Goal: Information Seeking & Learning: Learn about a topic

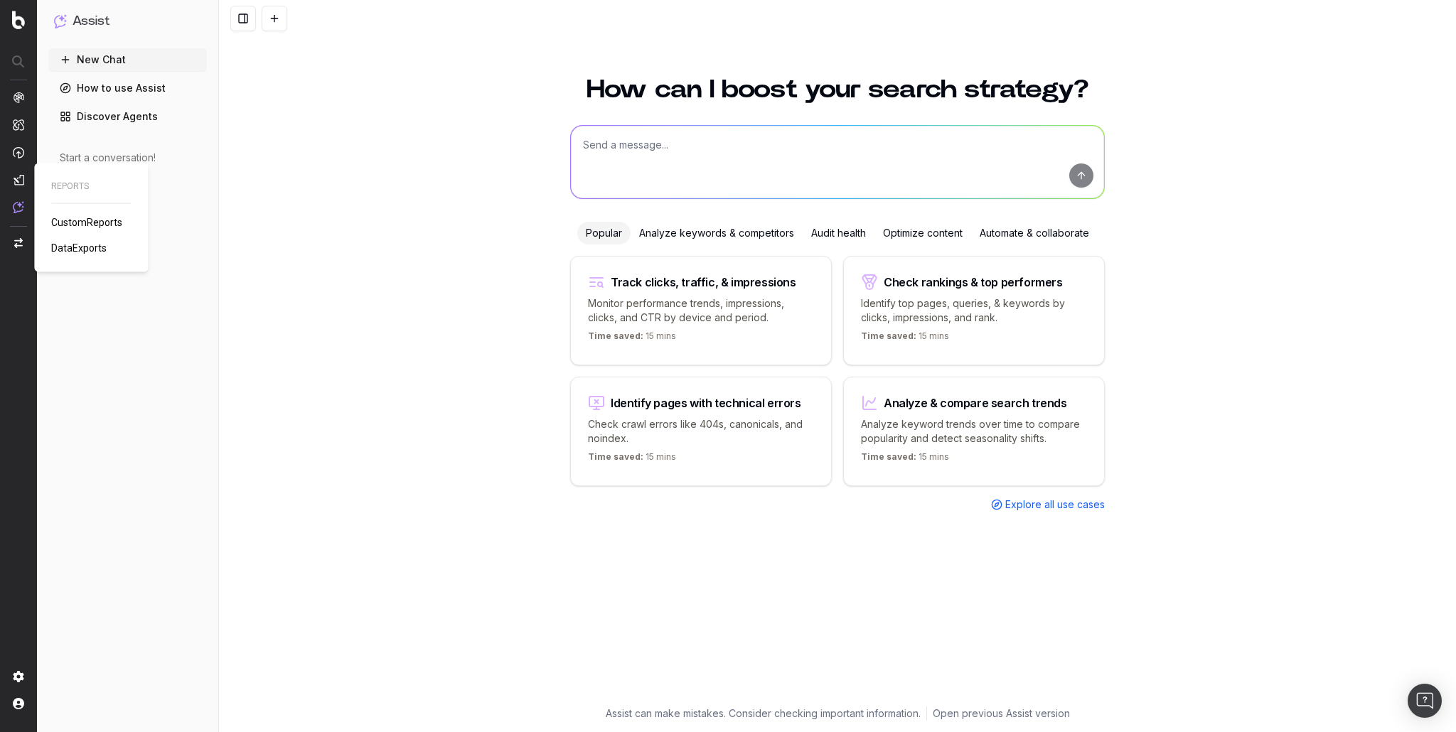
click at [90, 223] on span "CustomReports" at bounding box center [86, 222] width 71 height 11
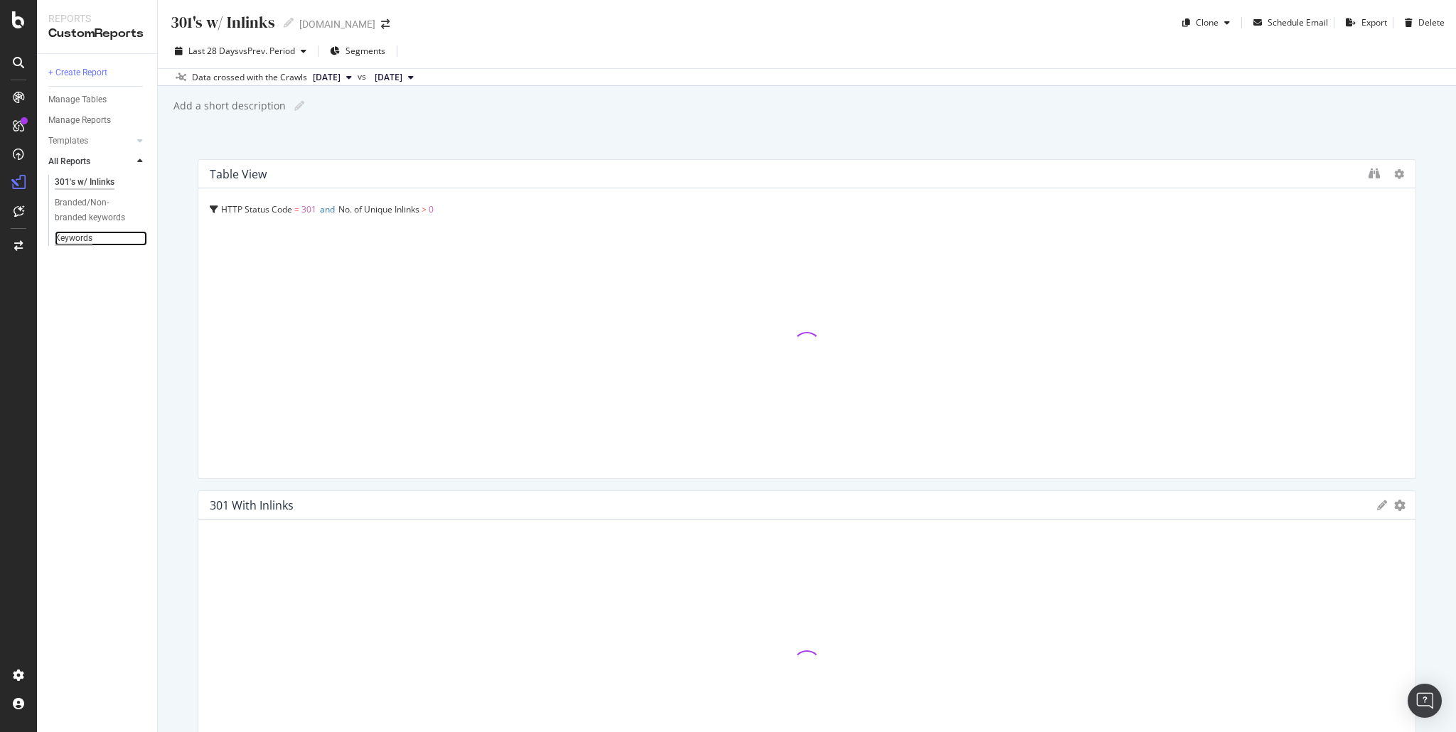
click at [82, 238] on div "Keywords" at bounding box center [74, 238] width 38 height 15
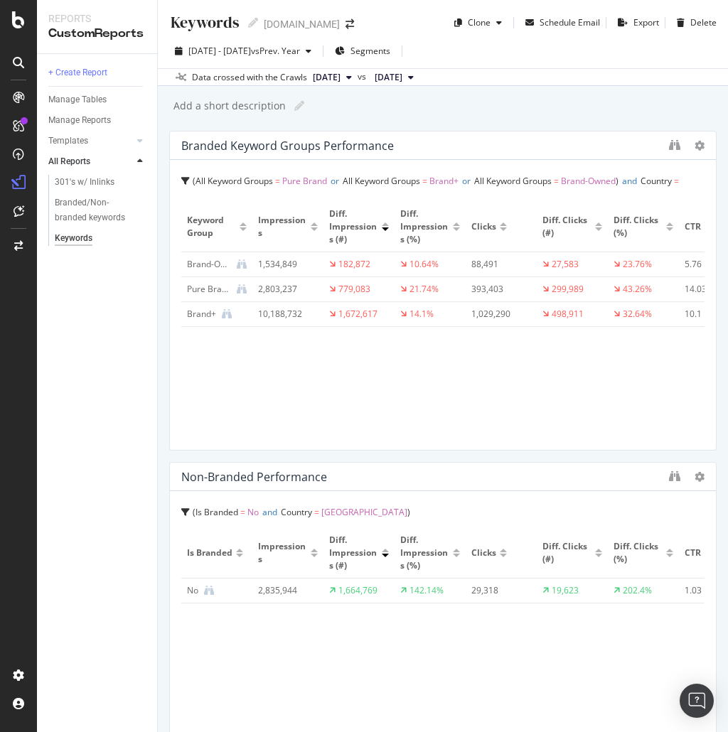
click at [311, 225] on div at bounding box center [314, 225] width 7 height 4
click at [317, 228] on div at bounding box center [314, 230] width 7 height 4
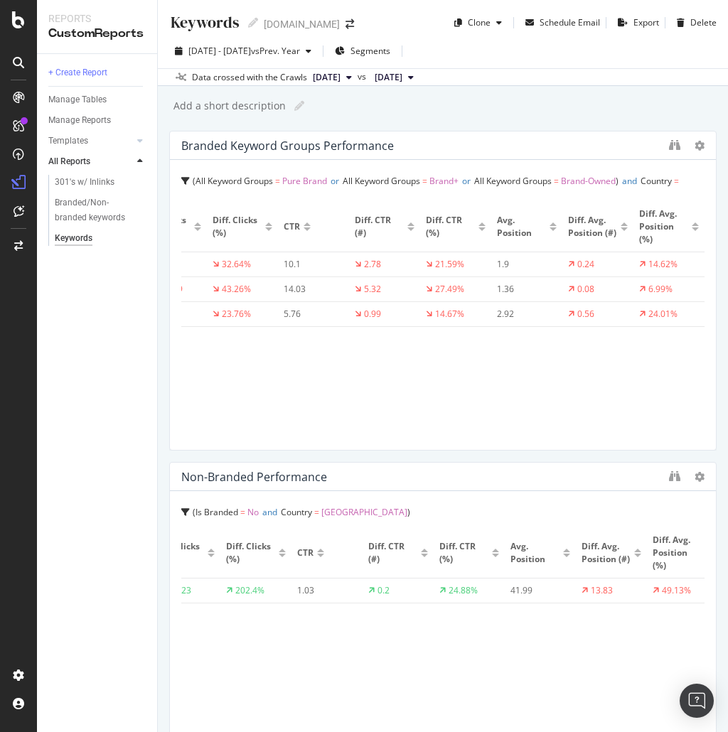
scroll to position [0, 398]
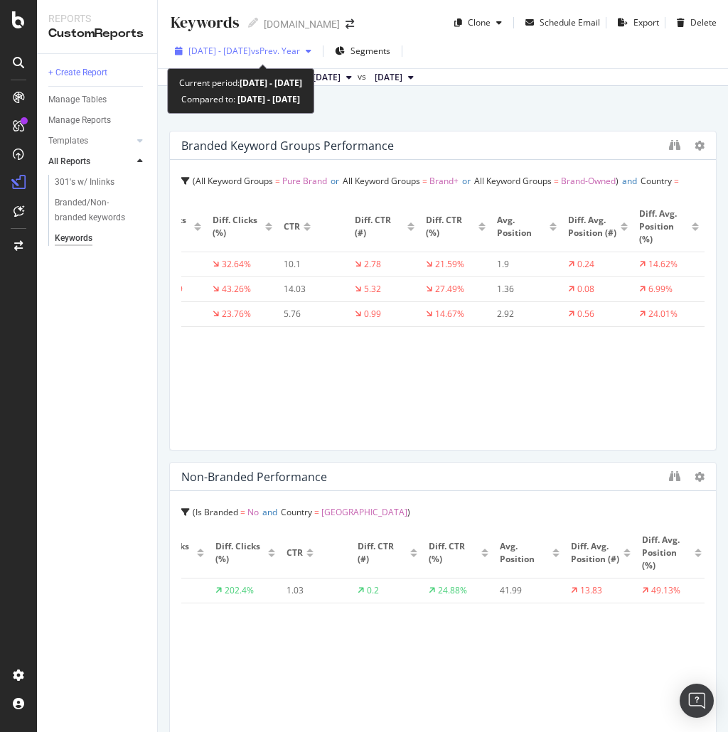
click at [292, 48] on span "vs Prev. Year" at bounding box center [275, 51] width 49 height 12
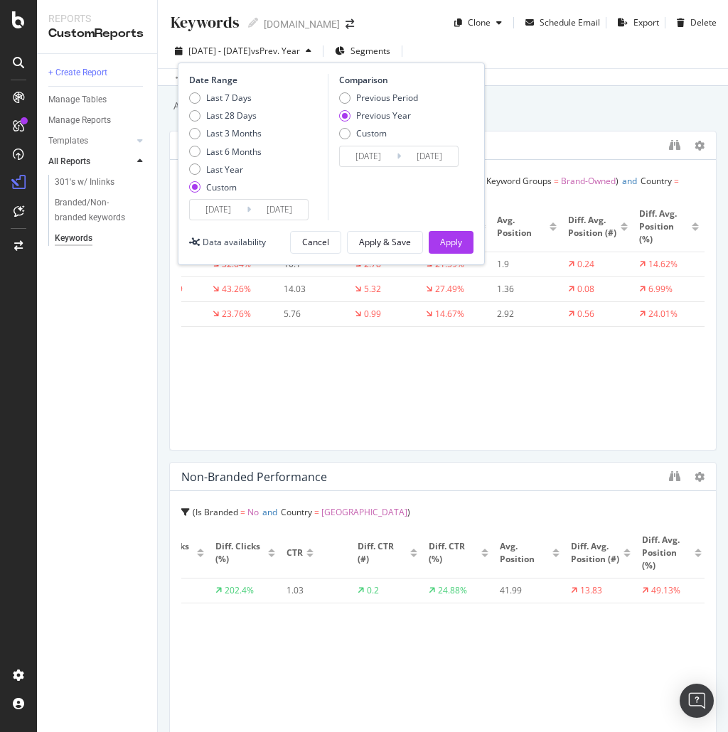
click at [225, 212] on input "2025/03/01" at bounding box center [218, 210] width 57 height 20
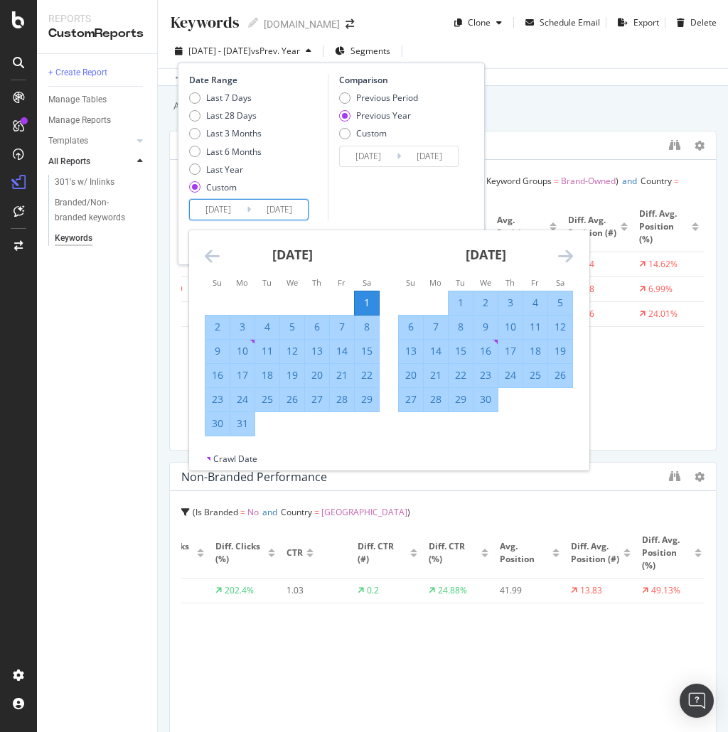
click at [560, 254] on icon "Move forward to switch to the next month." at bounding box center [565, 255] width 15 height 17
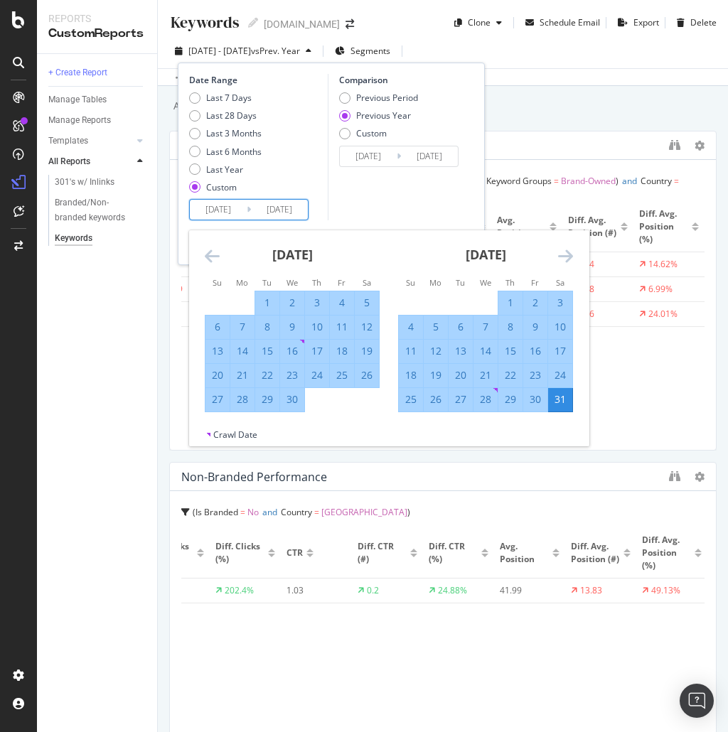
click at [560, 254] on icon "Move forward to switch to the next month." at bounding box center [565, 255] width 15 height 17
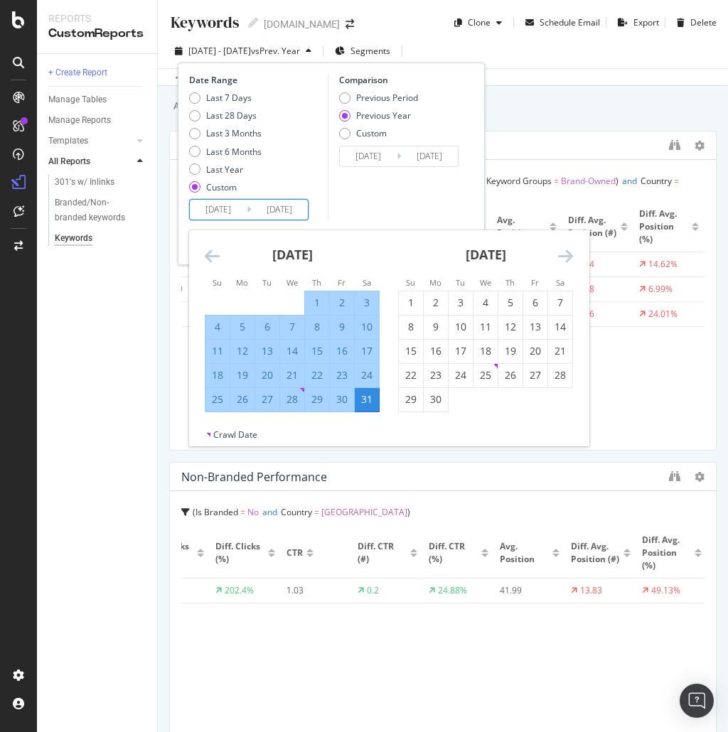
click at [206, 255] on icon "Move backward to switch to the previous month." at bounding box center [212, 255] width 15 height 17
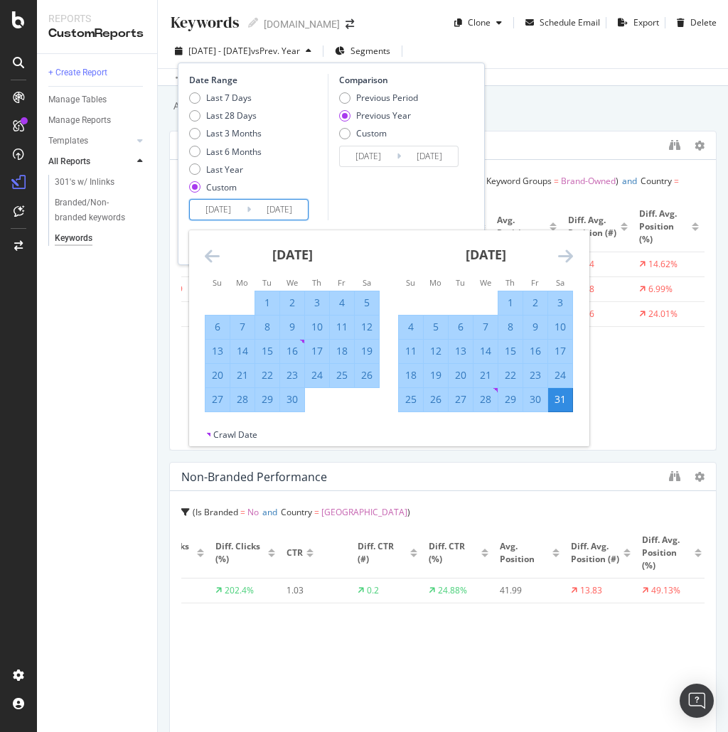
click at [206, 255] on icon "Move backward to switch to the previous month." at bounding box center [212, 255] width 15 height 17
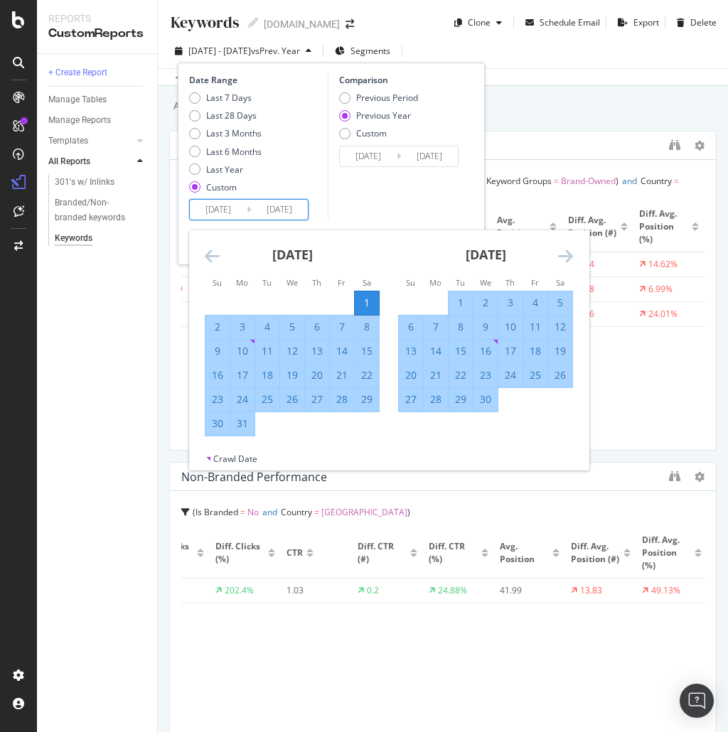
click at [561, 257] on icon "Move forward to switch to the next month." at bounding box center [565, 255] width 15 height 17
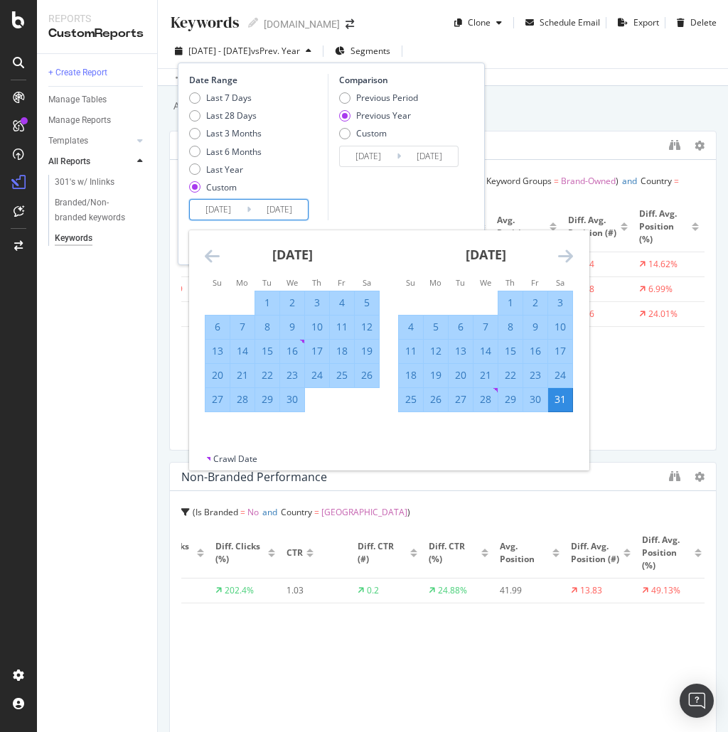
click at [561, 257] on icon "Move forward to switch to the next month." at bounding box center [565, 255] width 15 height 17
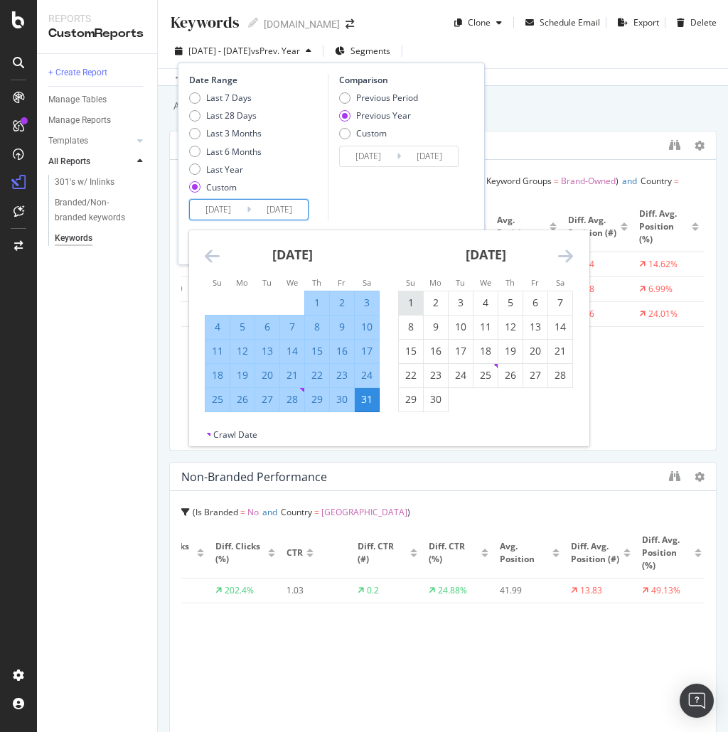
click at [414, 305] on div "1" at bounding box center [411, 303] width 24 height 14
type input "2025/06/01"
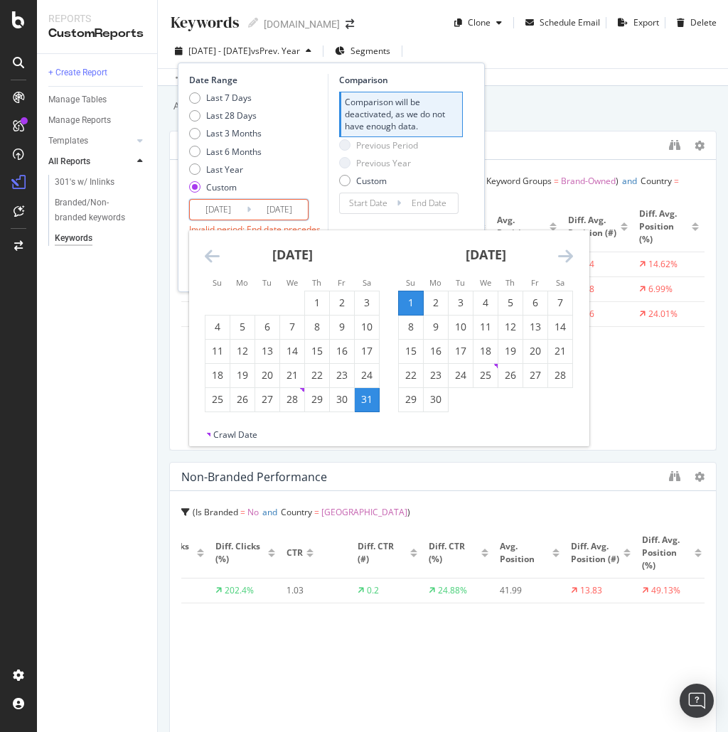
click at [561, 255] on icon "Move forward to switch to the next month." at bounding box center [565, 255] width 15 height 17
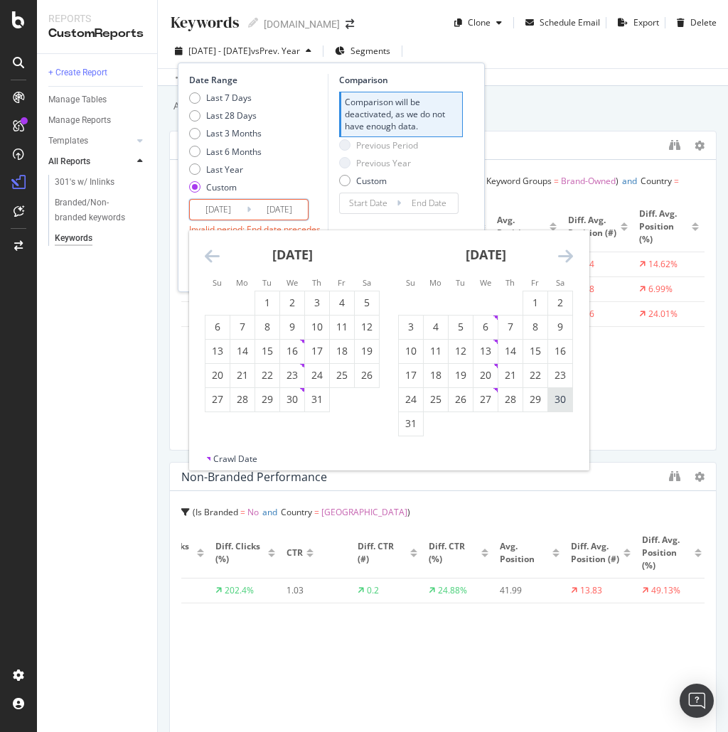
click at [554, 402] on div "30" at bounding box center [560, 400] width 24 height 14
type input "2025/08/30"
type input "2025/03/02"
type input "2025/05/31"
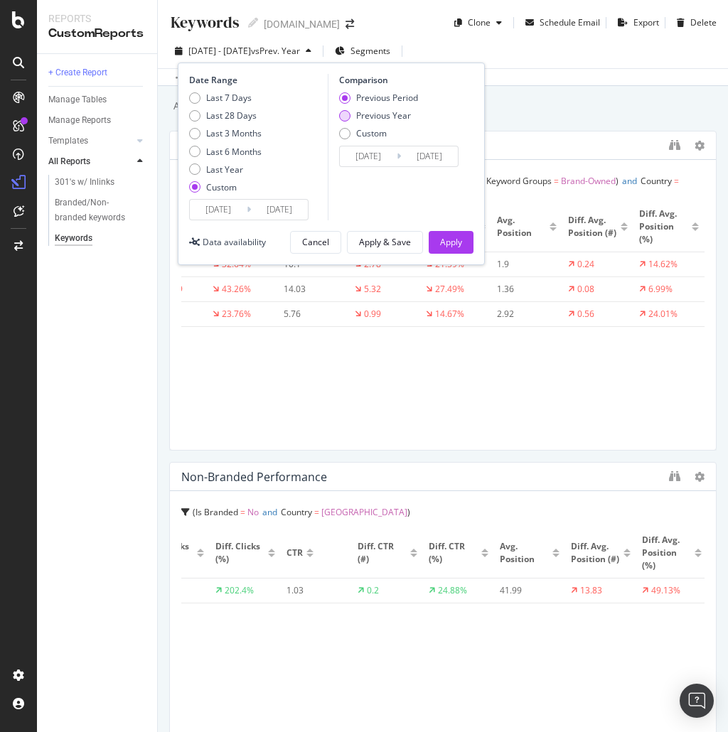
click at [344, 112] on div "Previous Year" at bounding box center [344, 115] width 11 height 11
type input "2024/06/02"
type input "2024/08/31"
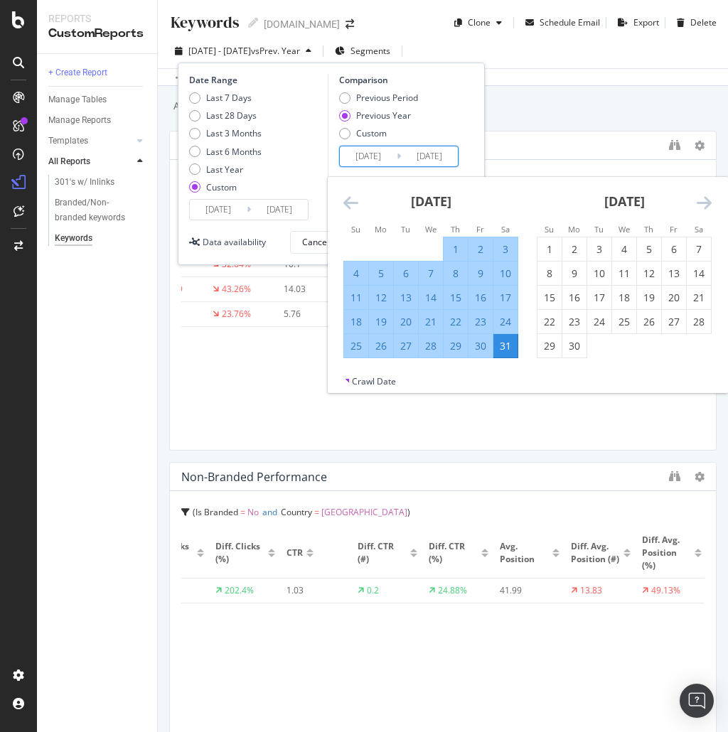
click at [382, 154] on input "2024/06/02" at bounding box center [368, 156] width 57 height 20
click at [351, 201] on icon "Move backward to switch to the previous month." at bounding box center [350, 202] width 15 height 17
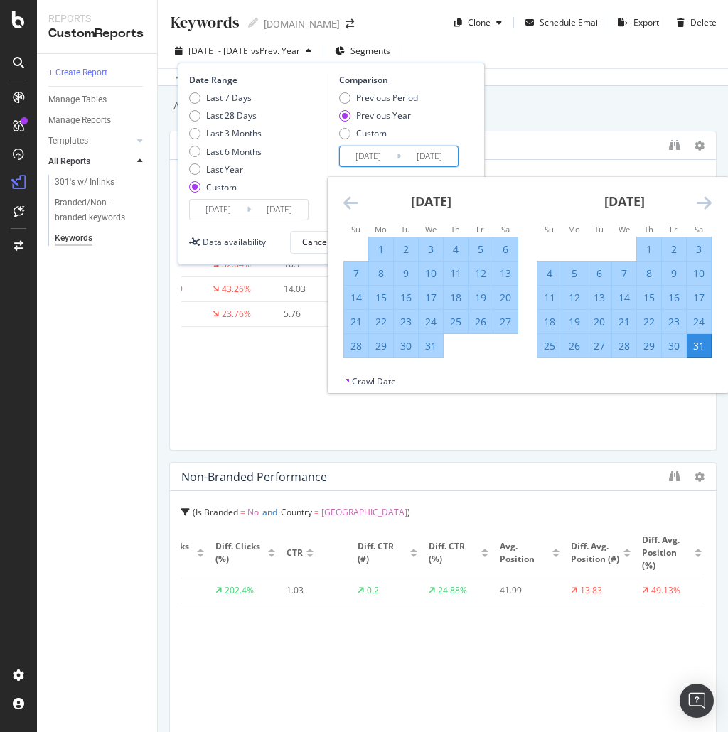
click at [351, 201] on icon "Move backward to switch to the previous month." at bounding box center [350, 202] width 15 height 17
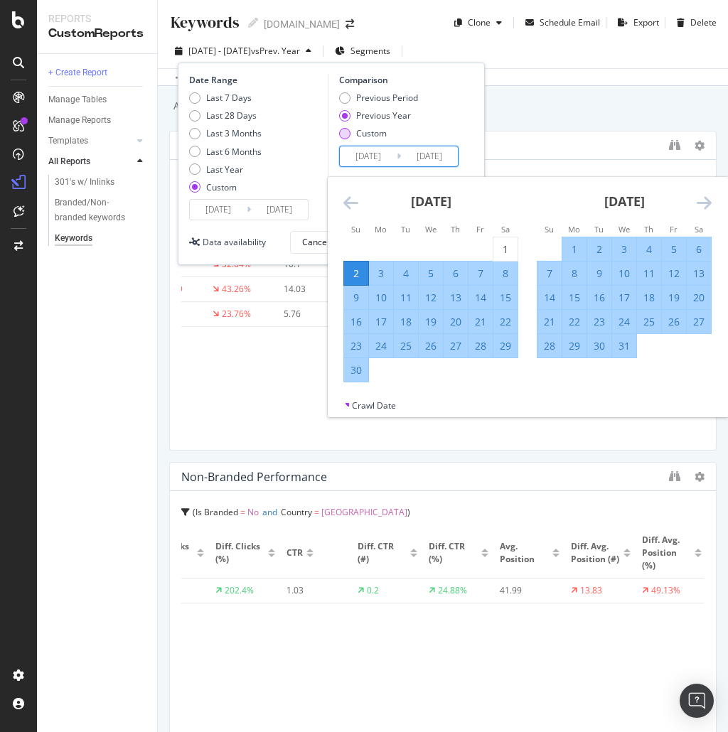
click at [346, 132] on div "Custom" at bounding box center [344, 133] width 11 height 11
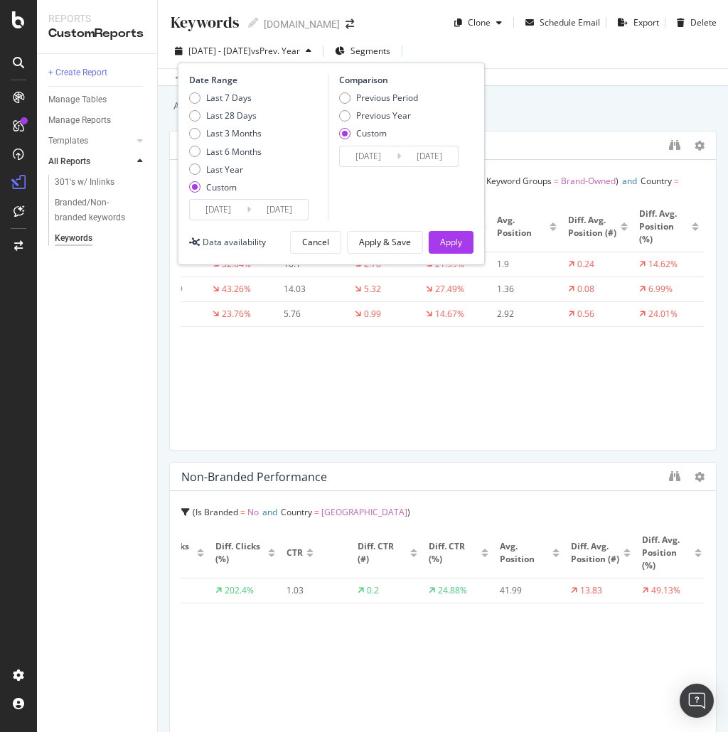
click at [363, 159] on input "2024/06/02" at bounding box center [368, 156] width 57 height 20
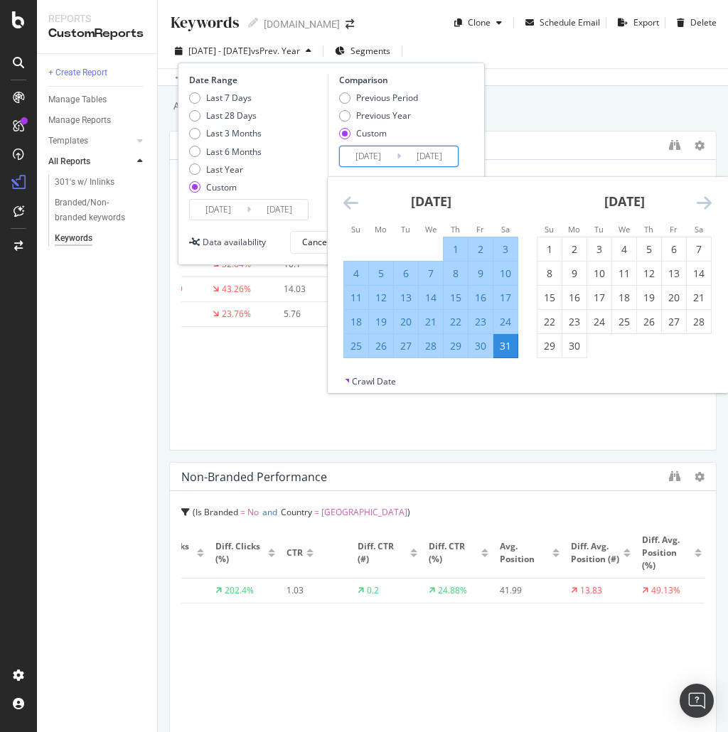
click at [351, 200] on icon "Move backward to switch to the previous month." at bounding box center [350, 202] width 15 height 17
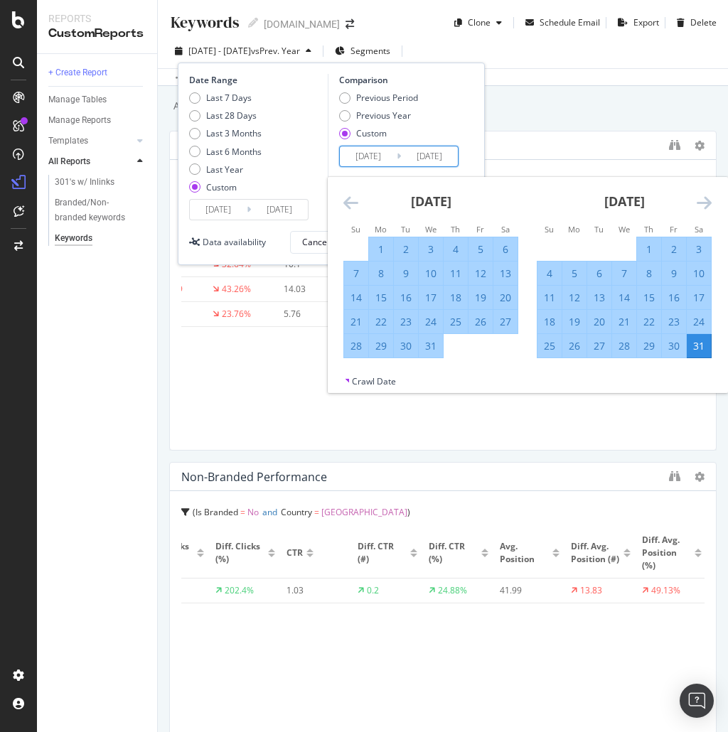
click at [351, 200] on icon "Move backward to switch to the previous month." at bounding box center [350, 202] width 15 height 17
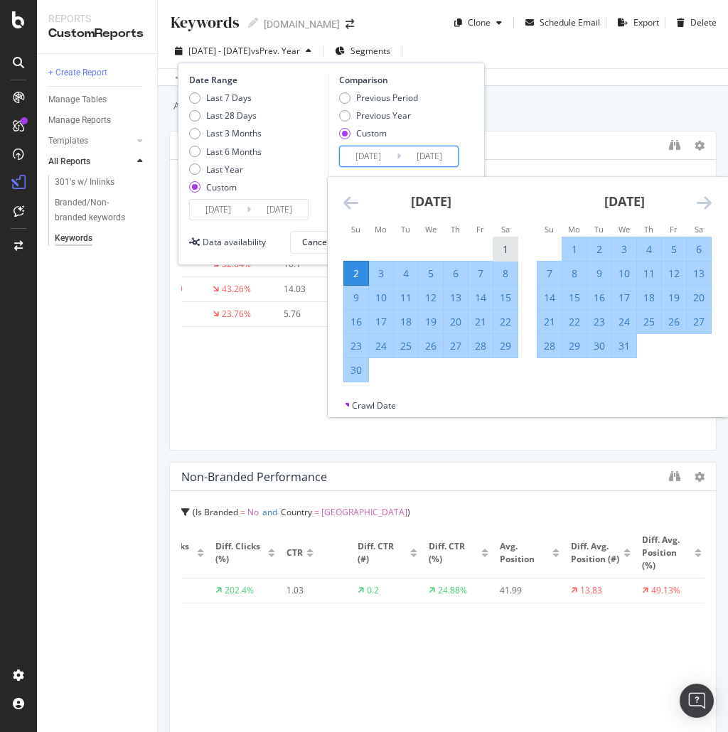
click at [501, 247] on div "1" at bounding box center [506, 250] width 24 height 14
type input "2024/06/01"
click at [703, 201] on icon "Move forward to switch to the next month." at bounding box center [704, 202] width 15 height 17
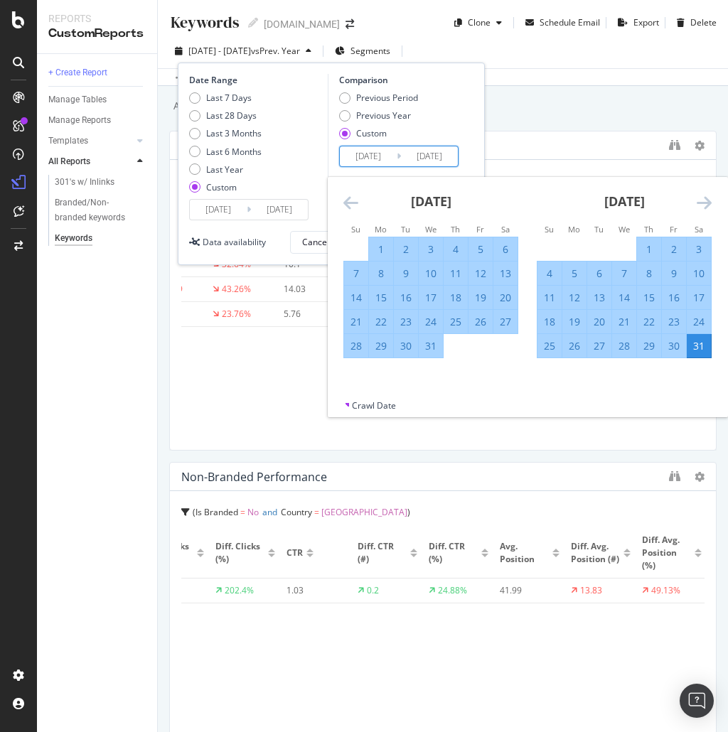
click at [703, 201] on icon "Move forward to switch to the next month." at bounding box center [704, 202] width 15 height 17
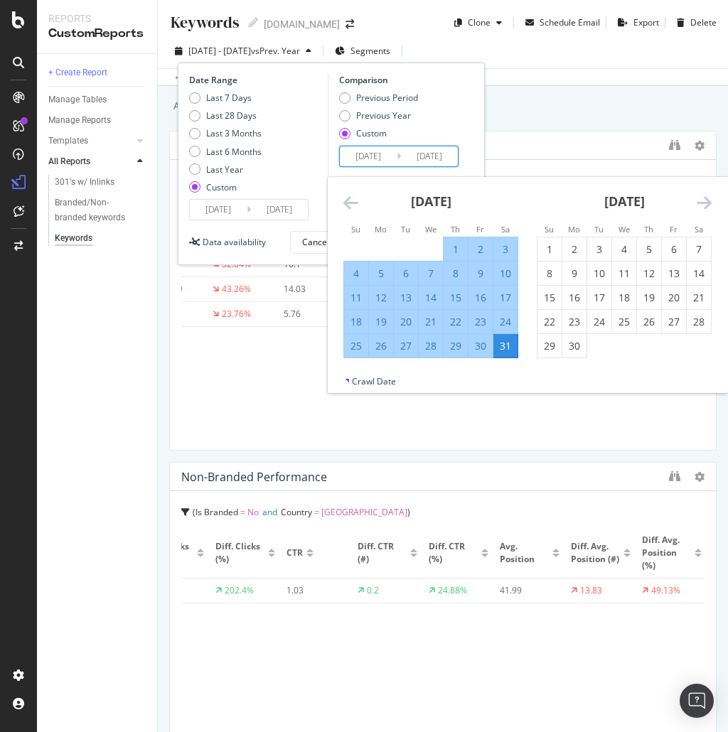
click at [507, 346] on div "31" at bounding box center [506, 346] width 24 height 14
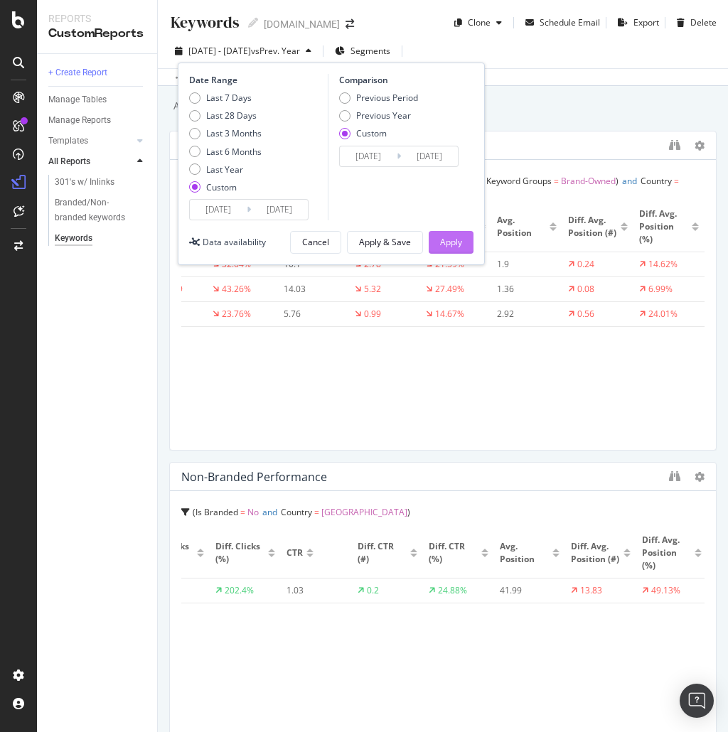
click at [453, 236] on div "Apply" at bounding box center [451, 242] width 22 height 12
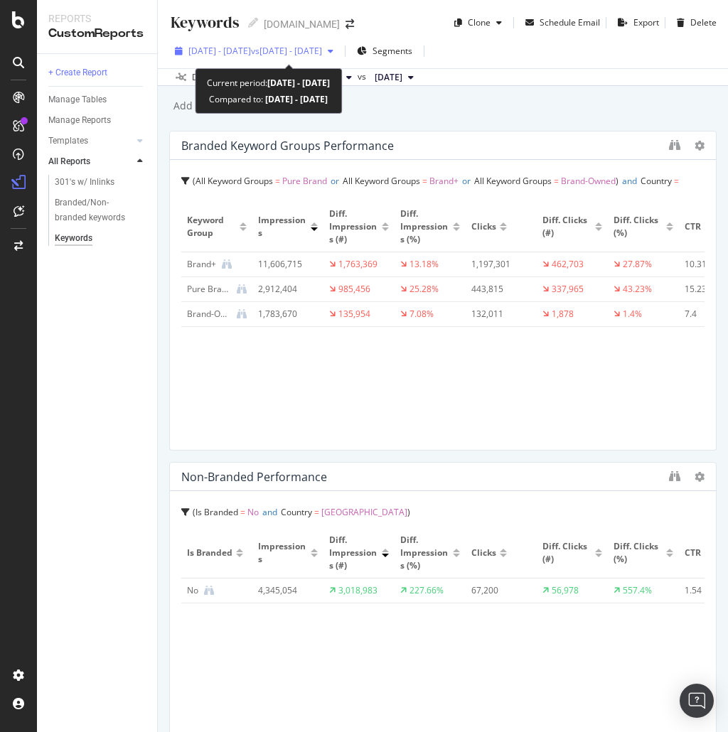
click at [251, 50] on span "2025 Jun. 1st - Aug. 30th" at bounding box center [219, 51] width 63 height 12
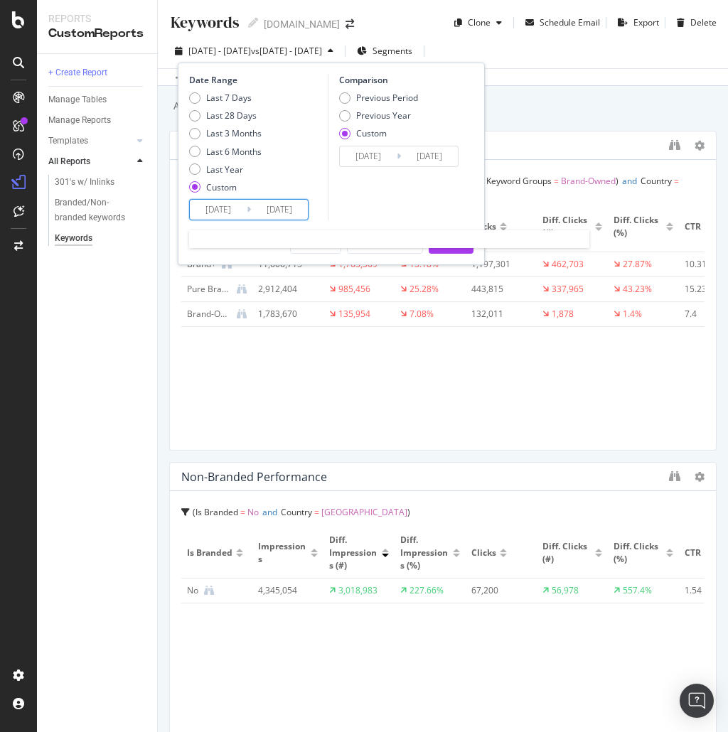
click at [276, 211] on input "2025/08/30" at bounding box center [279, 210] width 57 height 20
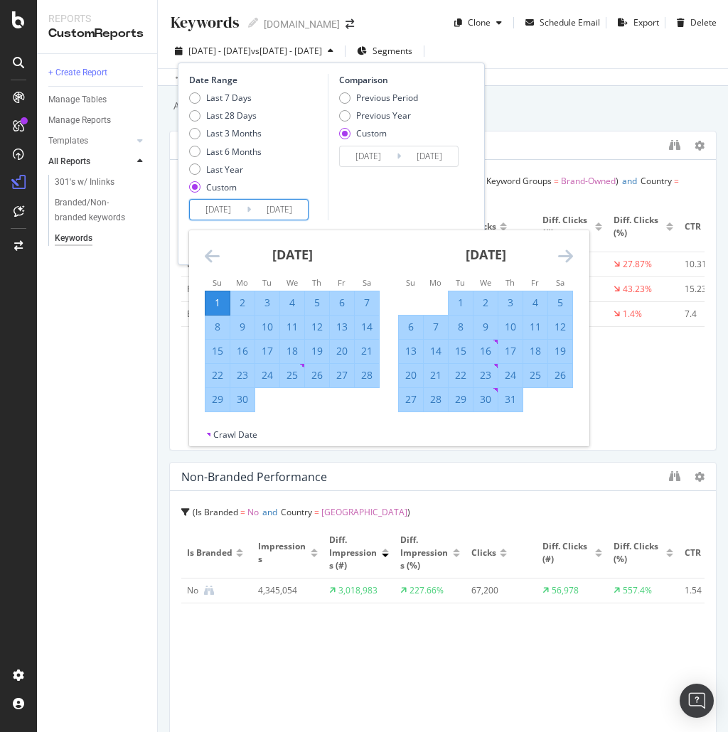
click at [560, 256] on icon "Move forward to switch to the next month." at bounding box center [565, 255] width 15 height 17
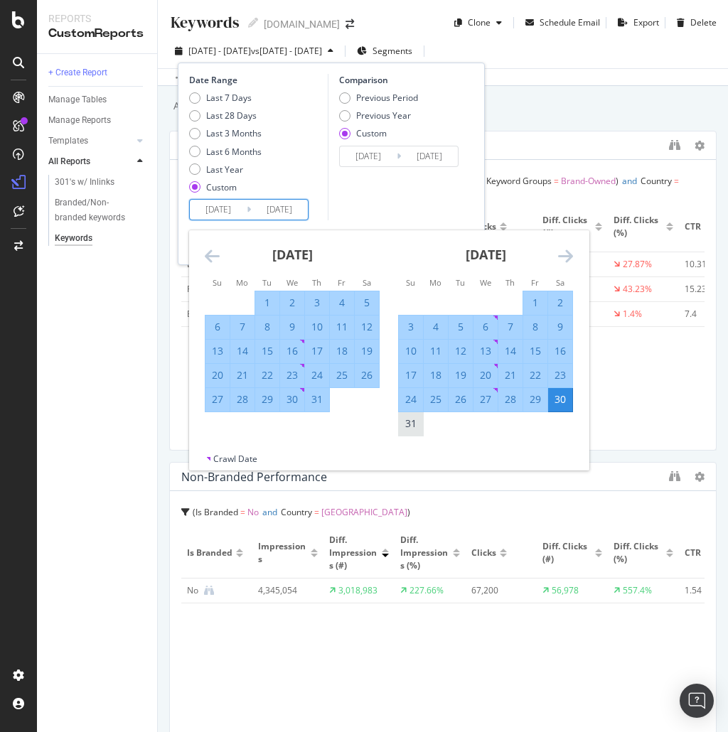
click at [413, 427] on div "31" at bounding box center [411, 424] width 24 height 14
type input "2025/08/31"
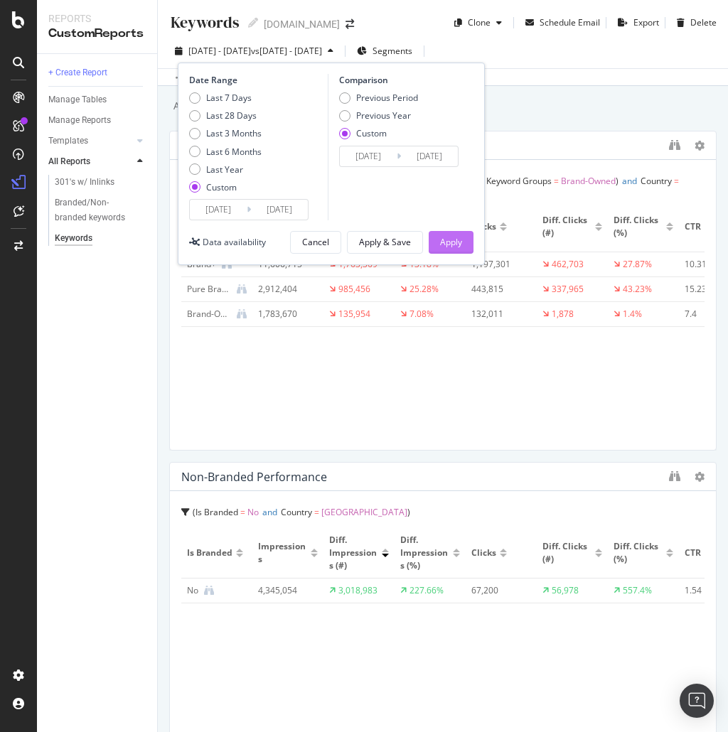
click at [458, 246] on div "Apply" at bounding box center [451, 242] width 22 height 12
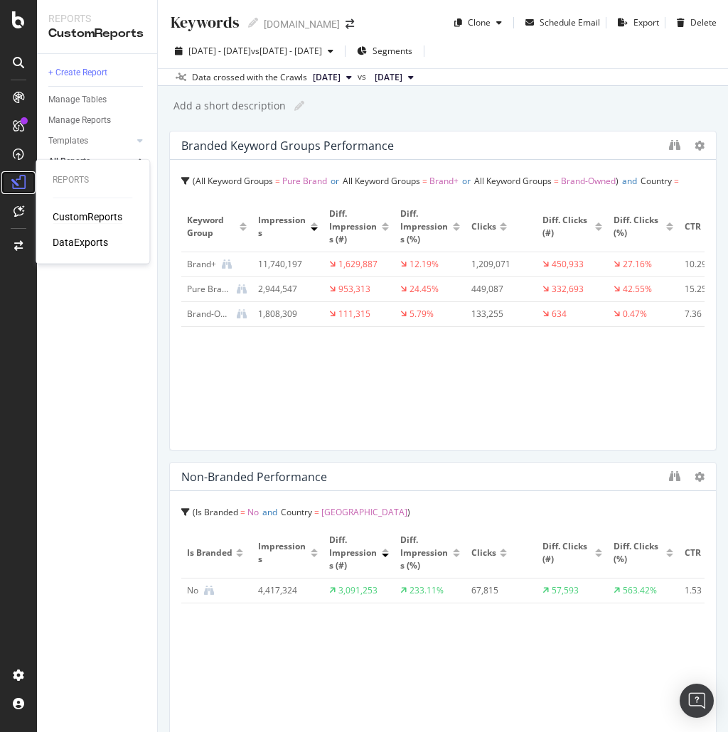
click at [23, 187] on icon at bounding box center [18, 183] width 14 height 14
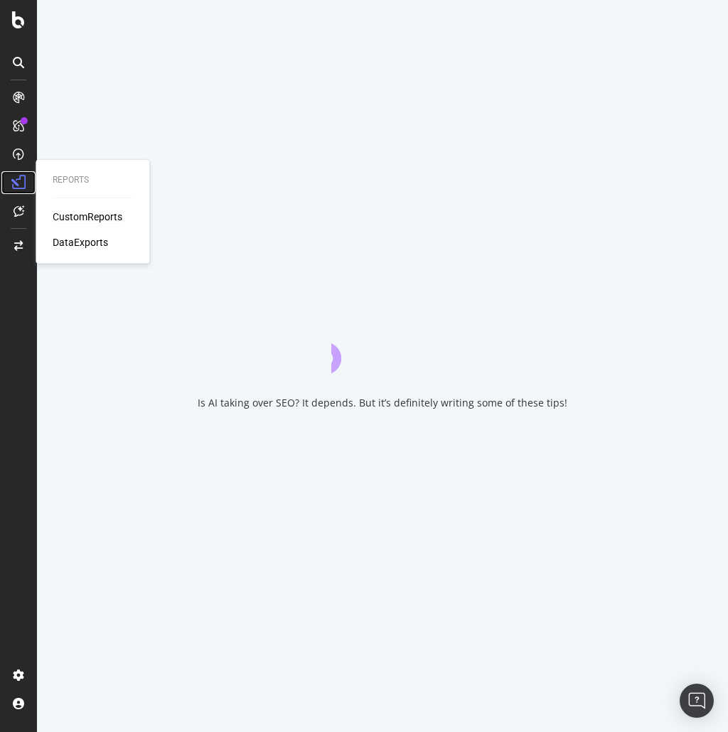
click at [21, 179] on icon at bounding box center [18, 183] width 14 height 14
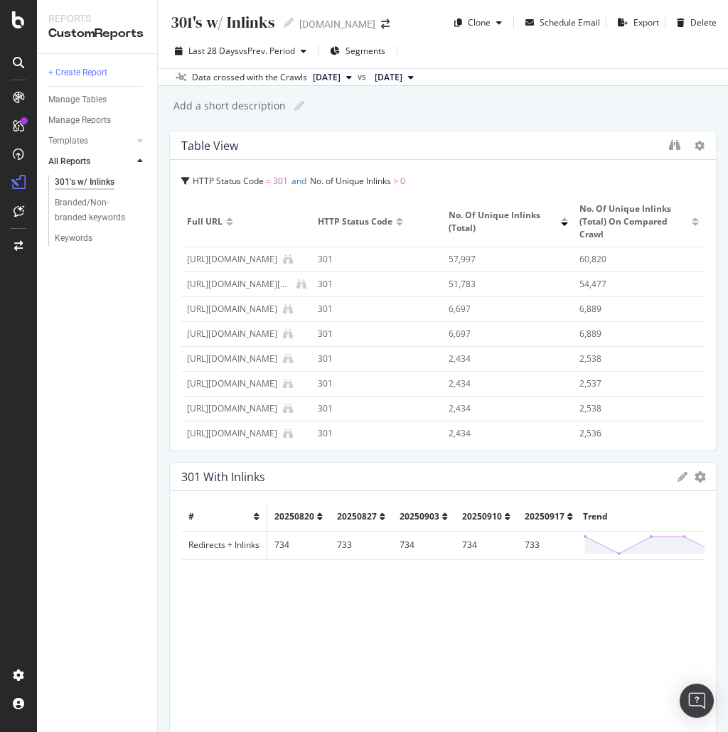
click at [126, 401] on div "+ Create Report Manage Tables Manage Reports Templates AI Bots in Search Busine…" at bounding box center [97, 393] width 120 height 678
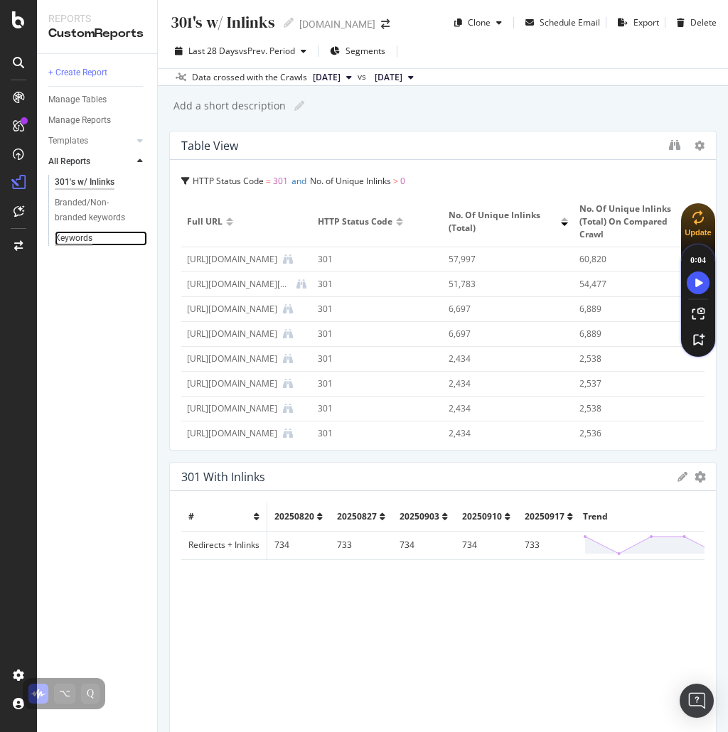
click at [82, 243] on div "Keywords" at bounding box center [74, 238] width 38 height 15
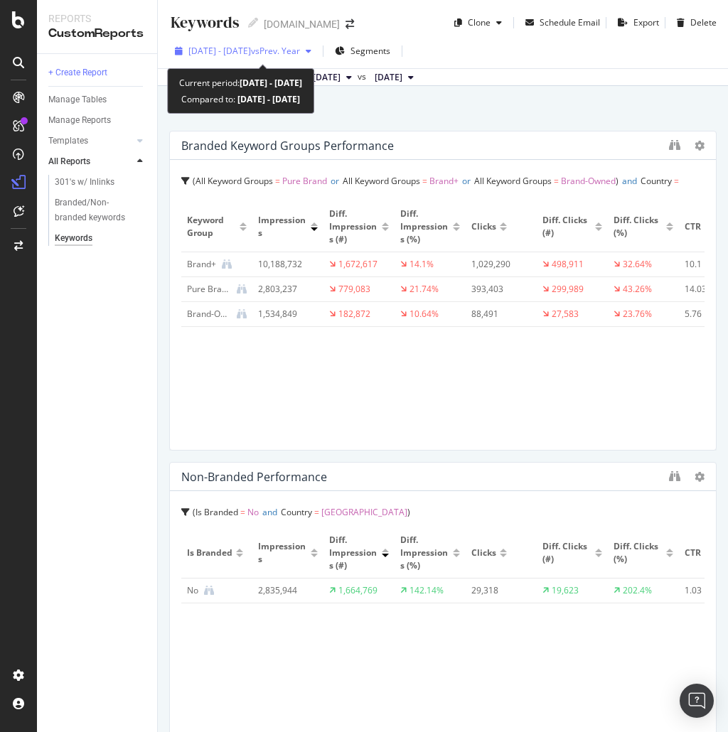
click at [241, 53] on span "2025 Mar. 1st - May. 31st" at bounding box center [219, 51] width 63 height 12
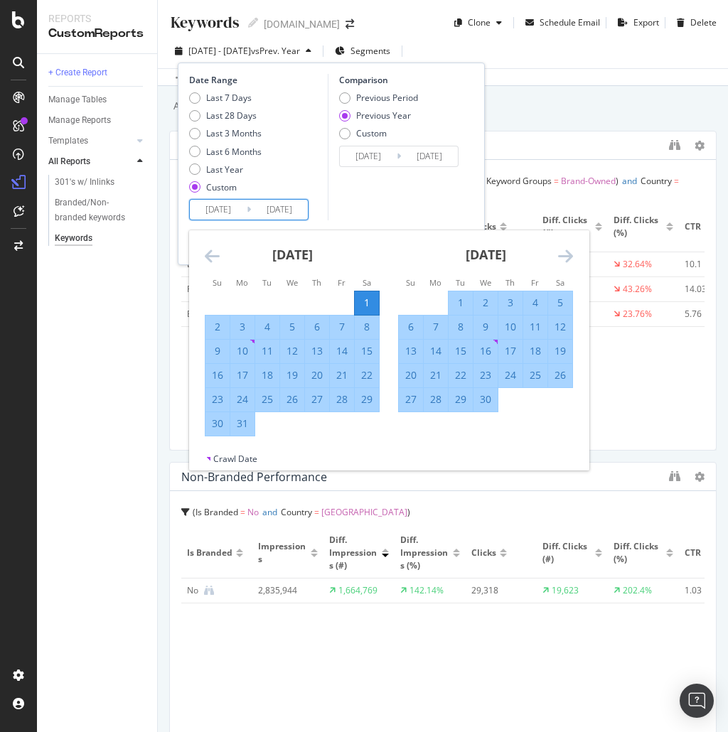
click at [224, 209] on input "2025/03/01" at bounding box center [218, 210] width 57 height 20
click at [570, 252] on icon "Move forward to switch to the next month." at bounding box center [565, 255] width 15 height 17
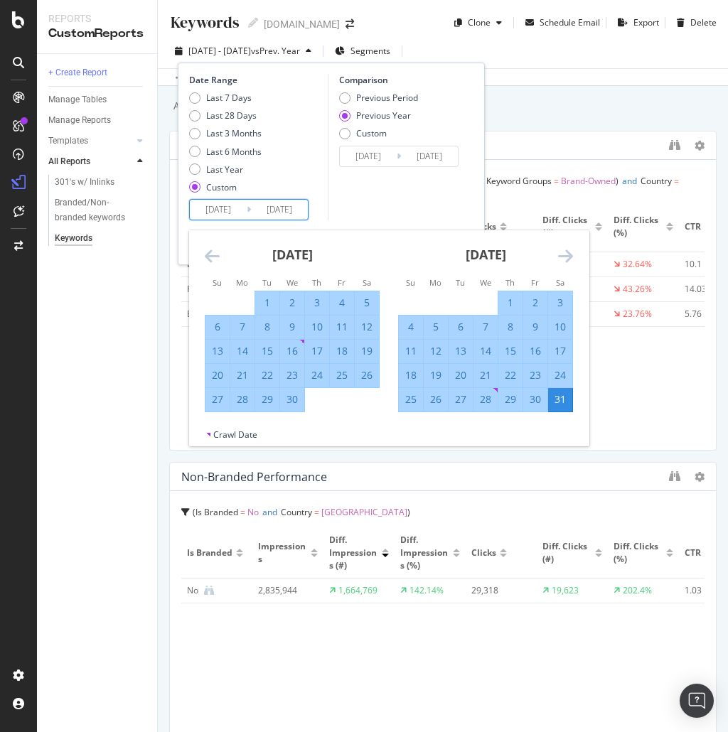
click at [570, 252] on icon "Move forward to switch to the next month." at bounding box center [565, 255] width 15 height 17
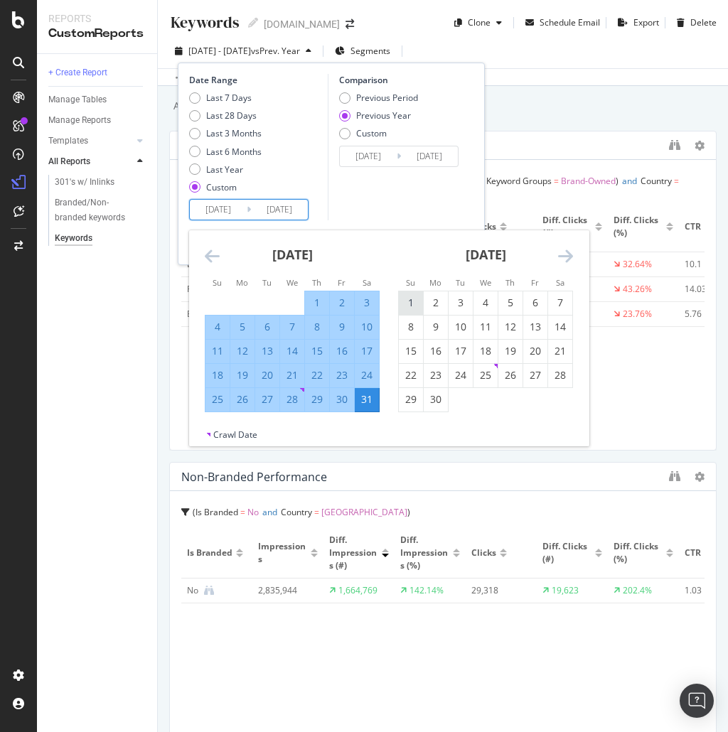
click at [407, 303] on div "1" at bounding box center [411, 303] width 24 height 14
type input "2025/06/01"
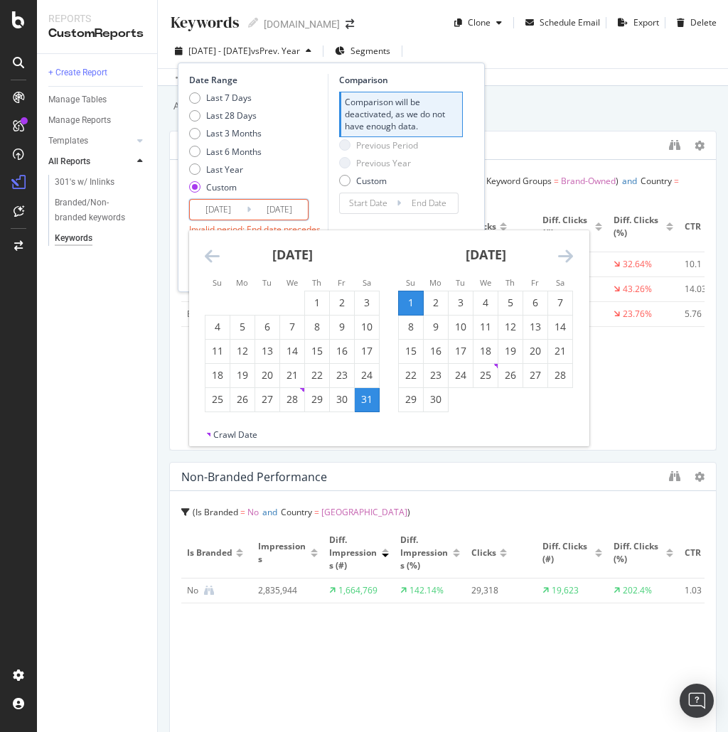
click at [568, 258] on icon "Move forward to switch to the next month." at bounding box center [565, 255] width 15 height 17
click at [566, 258] on icon "Move forward to switch to the next month." at bounding box center [565, 255] width 15 height 17
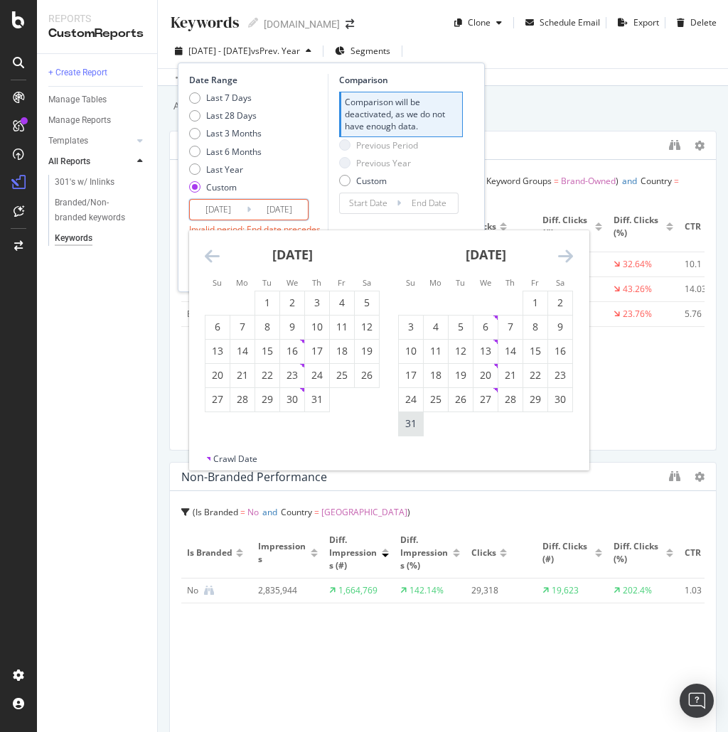
click at [417, 426] on div "31" at bounding box center [411, 424] width 24 height 14
type input "2025/08/31"
type input "2025/03/01"
type input "2025/05/31"
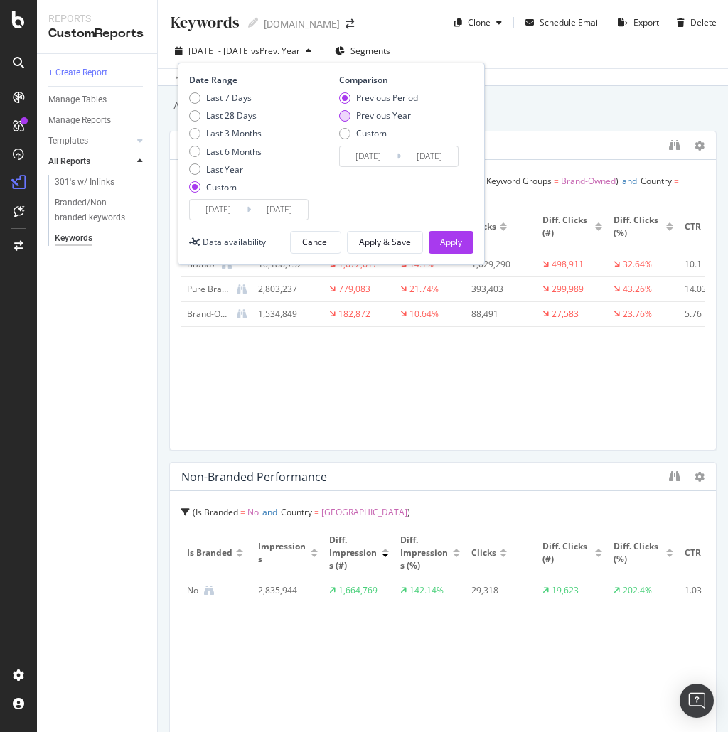
click at [347, 112] on div "Previous Year" at bounding box center [344, 115] width 11 height 11
type input "2024/06/02"
type input "2024/09/01"
click at [346, 134] on div "Custom" at bounding box center [344, 133] width 11 height 11
click at [368, 160] on input "2024/06/02" at bounding box center [368, 156] width 57 height 20
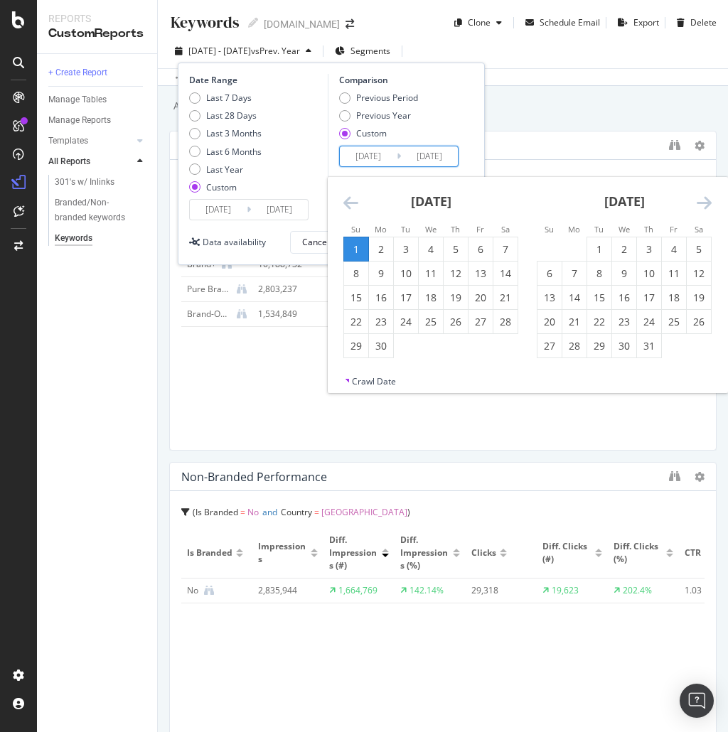
click at [347, 194] on icon "Move backward to switch to the previous month." at bounding box center [350, 202] width 15 height 17
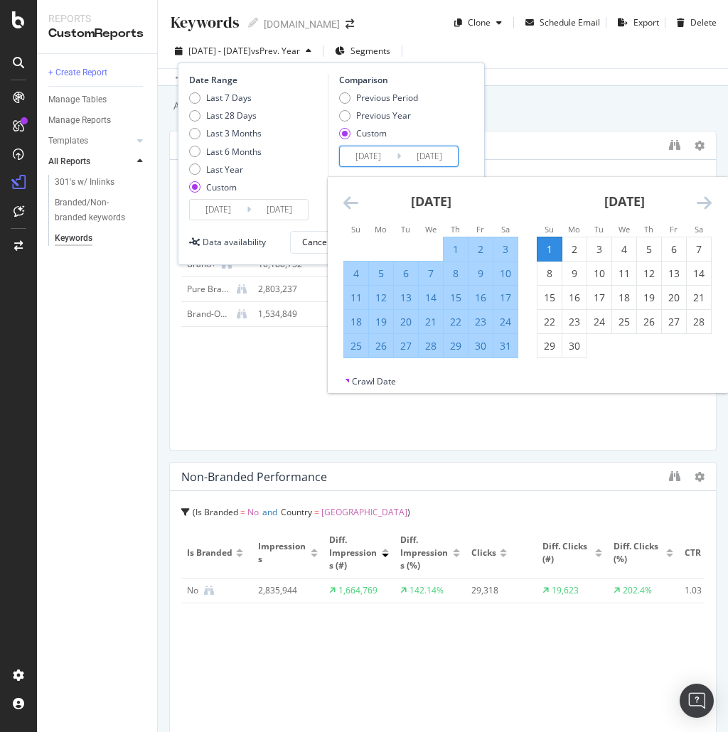
click at [348, 198] on icon "Move backward to switch to the previous month." at bounding box center [350, 202] width 15 height 17
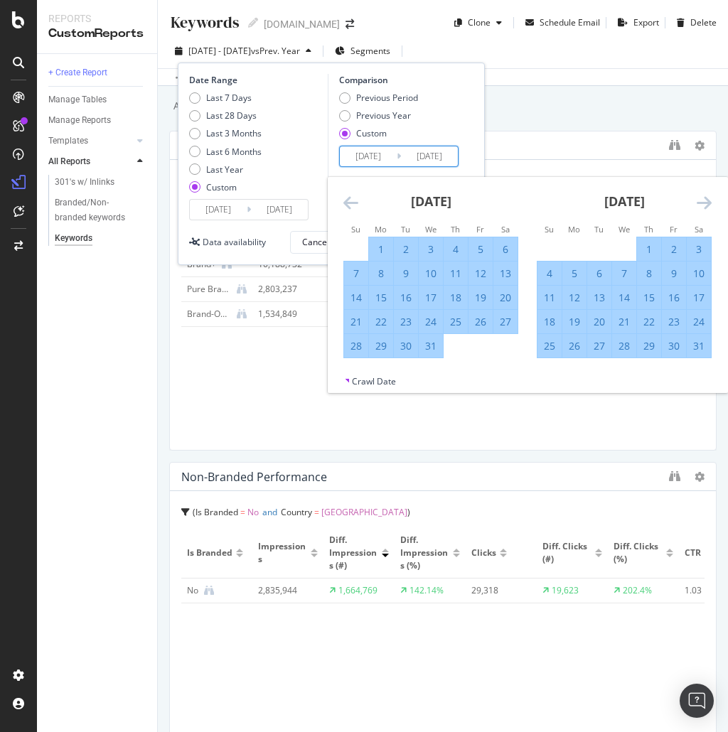
click at [348, 198] on icon "Move backward to switch to the previous month." at bounding box center [350, 202] width 15 height 17
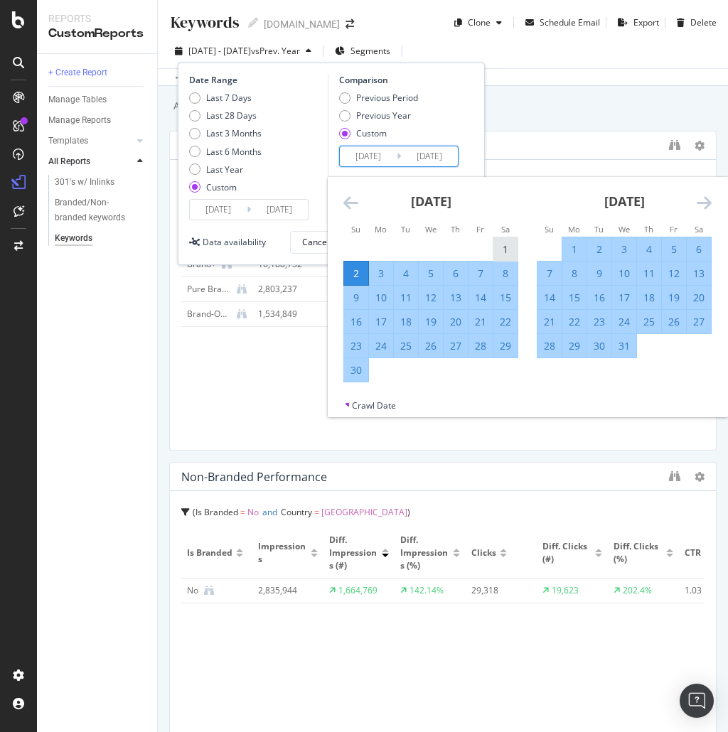
click at [501, 240] on div "1" at bounding box center [506, 249] width 24 height 23
type input "2024/06/01"
click at [700, 202] on icon "Move forward to switch to the next month." at bounding box center [704, 202] width 15 height 17
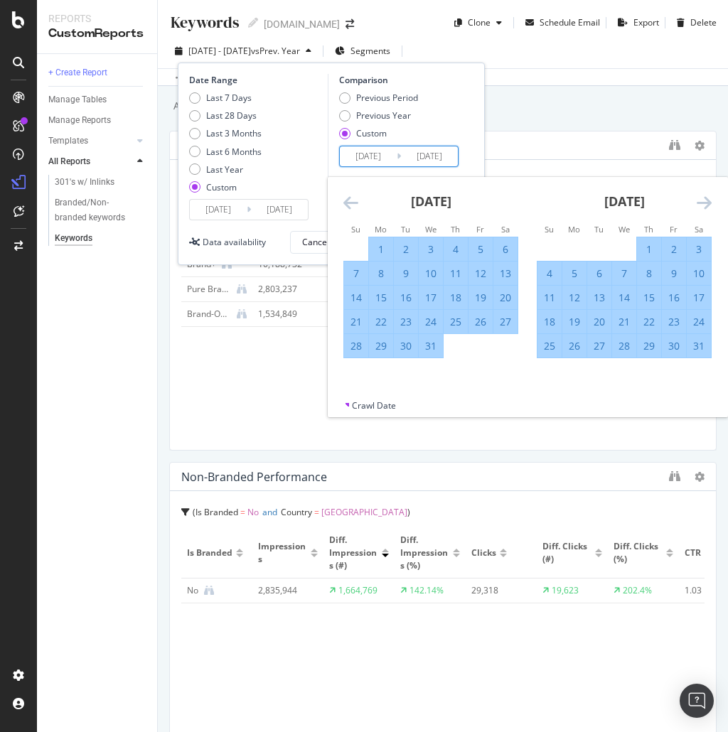
click at [697, 341] on div "31" at bounding box center [699, 346] width 24 height 14
type input "2024/08/31"
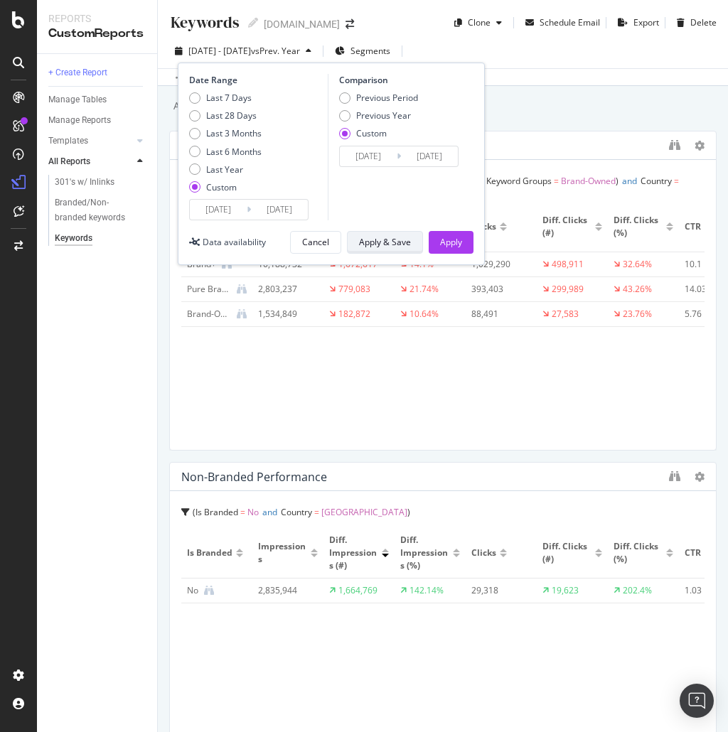
click at [398, 243] on div "Apply & Save" at bounding box center [385, 242] width 52 height 12
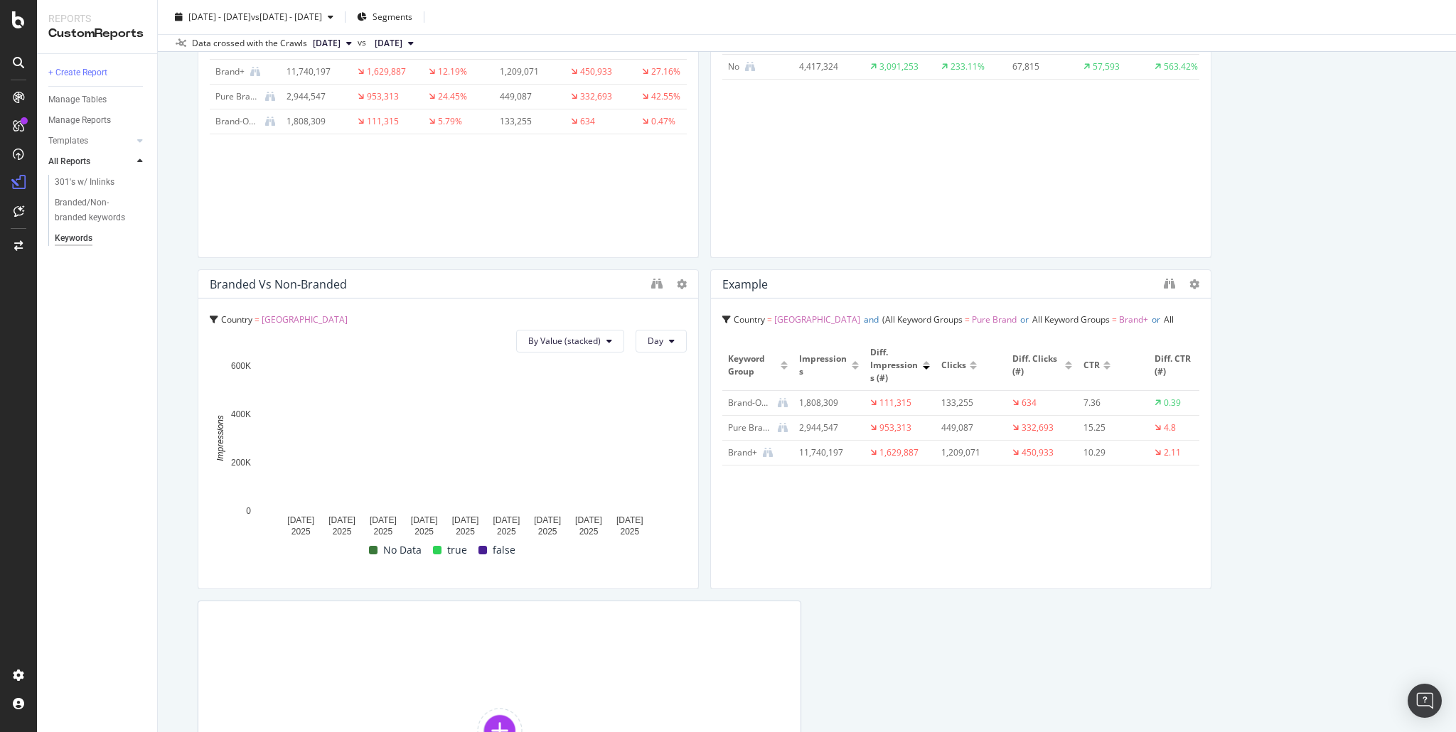
scroll to position [463, 0]
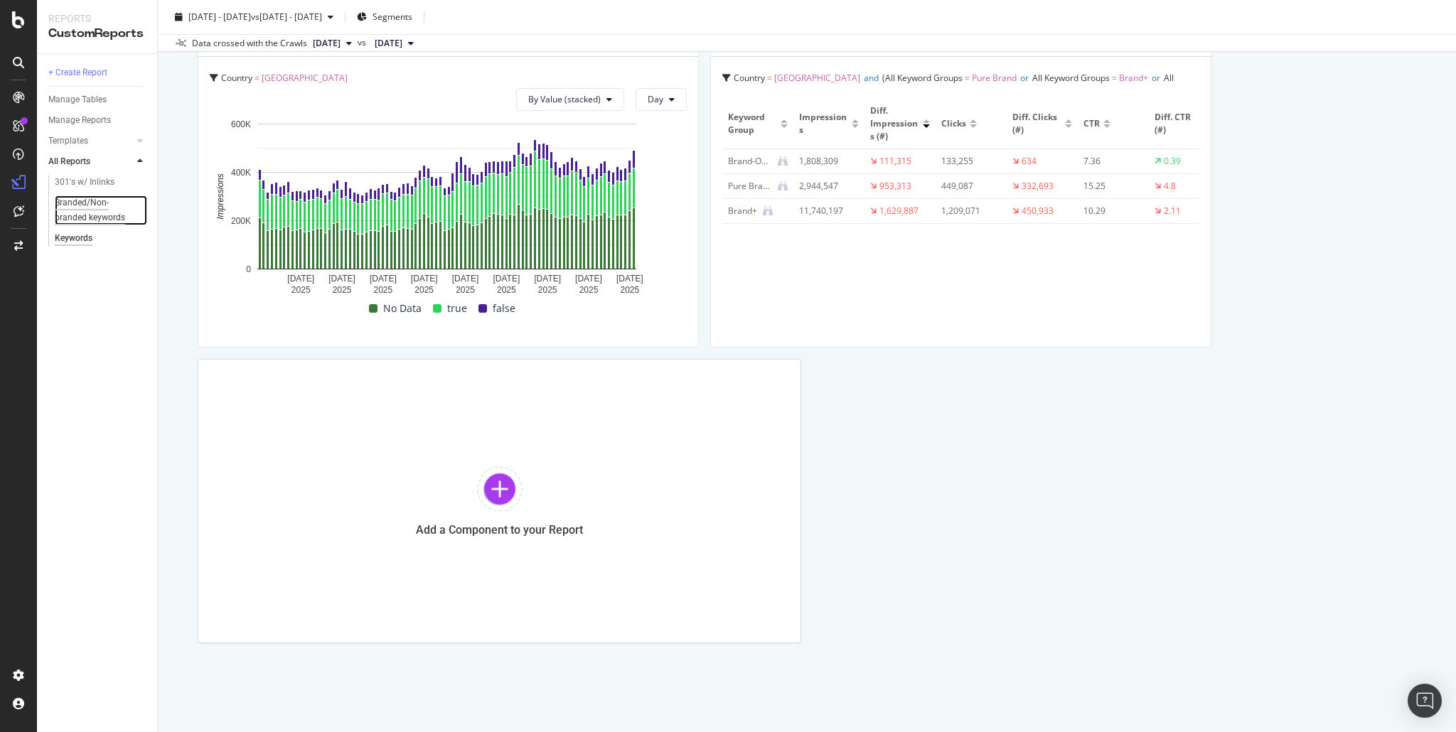
click at [78, 204] on div "Branded/Non-branded keywords" at bounding box center [96, 211] width 83 height 30
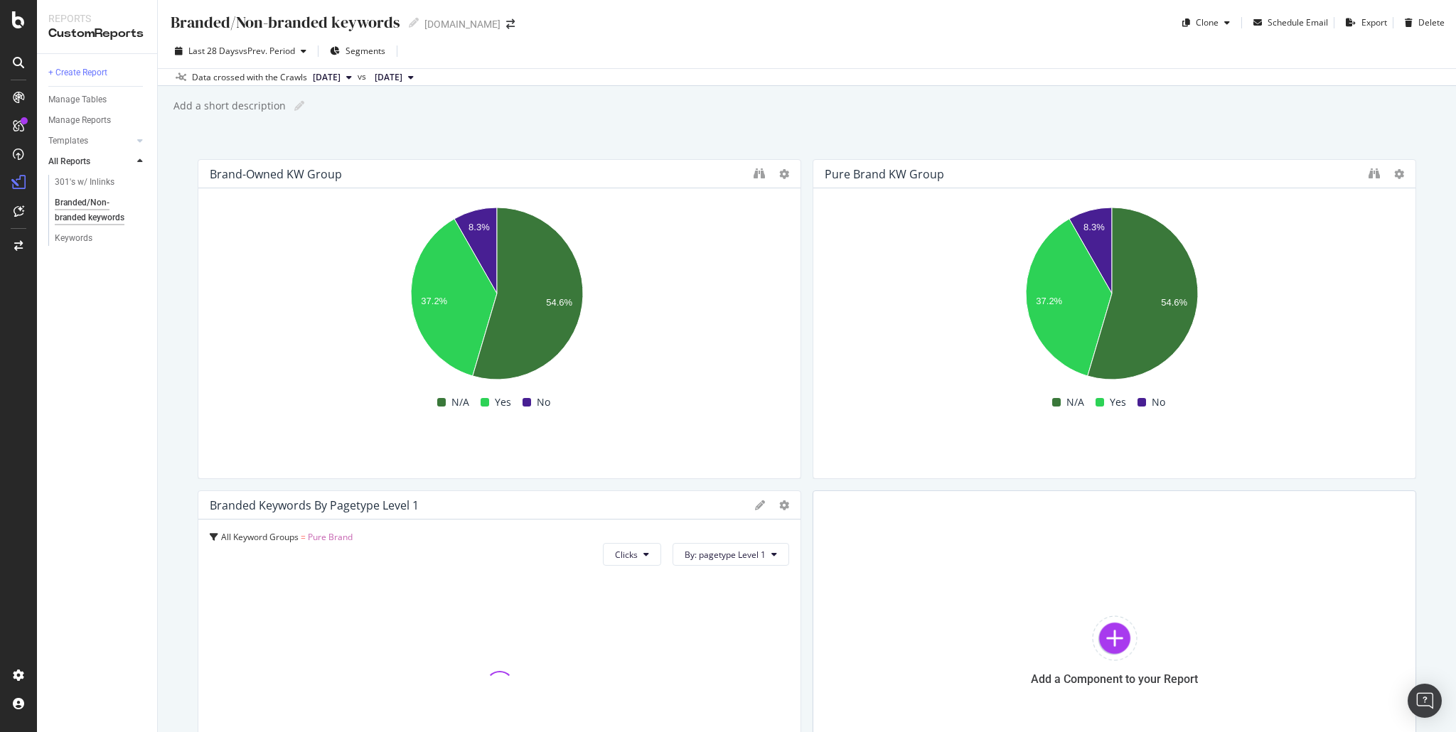
click at [469, 128] on div "Branded/Non-branded keywords Branded/Non-branded keywords www.converse.com Clon…" at bounding box center [807, 366] width 1299 height 732
click at [400, 105] on div "Add a short description Add a short description" at bounding box center [814, 105] width 1284 height 21
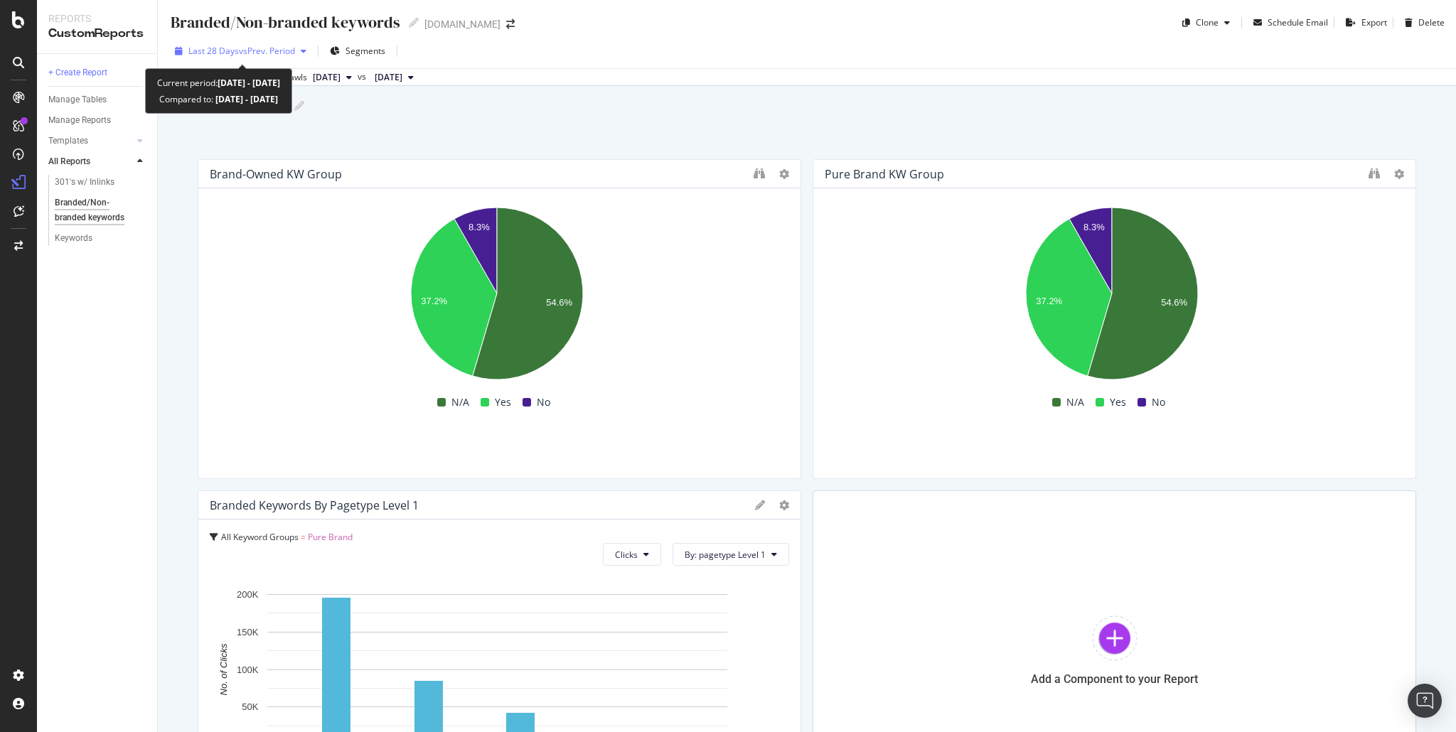
click at [251, 53] on span "vs Prev. Period" at bounding box center [267, 51] width 56 height 12
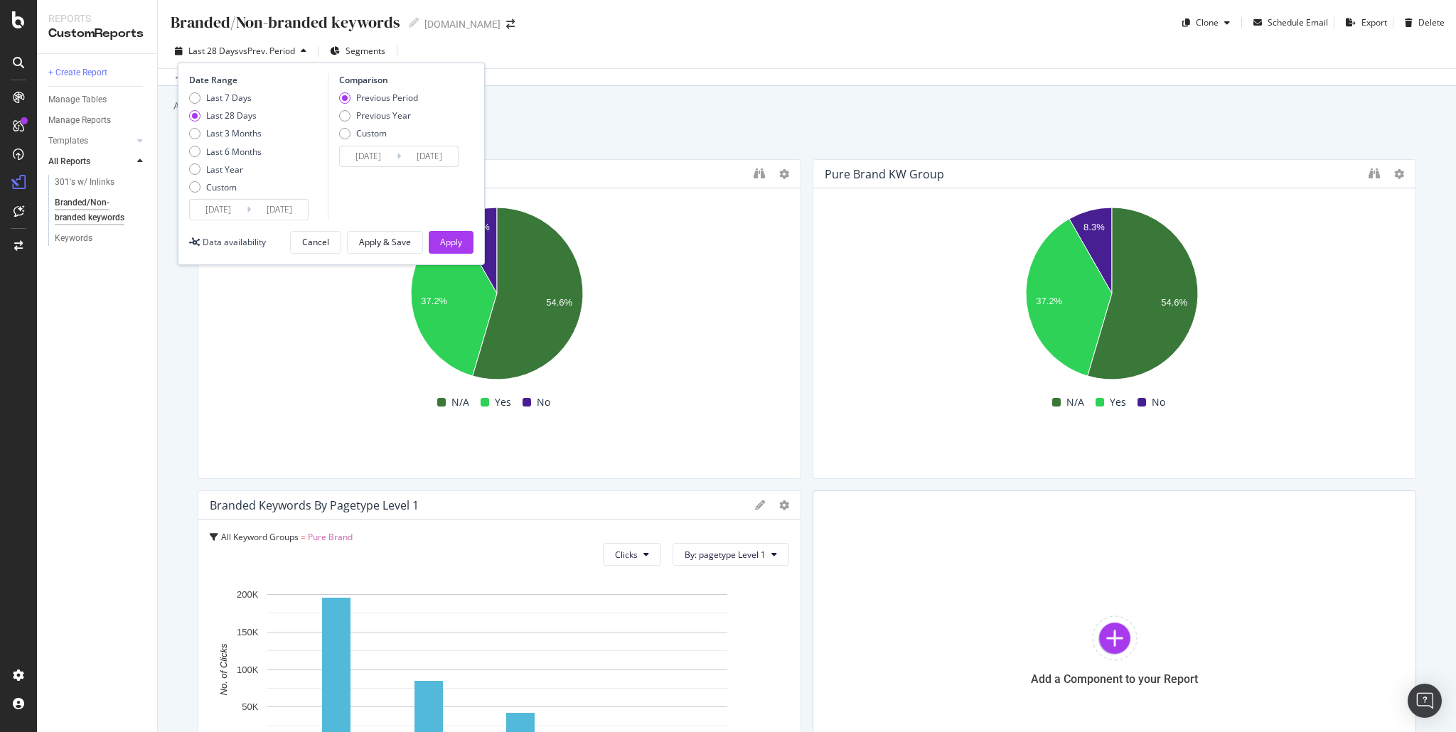
click at [236, 213] on input "2025/08/19" at bounding box center [218, 210] width 57 height 20
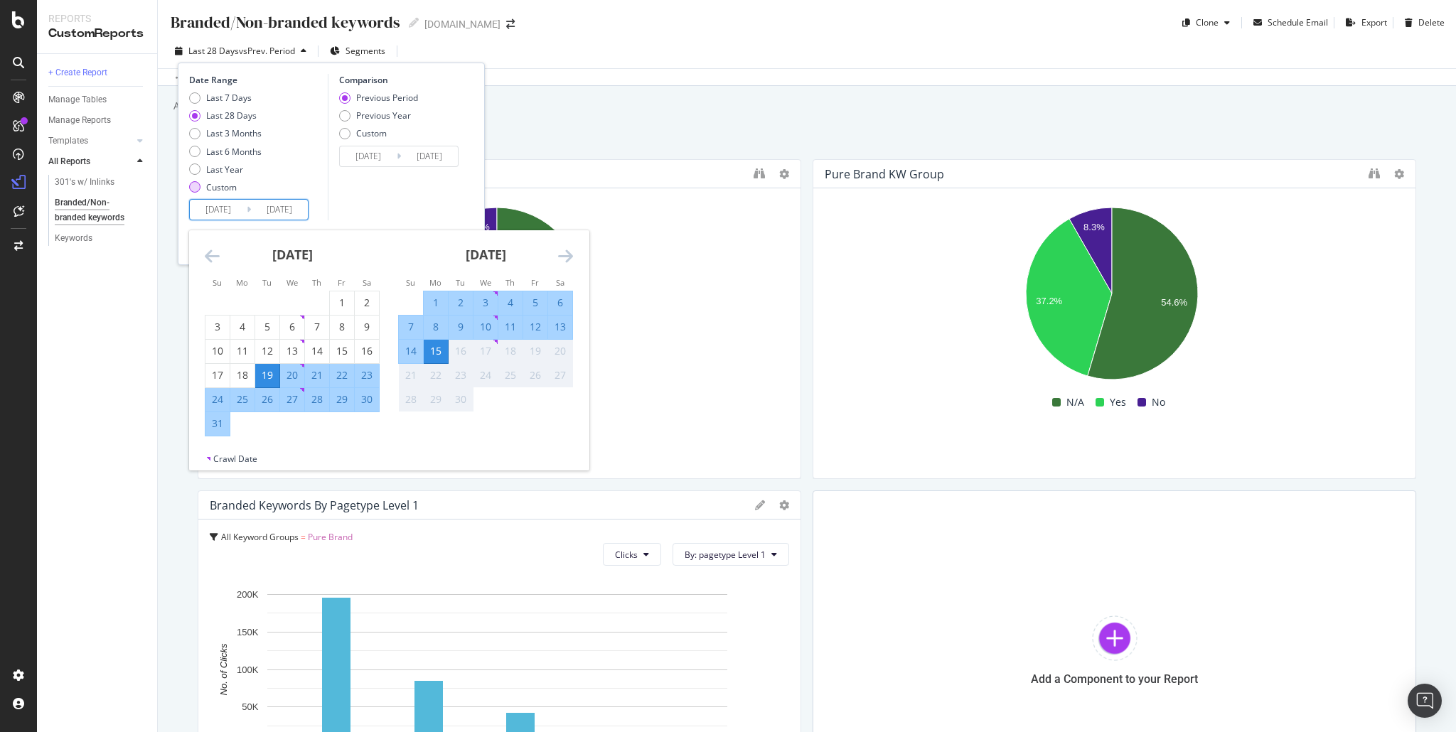
click at [193, 183] on div "Custom" at bounding box center [194, 186] width 11 height 11
click at [226, 208] on input "2025/08/19" at bounding box center [218, 210] width 57 height 20
click at [212, 259] on icon "Move backward to switch to the previous month." at bounding box center [212, 255] width 15 height 17
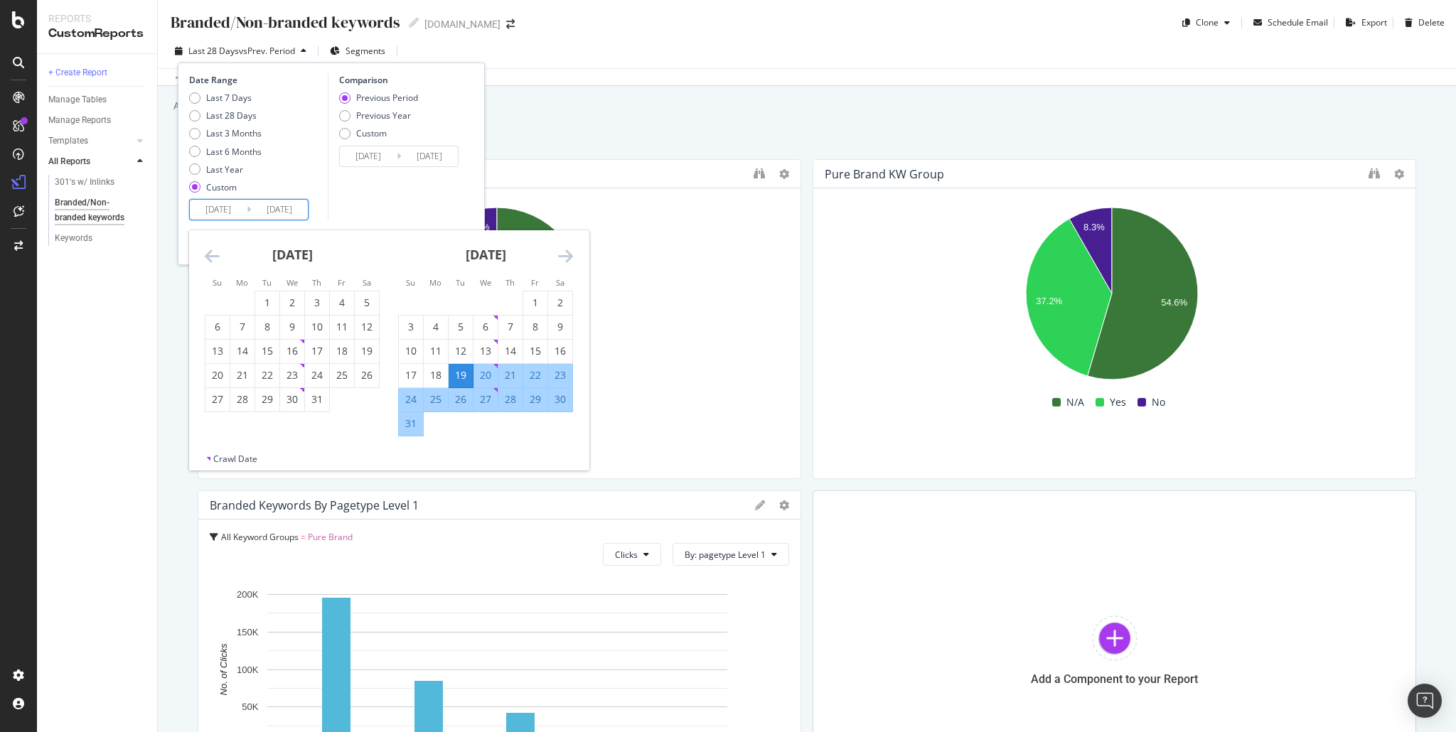
click at [212, 258] on icon "Move backward to switch to the previous month." at bounding box center [212, 255] width 15 height 17
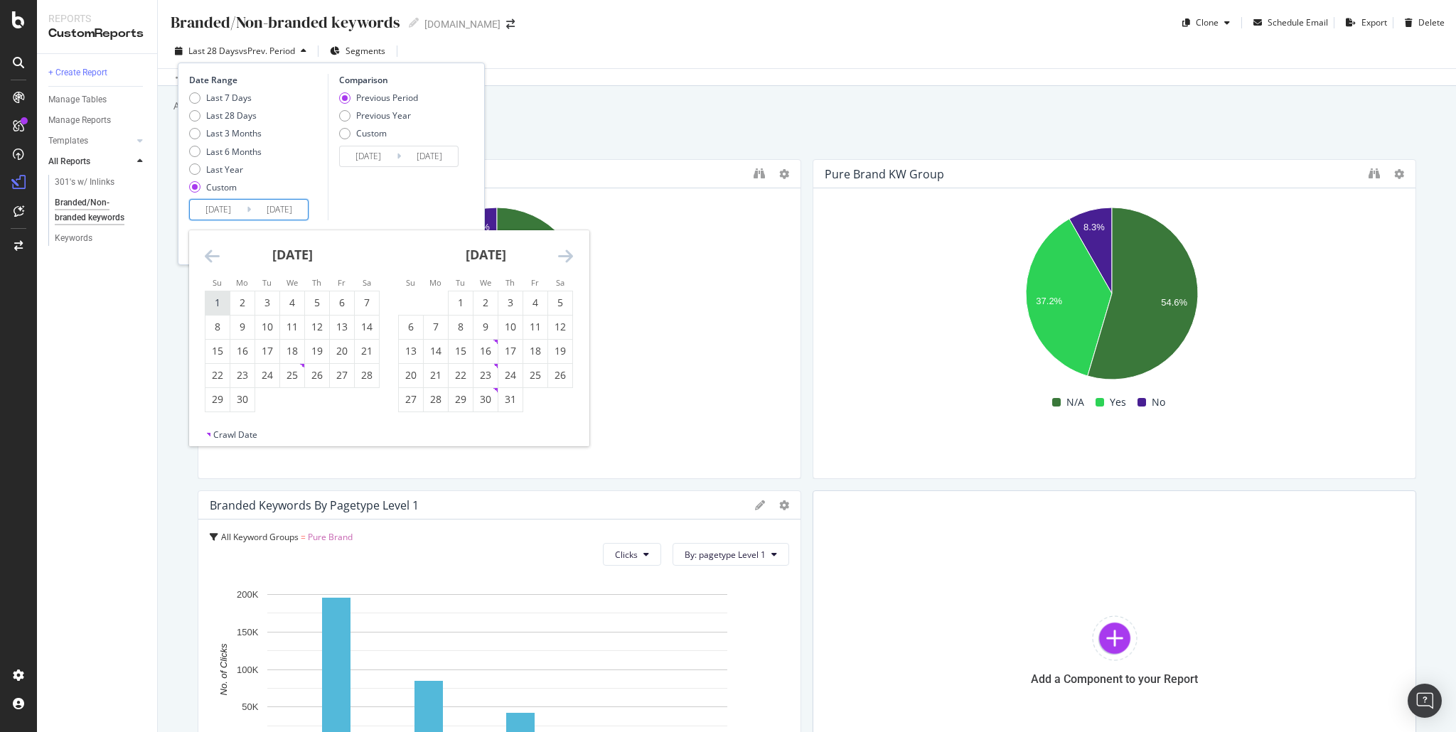
click at [219, 292] on div "1" at bounding box center [218, 303] width 24 height 23
type input "2025/06/01"
type input "2025/02/14"
type input "2025/05/31"
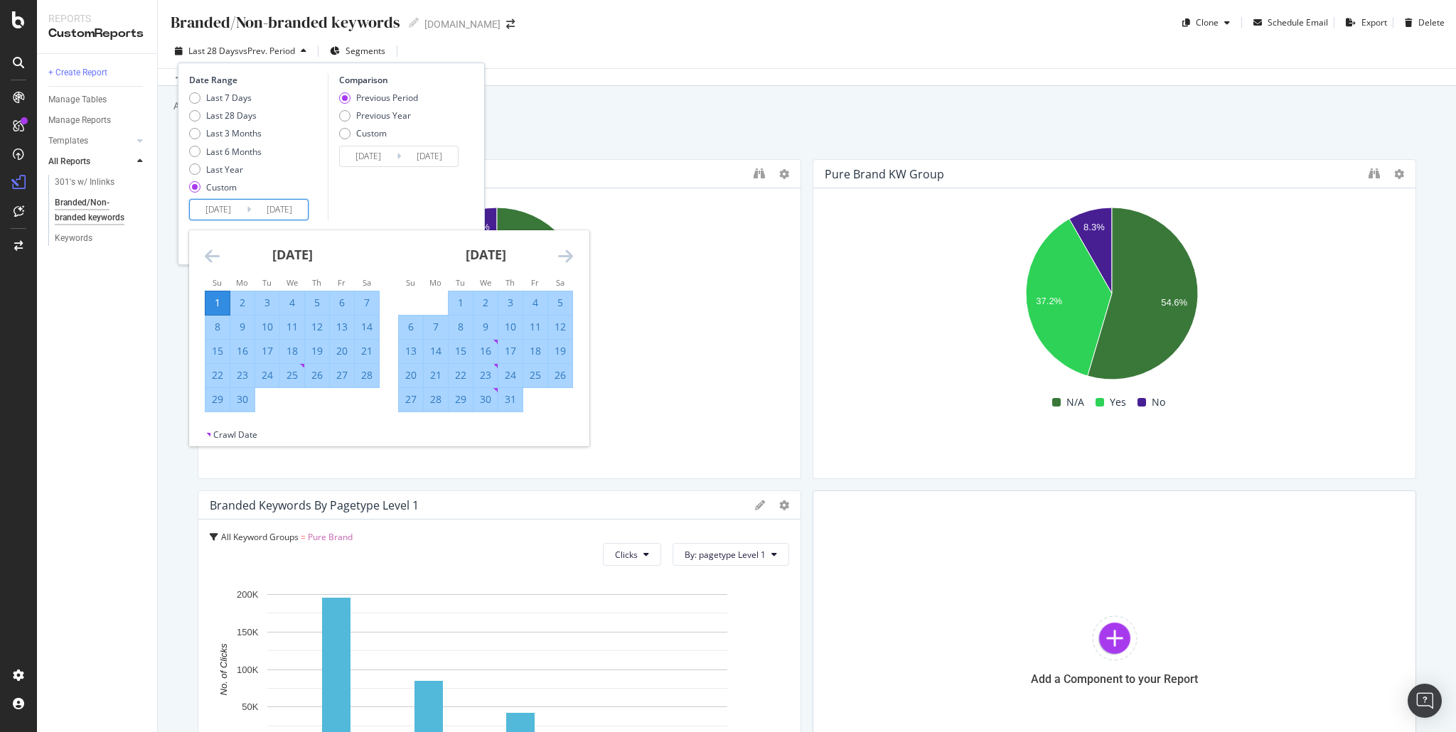
click at [571, 257] on icon "Move forward to switch to the next month." at bounding box center [565, 255] width 15 height 17
click at [407, 419] on div "31" at bounding box center [411, 424] width 24 height 14
type input "2025/08/31"
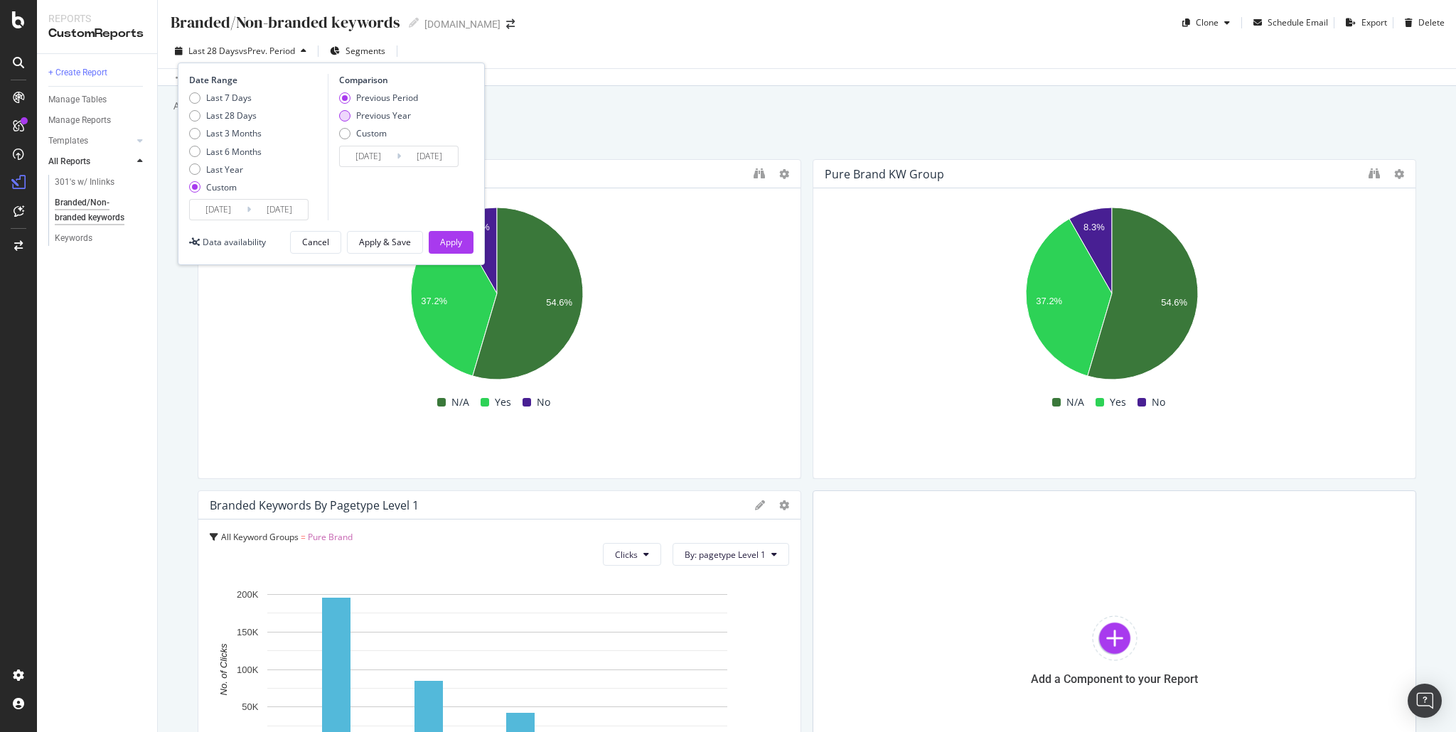
click at [391, 113] on div "Previous Year" at bounding box center [383, 116] width 55 height 12
type input "2024/06/02"
type input "2024/09/01"
click at [357, 161] on input "2024/06/02" at bounding box center [368, 156] width 57 height 20
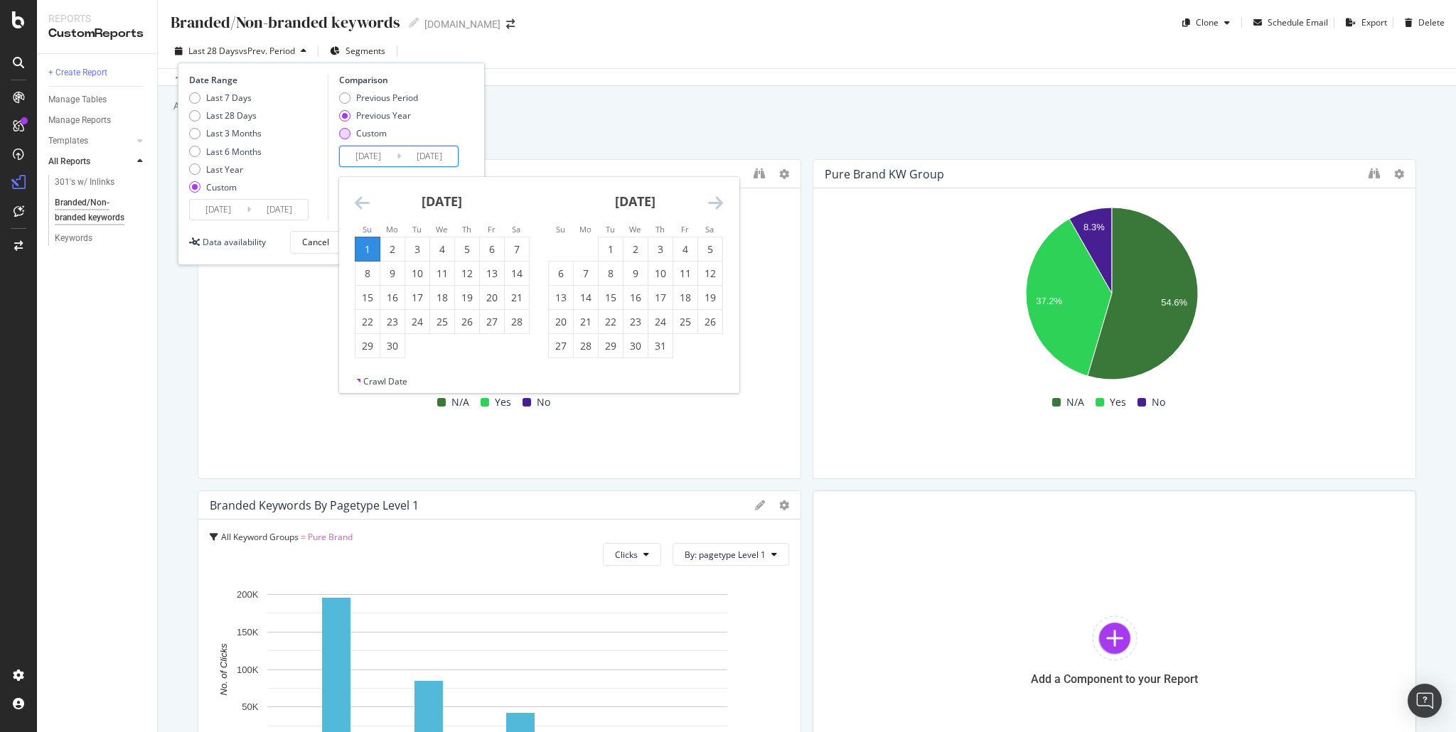
click at [343, 136] on div "Custom" at bounding box center [344, 133] width 11 height 11
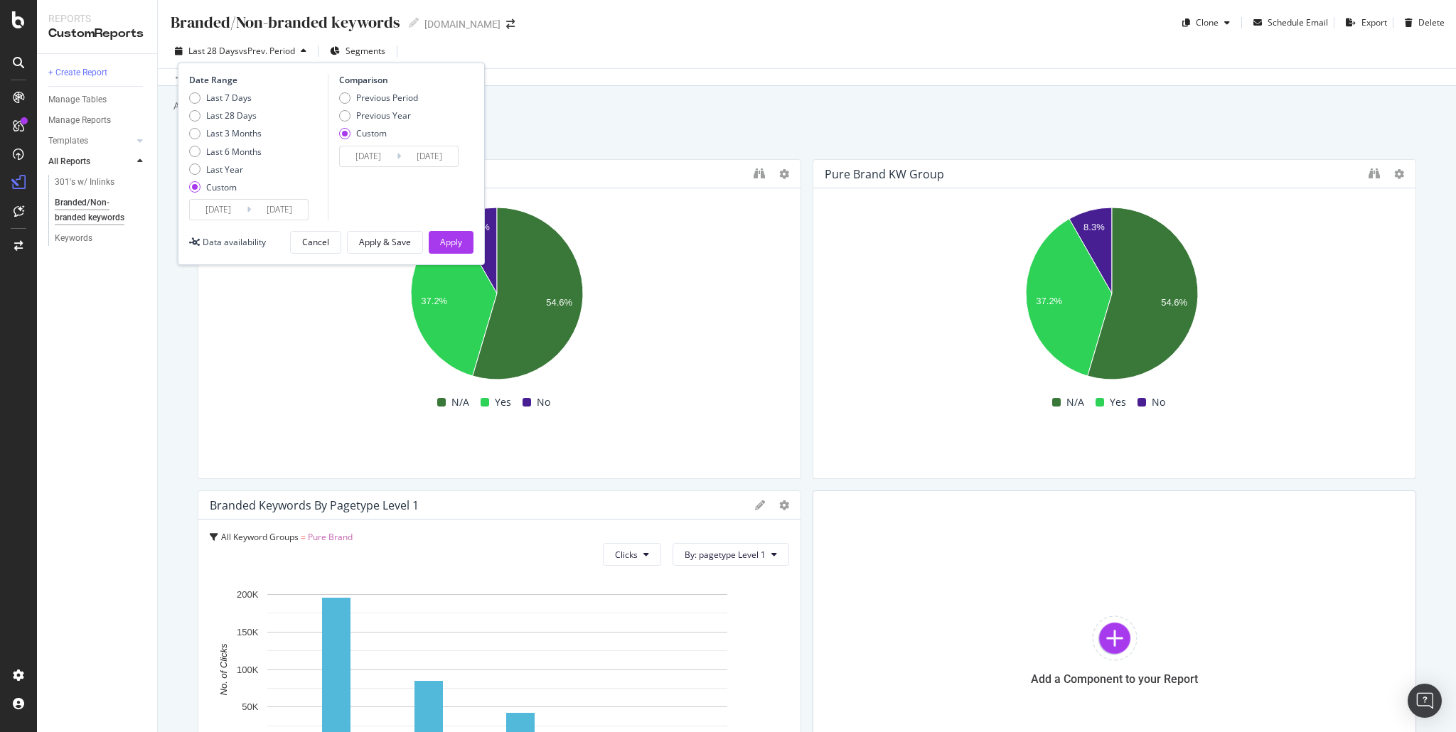
click at [378, 163] on input "2024/06/02" at bounding box center [368, 156] width 57 height 20
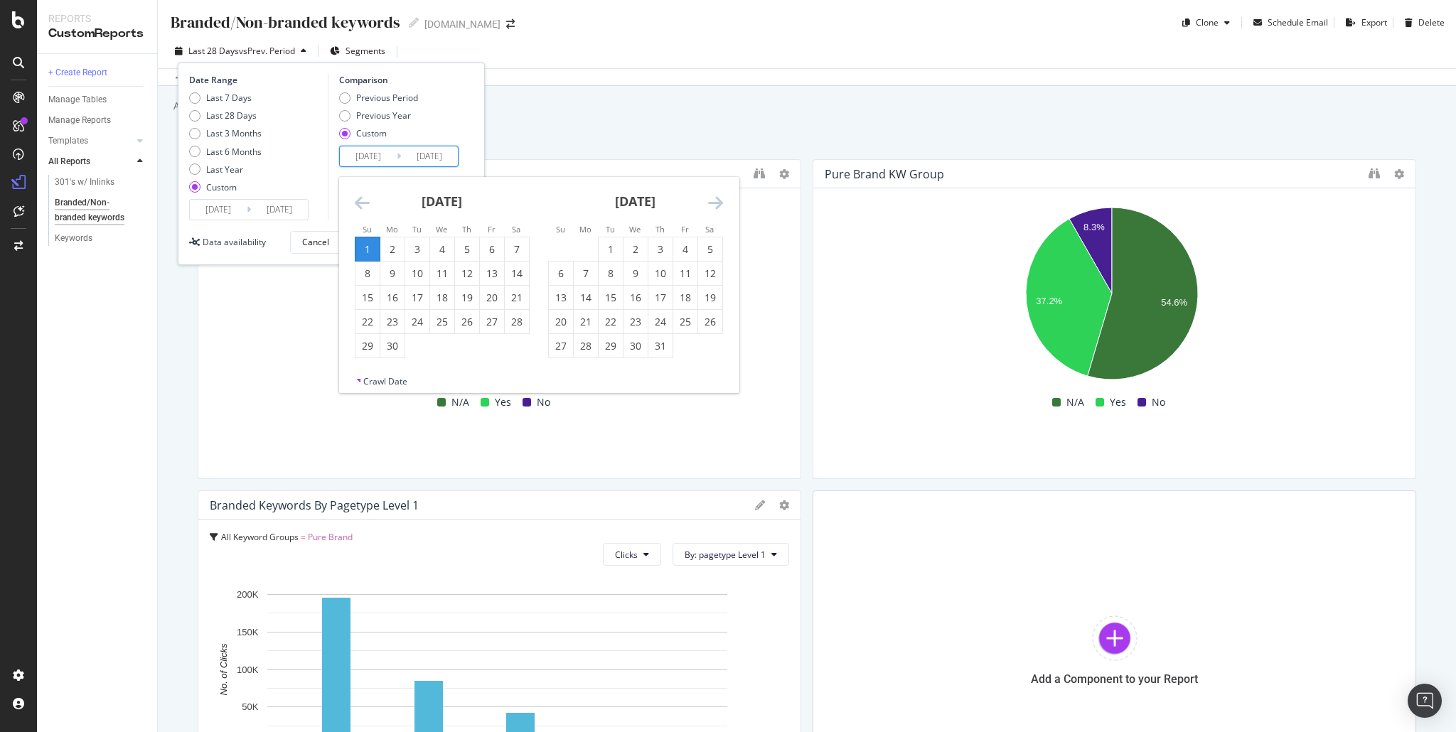
click at [361, 200] on icon "Move backward to switch to the previous month." at bounding box center [362, 202] width 15 height 17
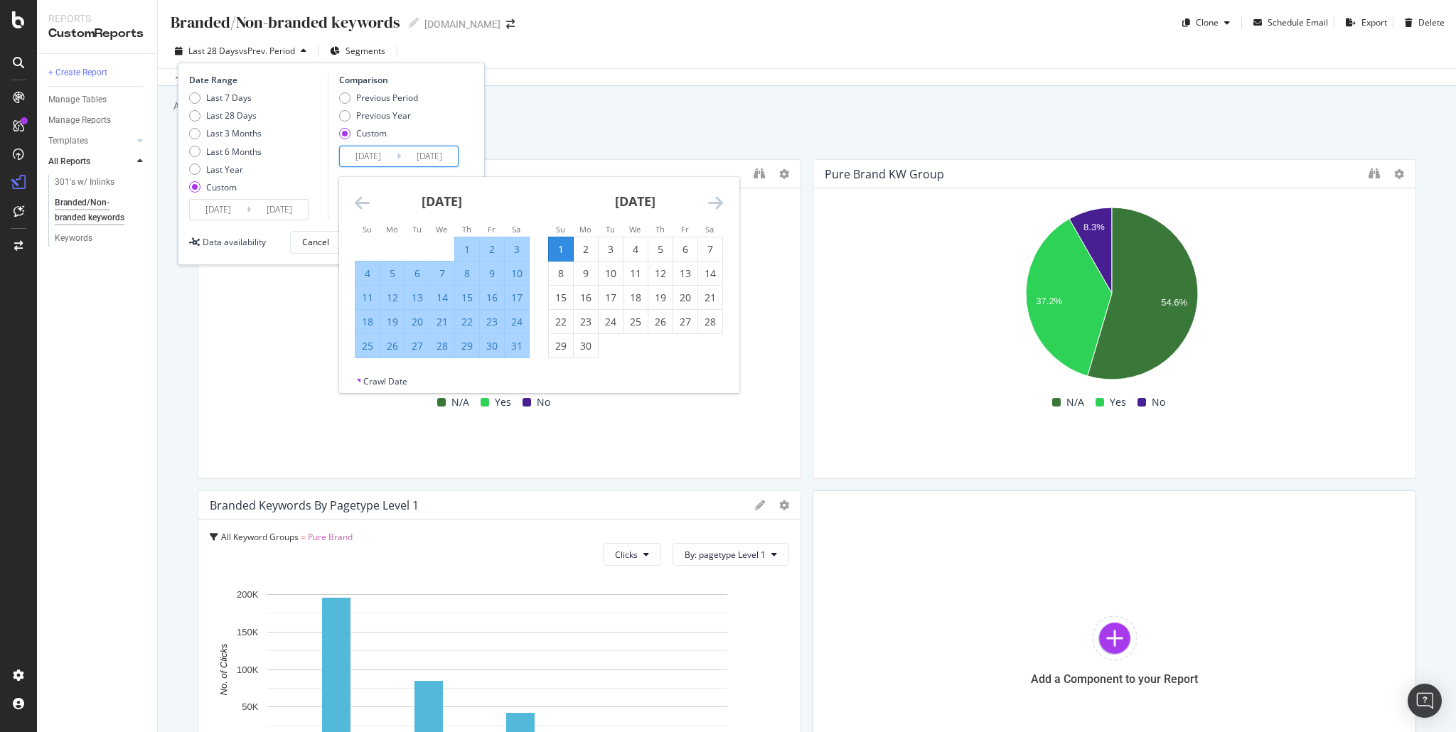
click at [361, 200] on icon "Move backward to switch to the previous month." at bounding box center [362, 202] width 15 height 17
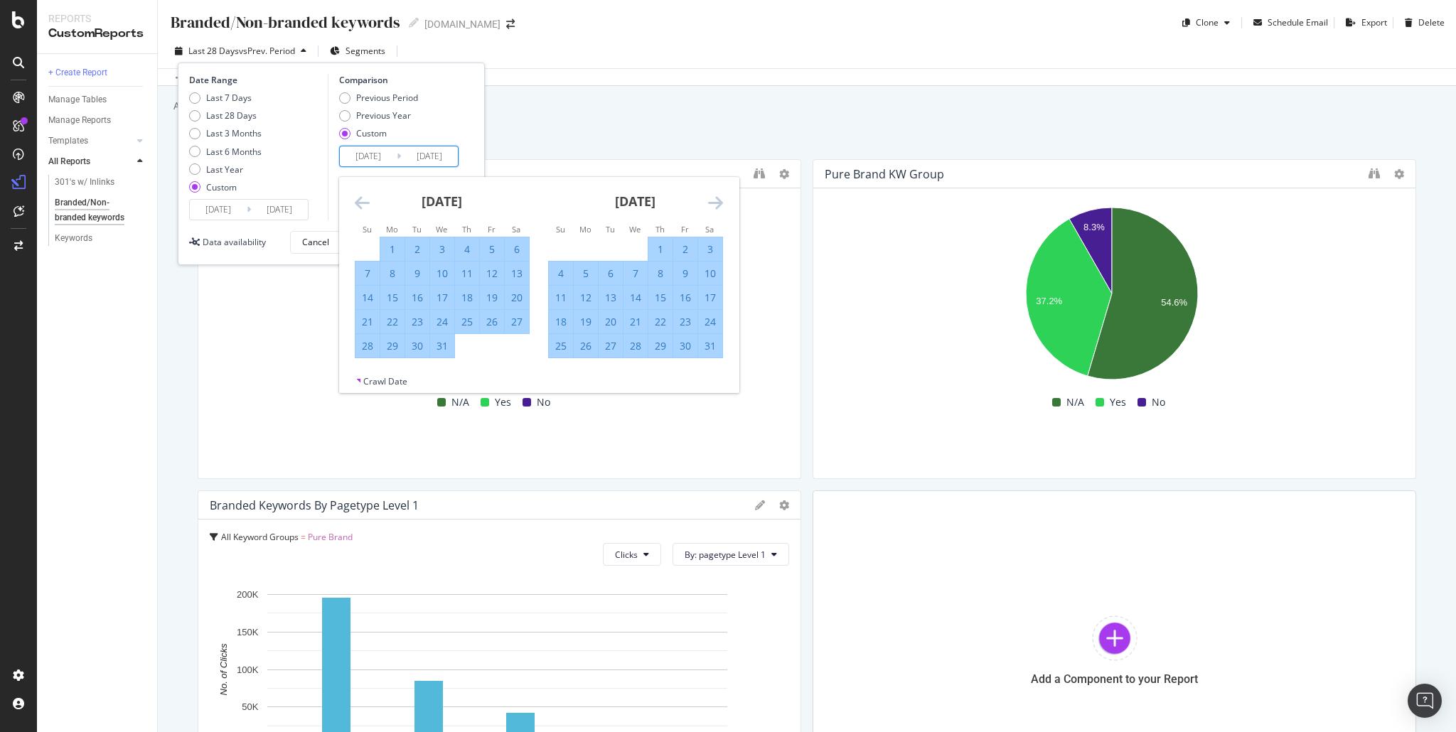
click at [361, 200] on icon "Move backward to switch to the previous month." at bounding box center [362, 202] width 15 height 17
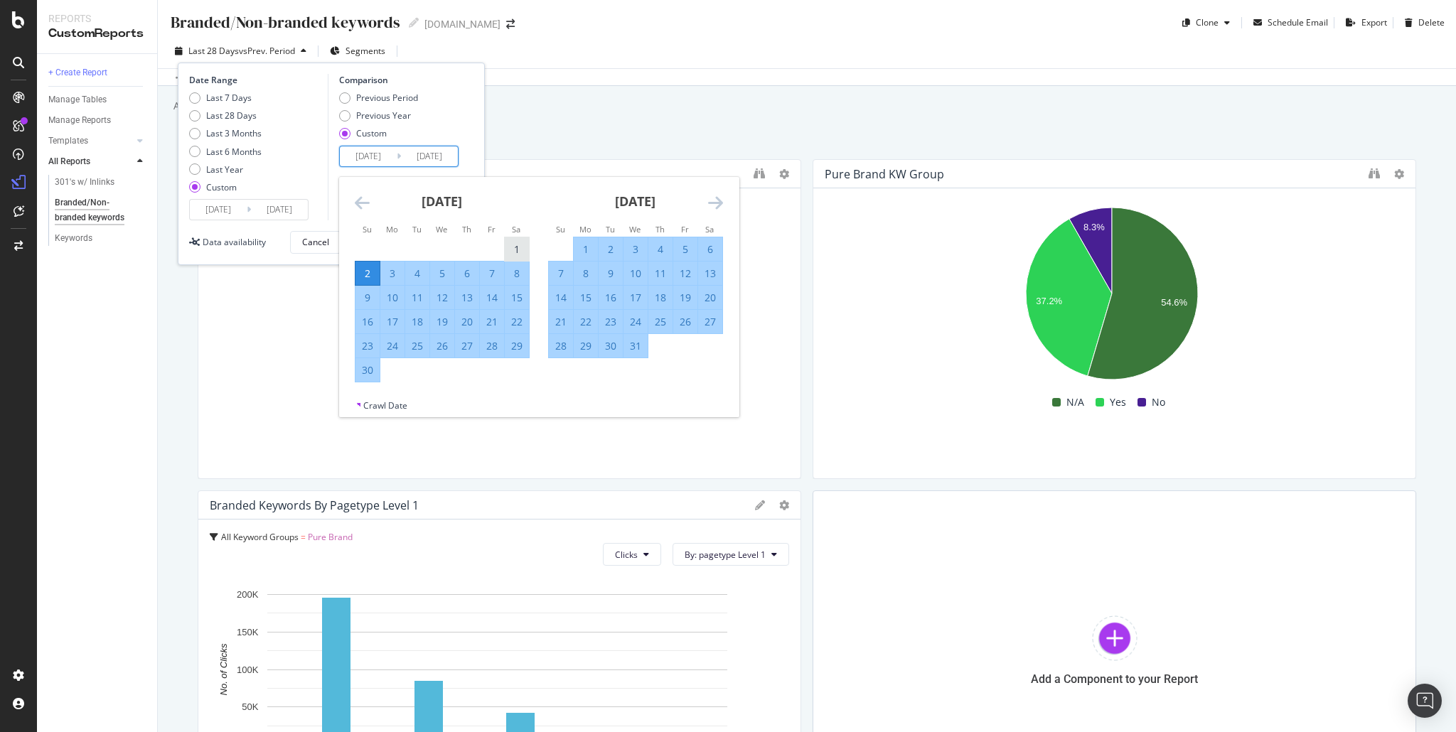
click at [514, 243] on div "1" at bounding box center [517, 250] width 24 height 14
type input "2024/06/01"
click at [713, 206] on icon "Move forward to switch to the next month." at bounding box center [715, 202] width 15 height 17
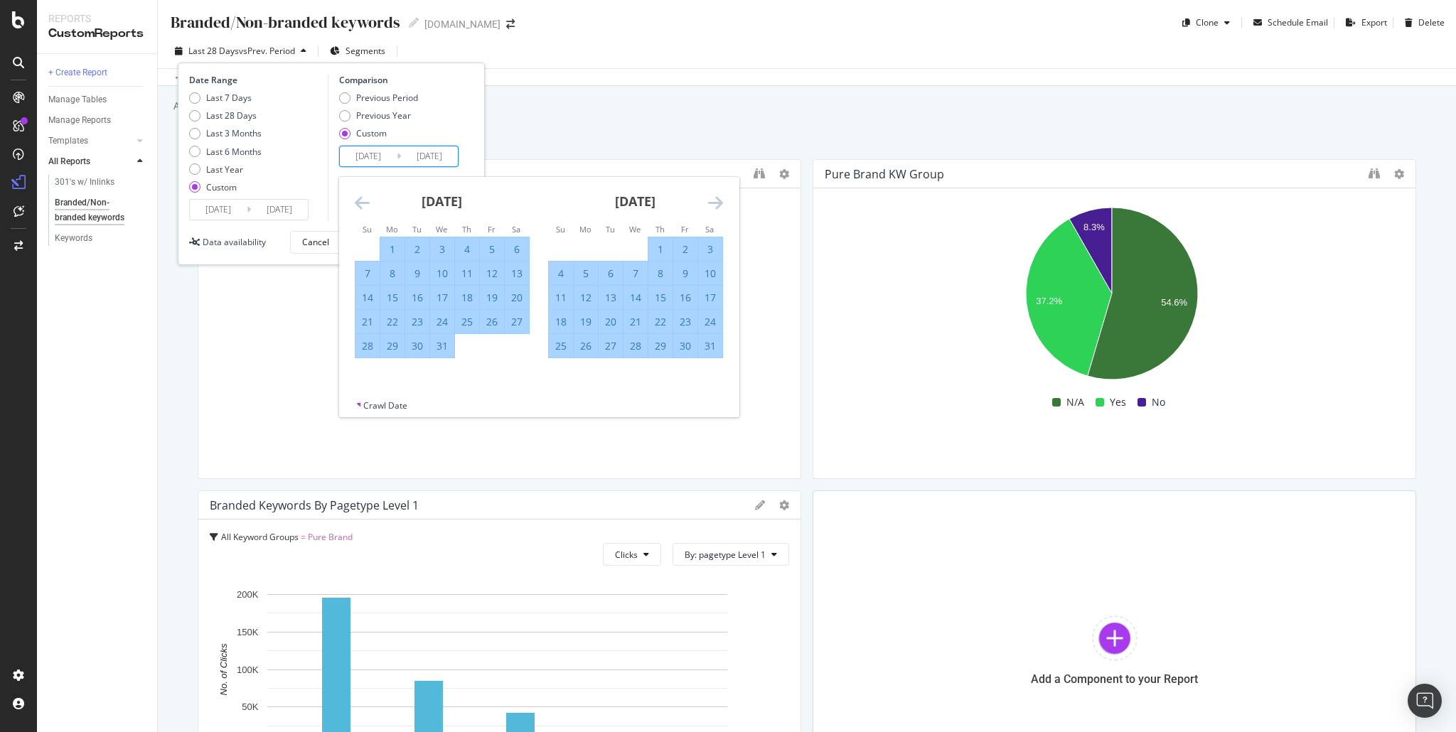
click at [713, 206] on icon "Move forward to switch to the next month." at bounding box center [715, 202] width 15 height 17
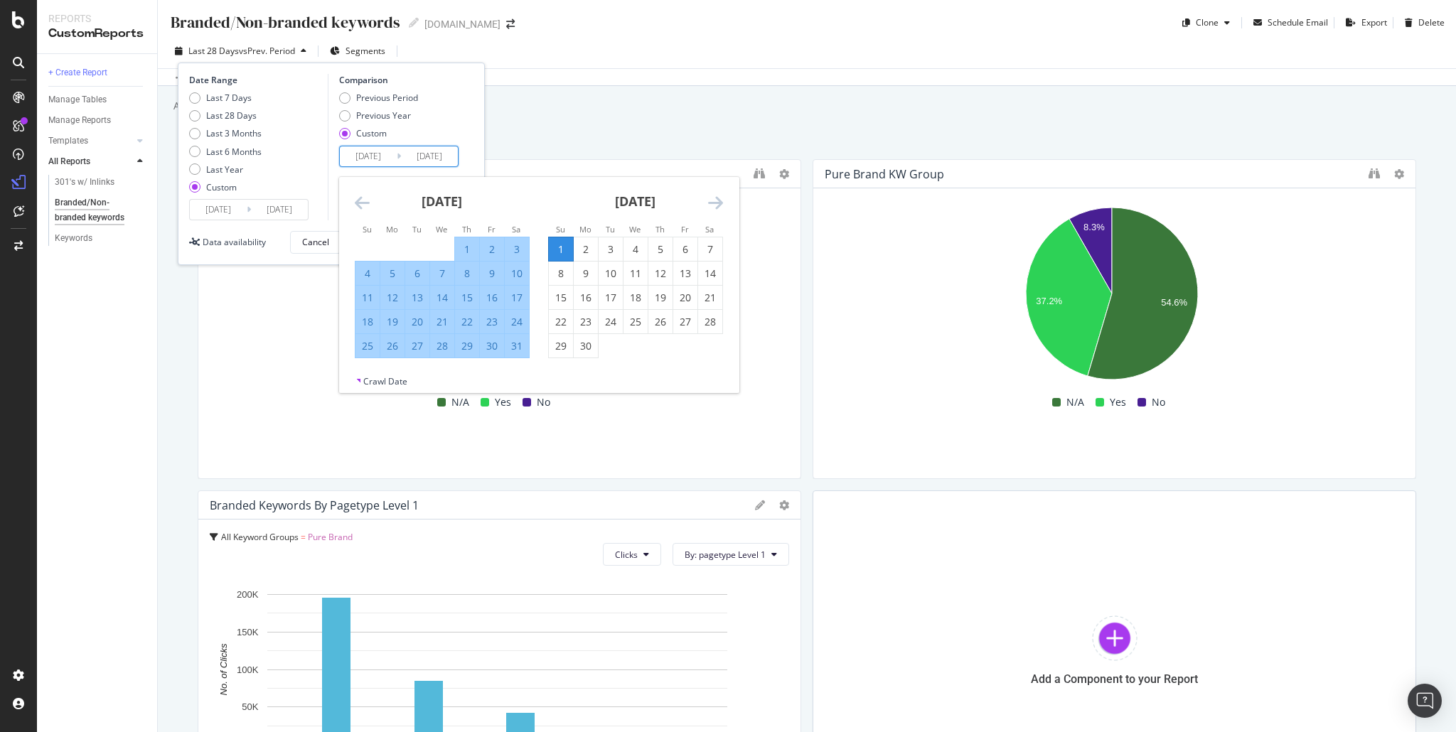
click at [521, 346] on div "31" at bounding box center [517, 346] width 24 height 14
type input "2024/08/31"
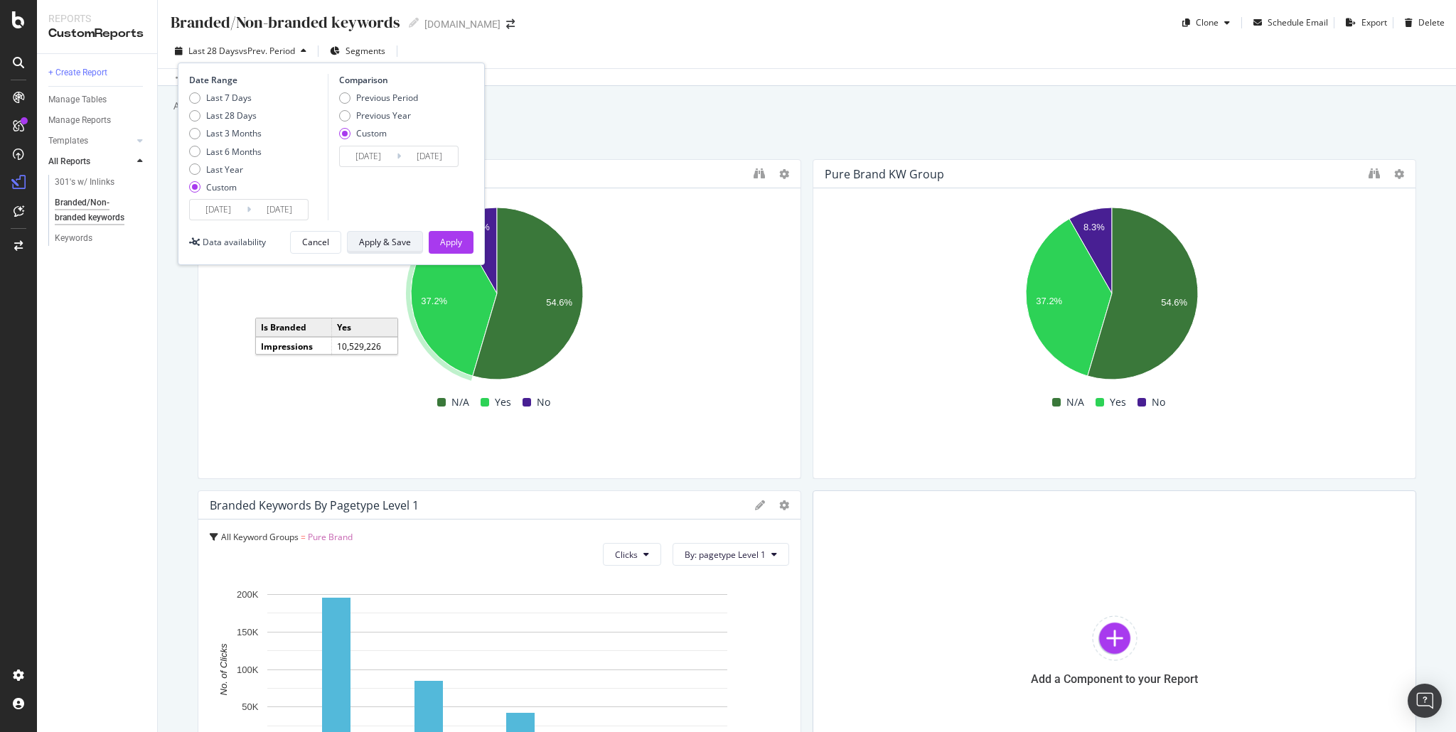
click at [407, 238] on div "Apply & Save" at bounding box center [385, 242] width 52 height 12
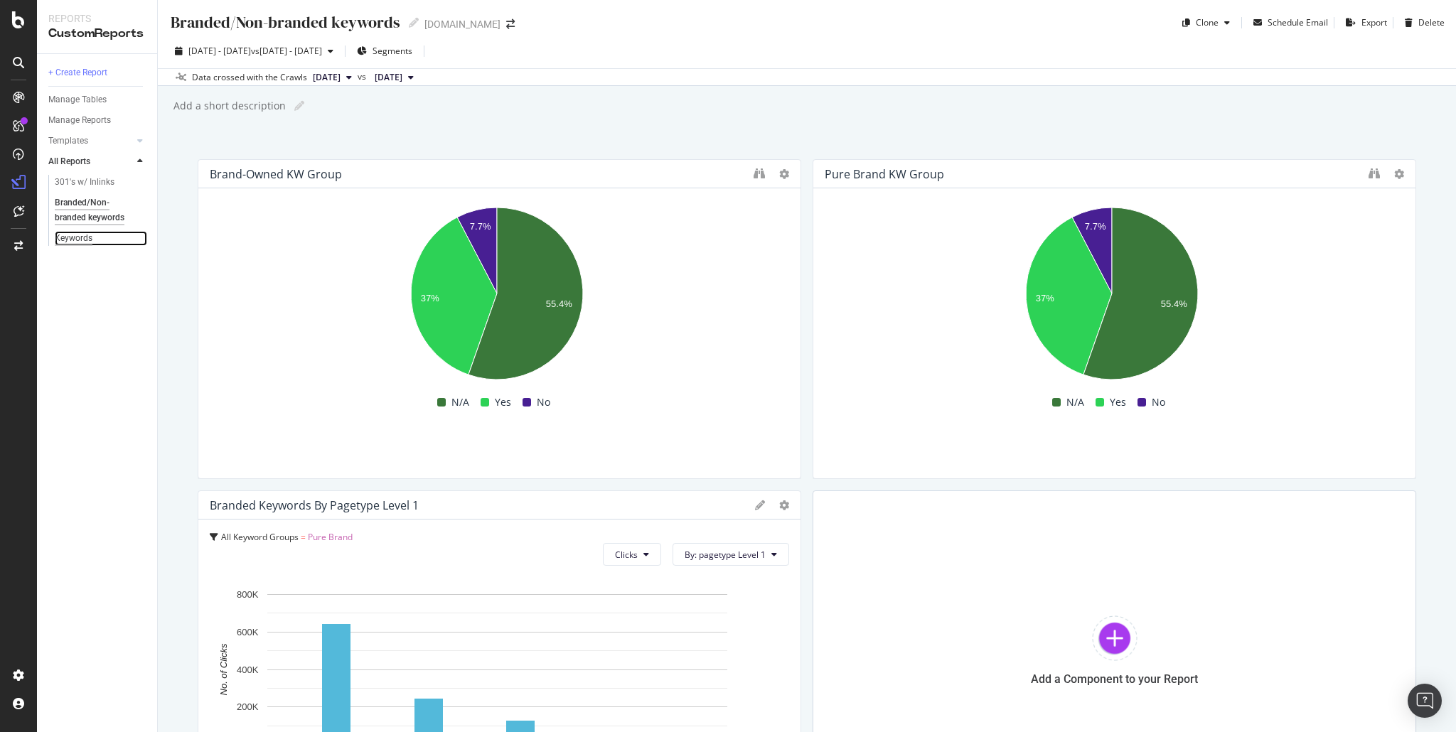
click at [80, 238] on div "Keywords" at bounding box center [74, 238] width 38 height 15
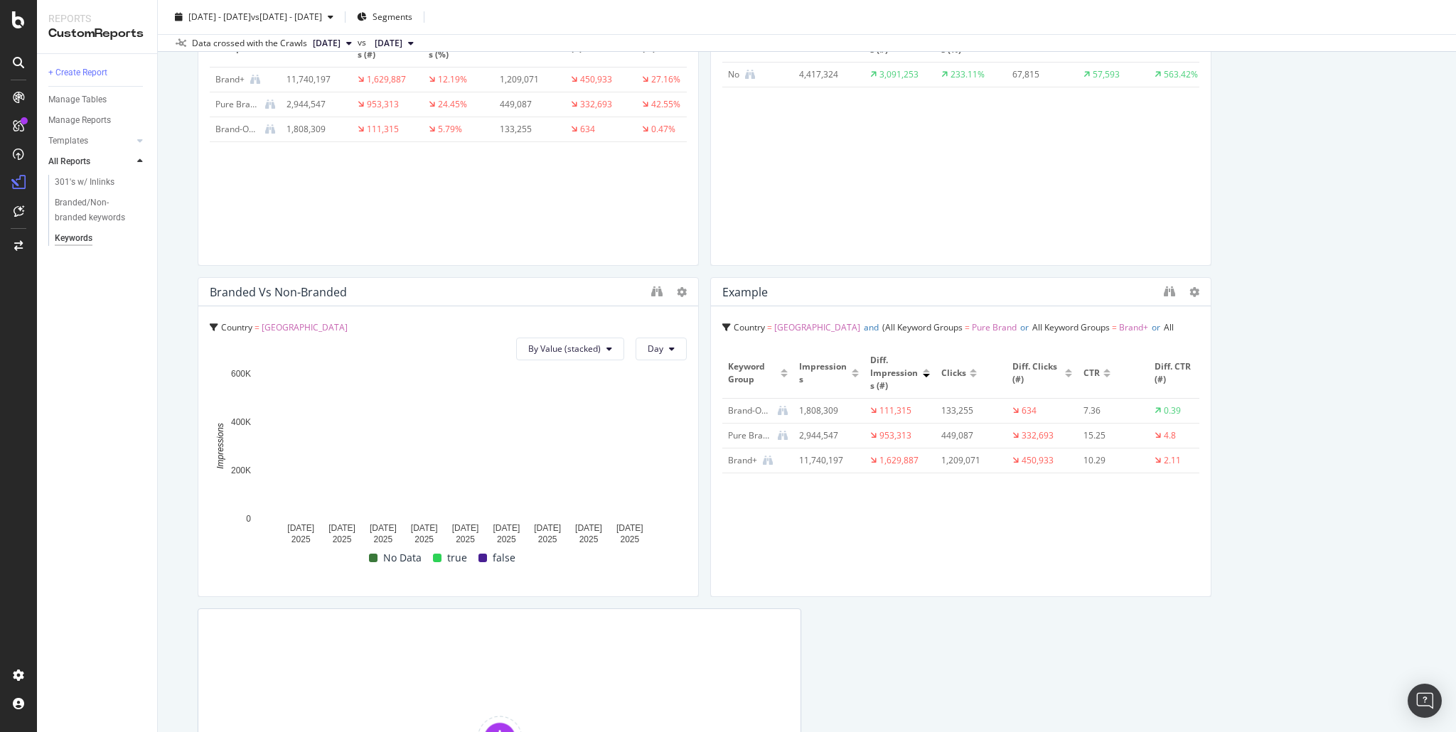
scroll to position [463, 0]
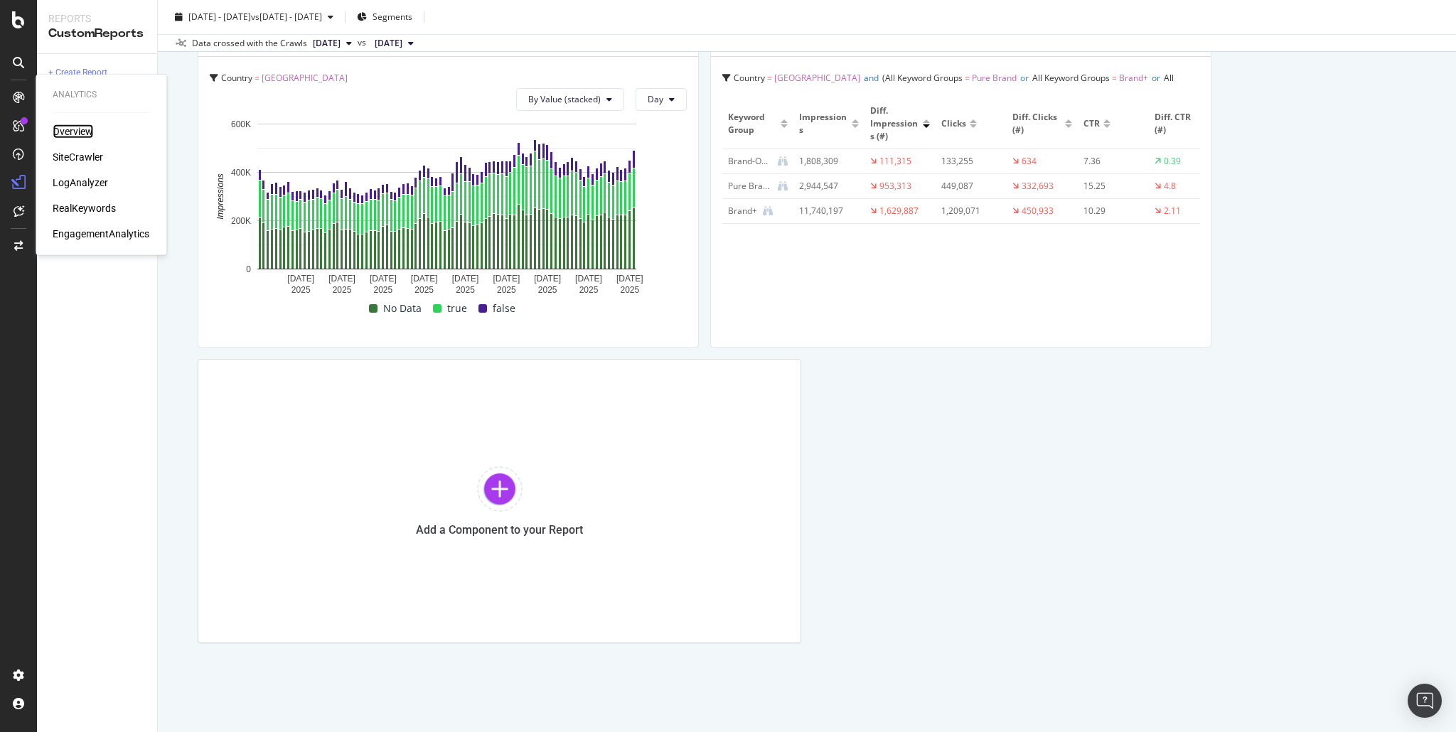
click at [58, 127] on div "Overview" at bounding box center [73, 131] width 41 height 14
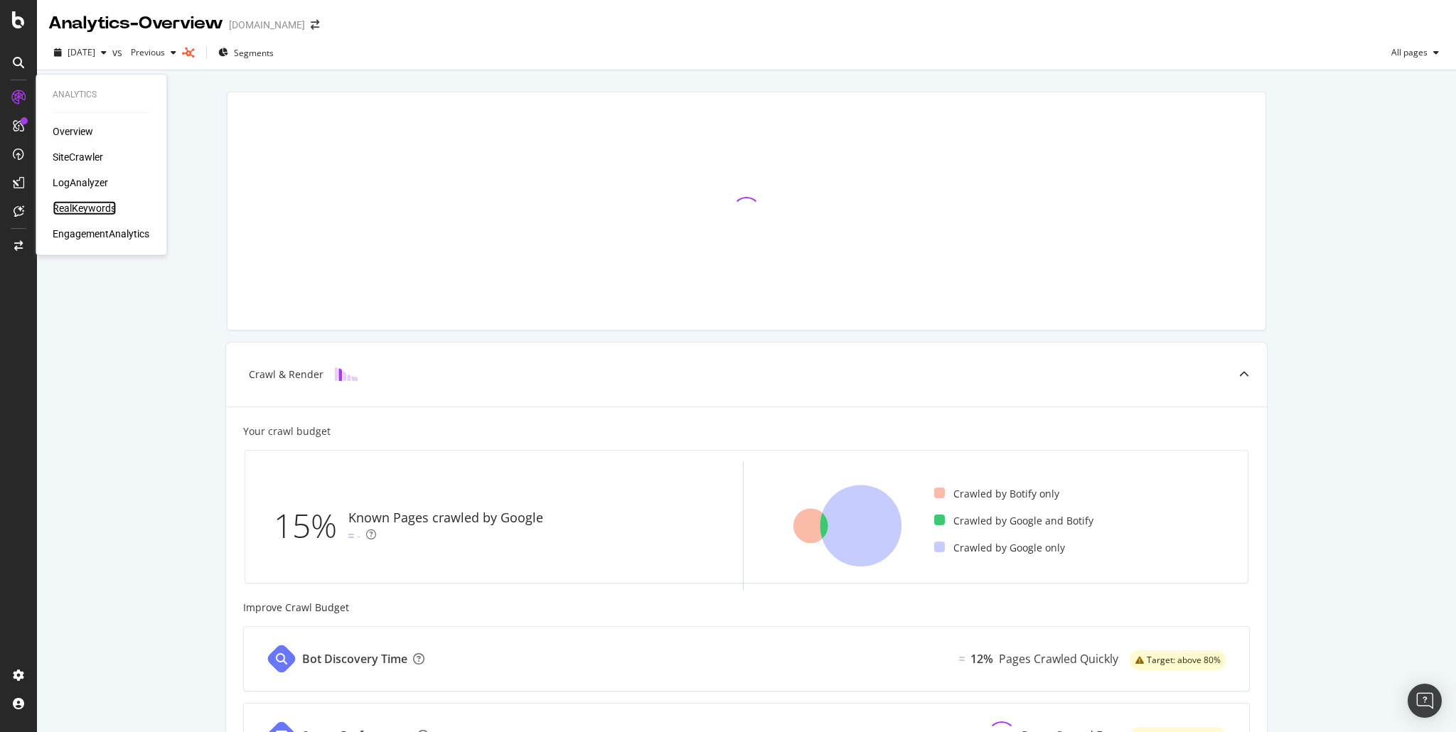
click at [85, 211] on div "RealKeywords" at bounding box center [84, 208] width 63 height 14
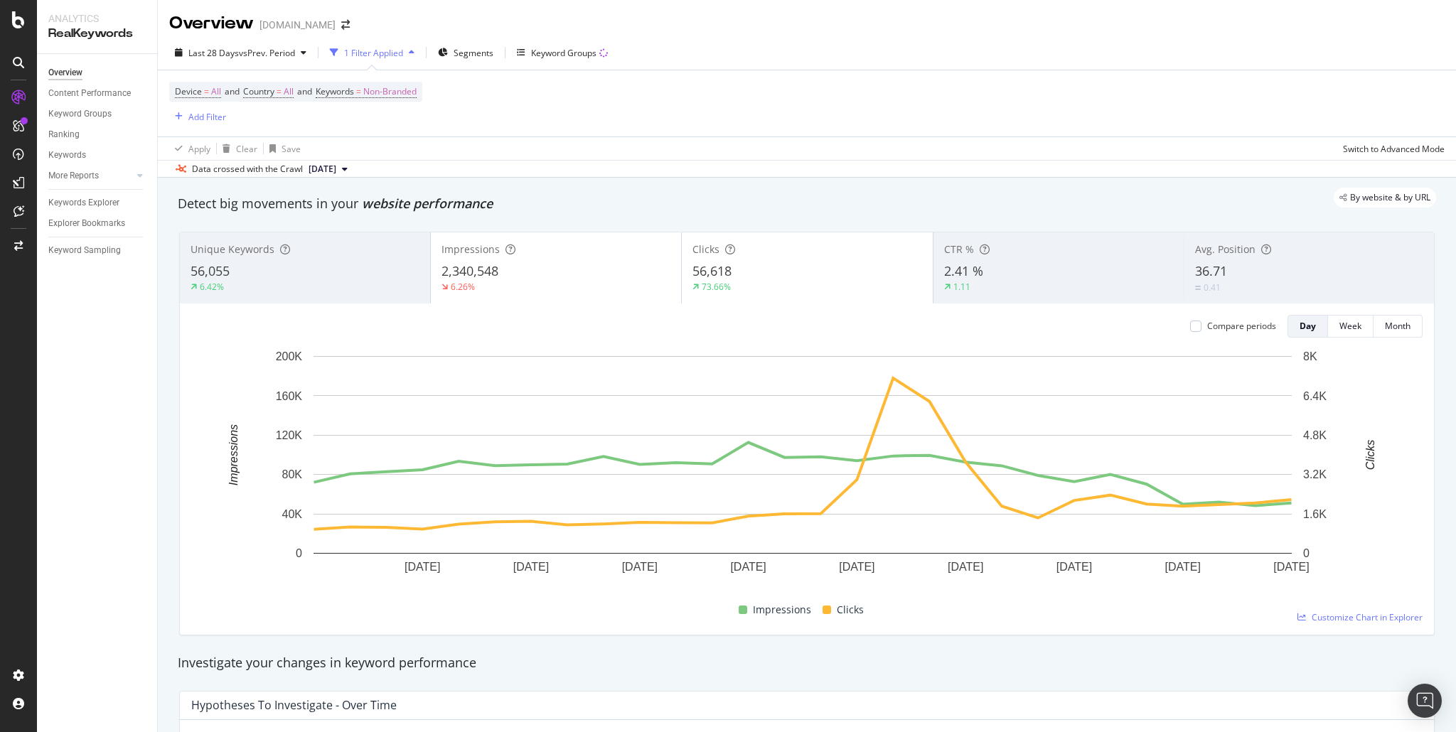
click at [558, 193] on div "By website & by URL" at bounding box center [800, 198] width 1273 height 20
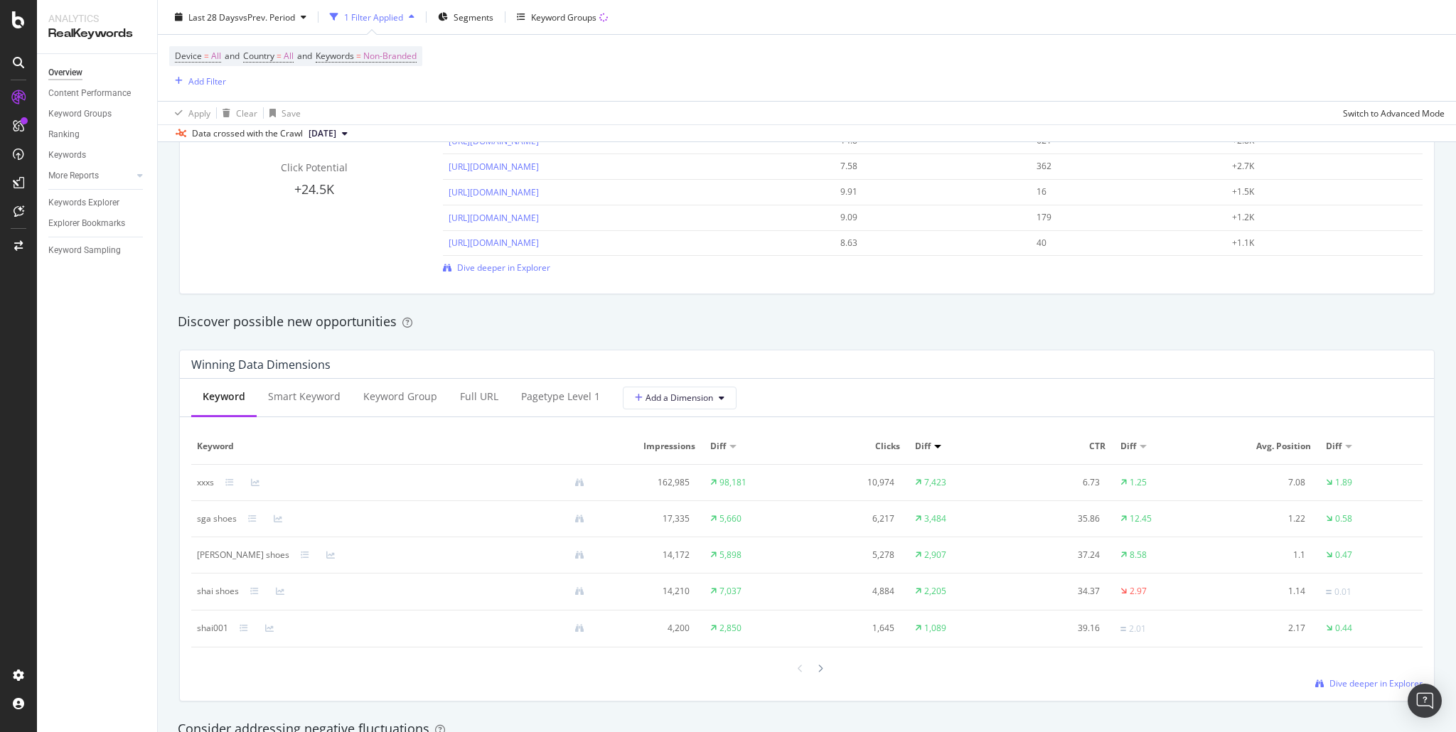
scroll to position [1108, 0]
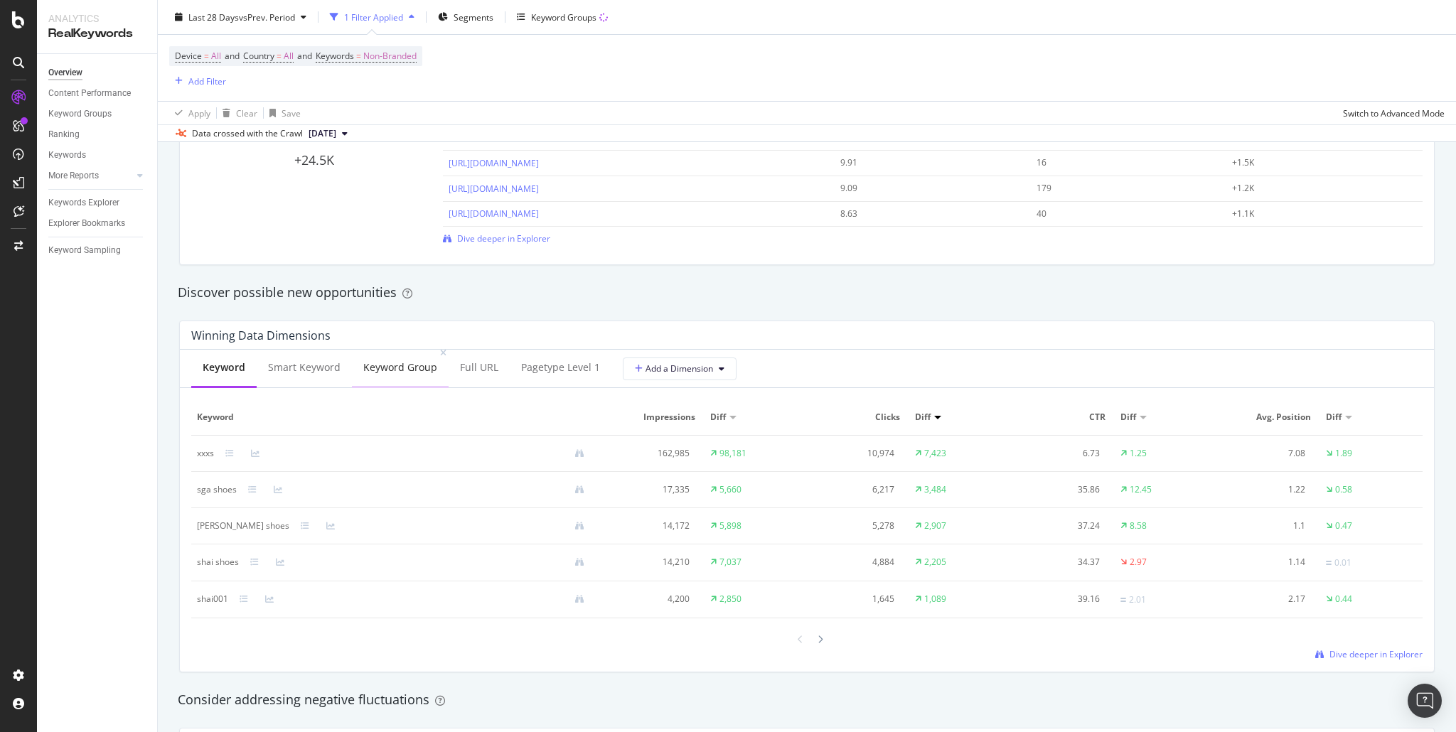
click at [417, 361] on div "Keyword Group" at bounding box center [400, 368] width 74 height 14
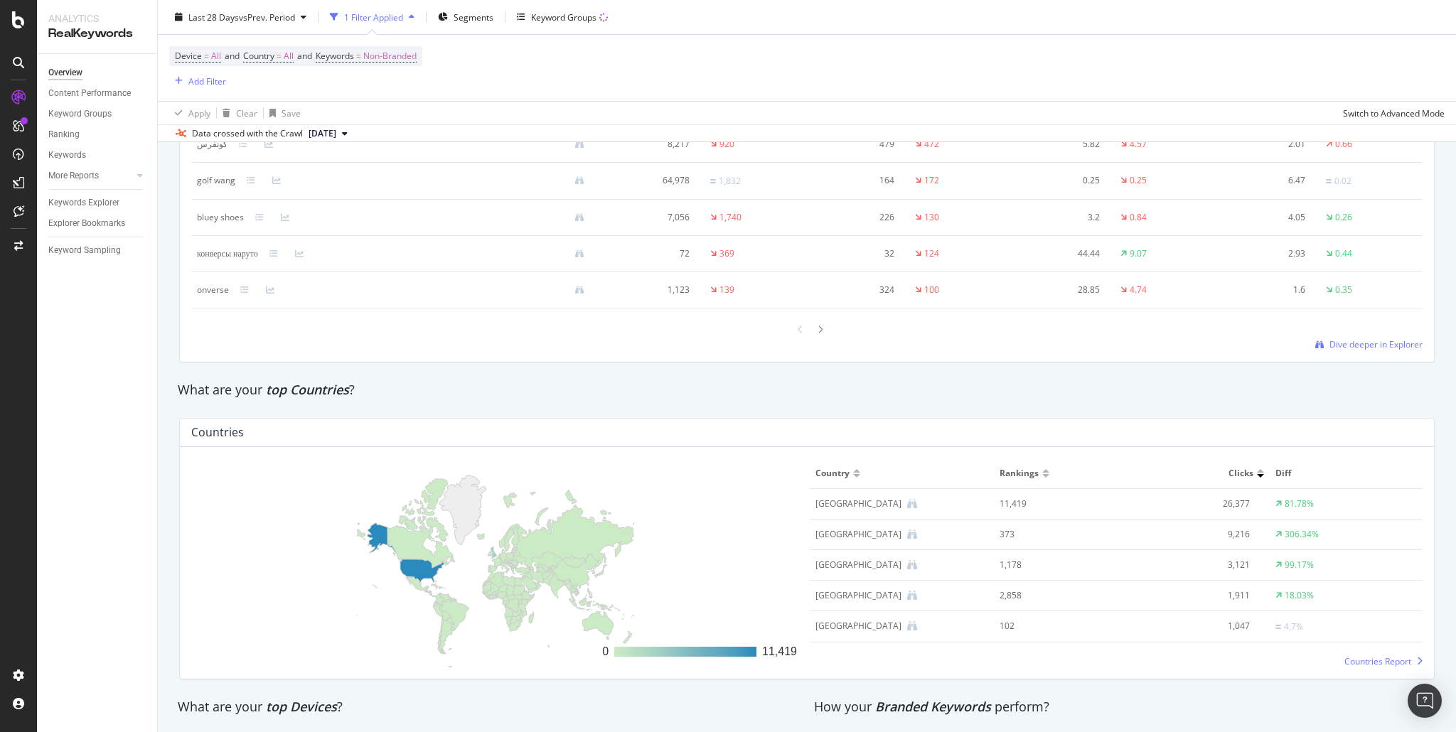
scroll to position [1387, 0]
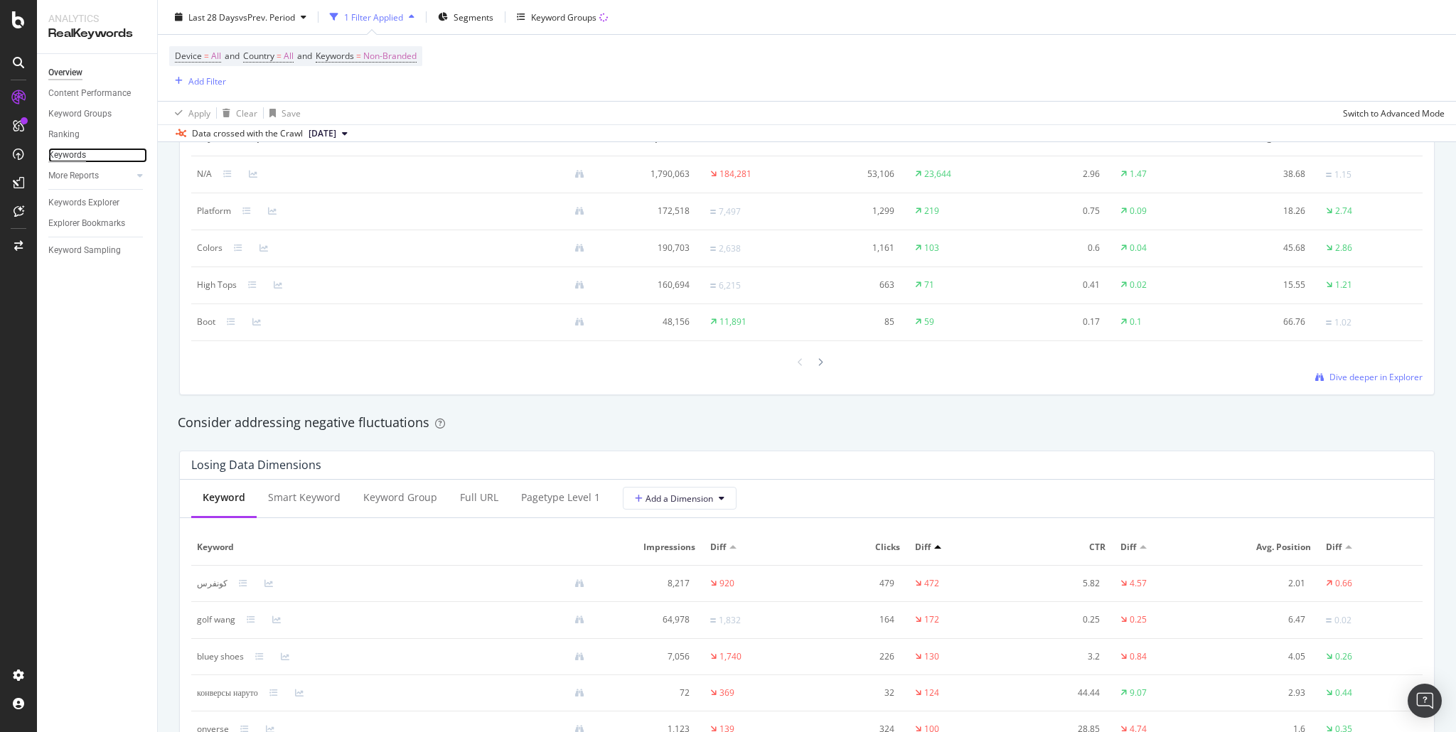
click at [73, 152] on div "Keywords" at bounding box center [67, 155] width 38 height 15
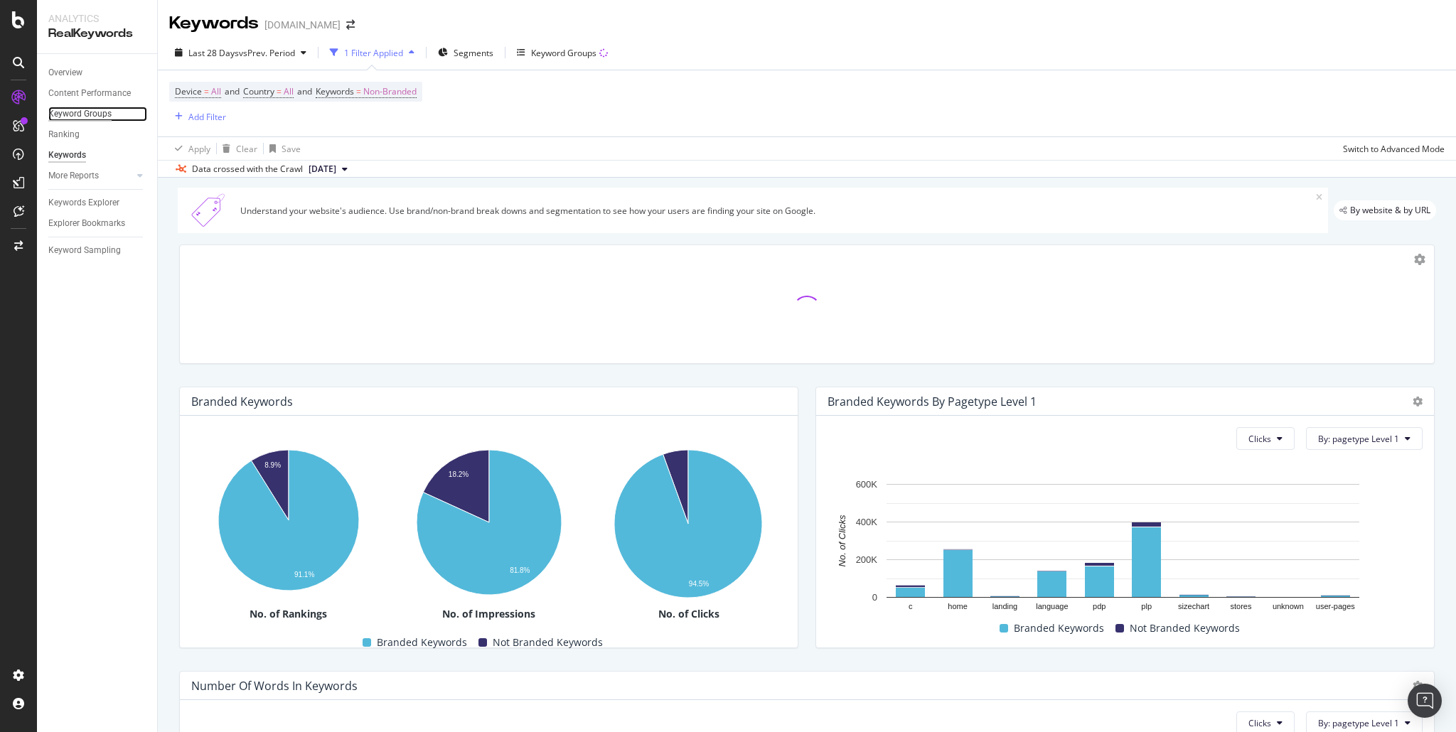
click at [81, 114] on div "Keyword Groups" at bounding box center [79, 114] width 63 height 15
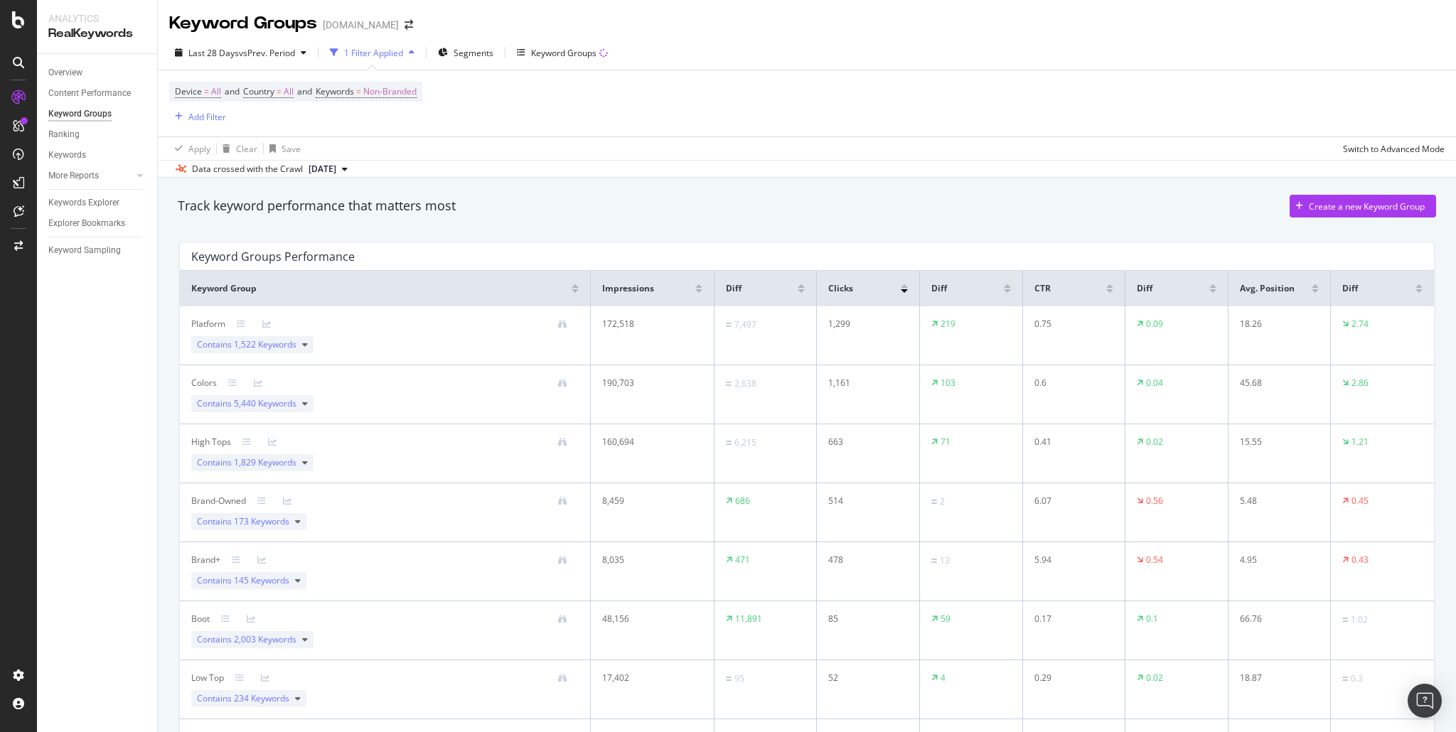
click at [572, 207] on div "Track keyword performance that matters most Create a new Keyword Group" at bounding box center [807, 206] width 1259 height 23
click at [242, 55] on span "vs Prev. Period" at bounding box center [267, 53] width 56 height 12
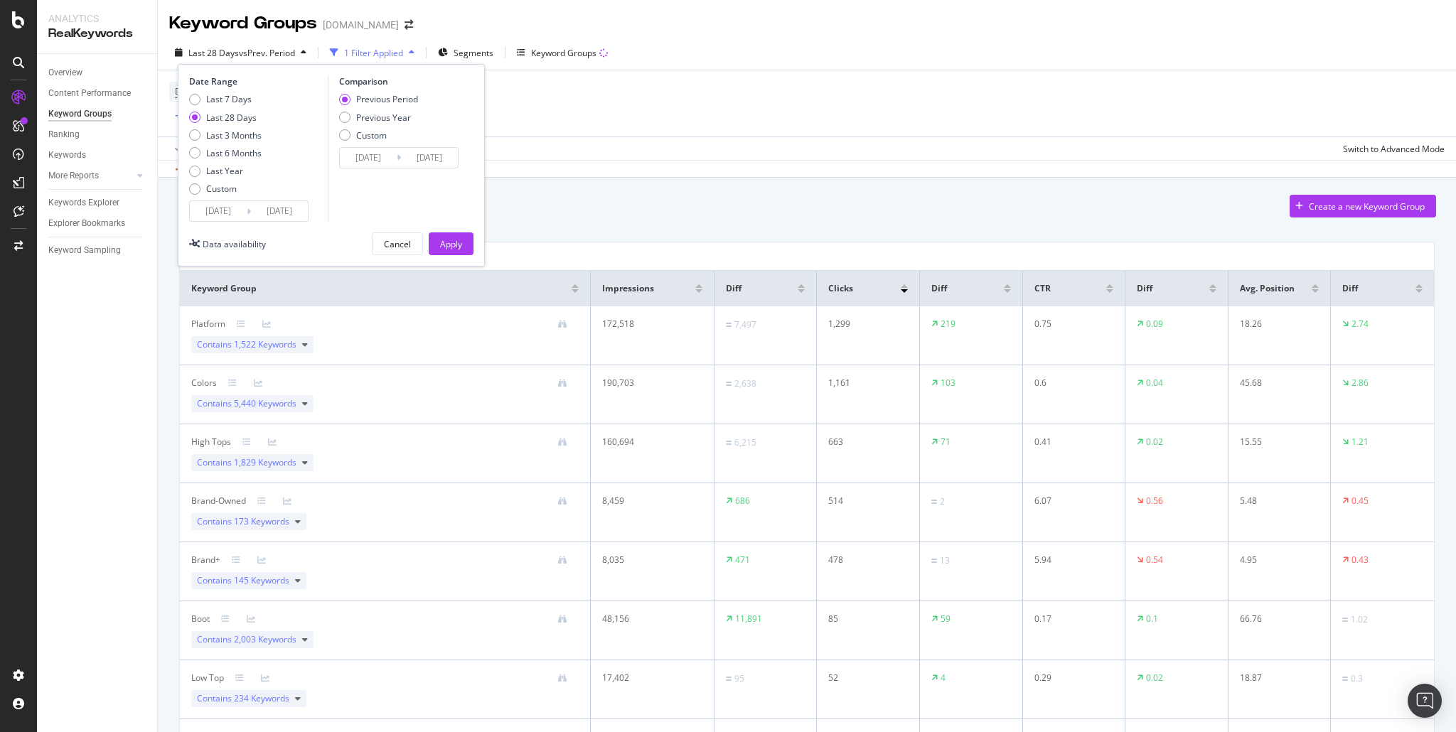
click at [226, 212] on input "2025/08/19" at bounding box center [218, 211] width 57 height 20
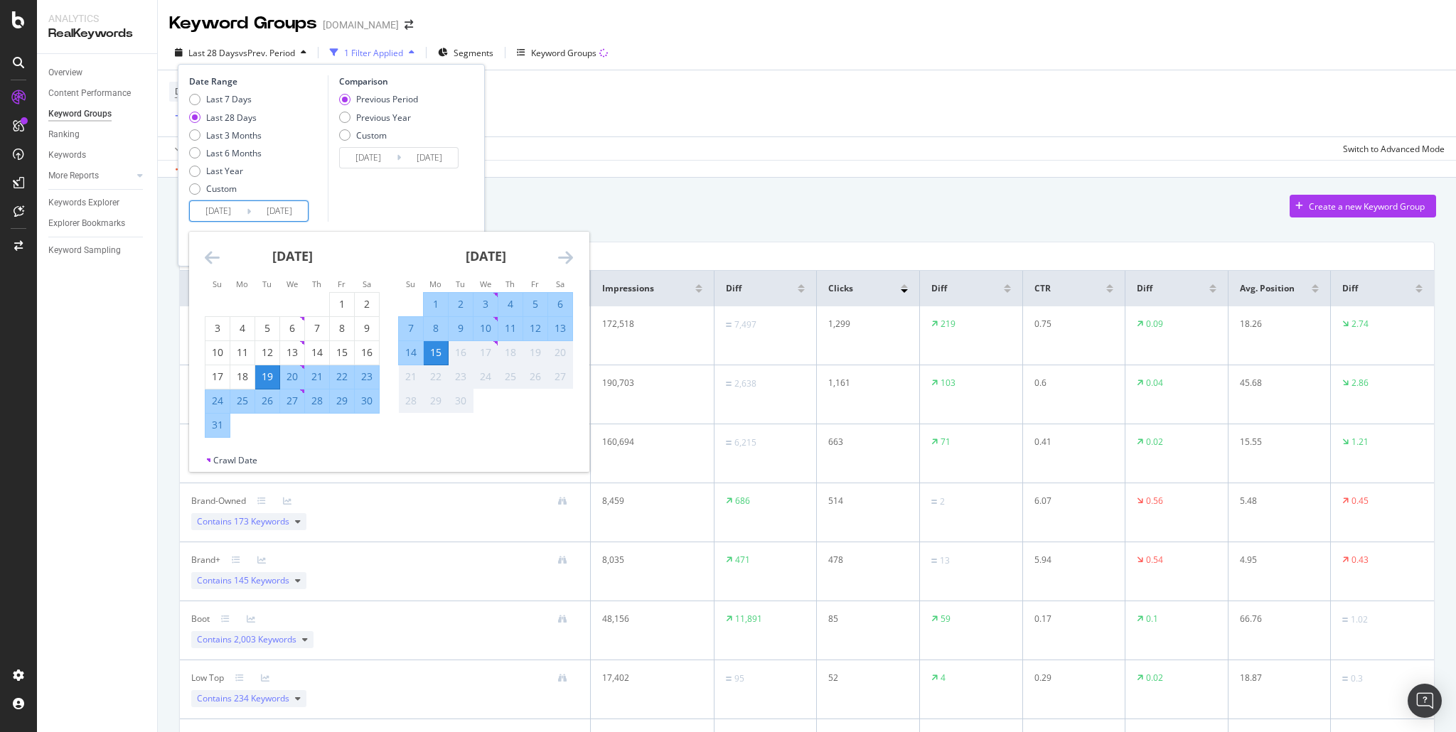
click at [206, 260] on icon "Move backward to switch to the previous month." at bounding box center [212, 257] width 15 height 17
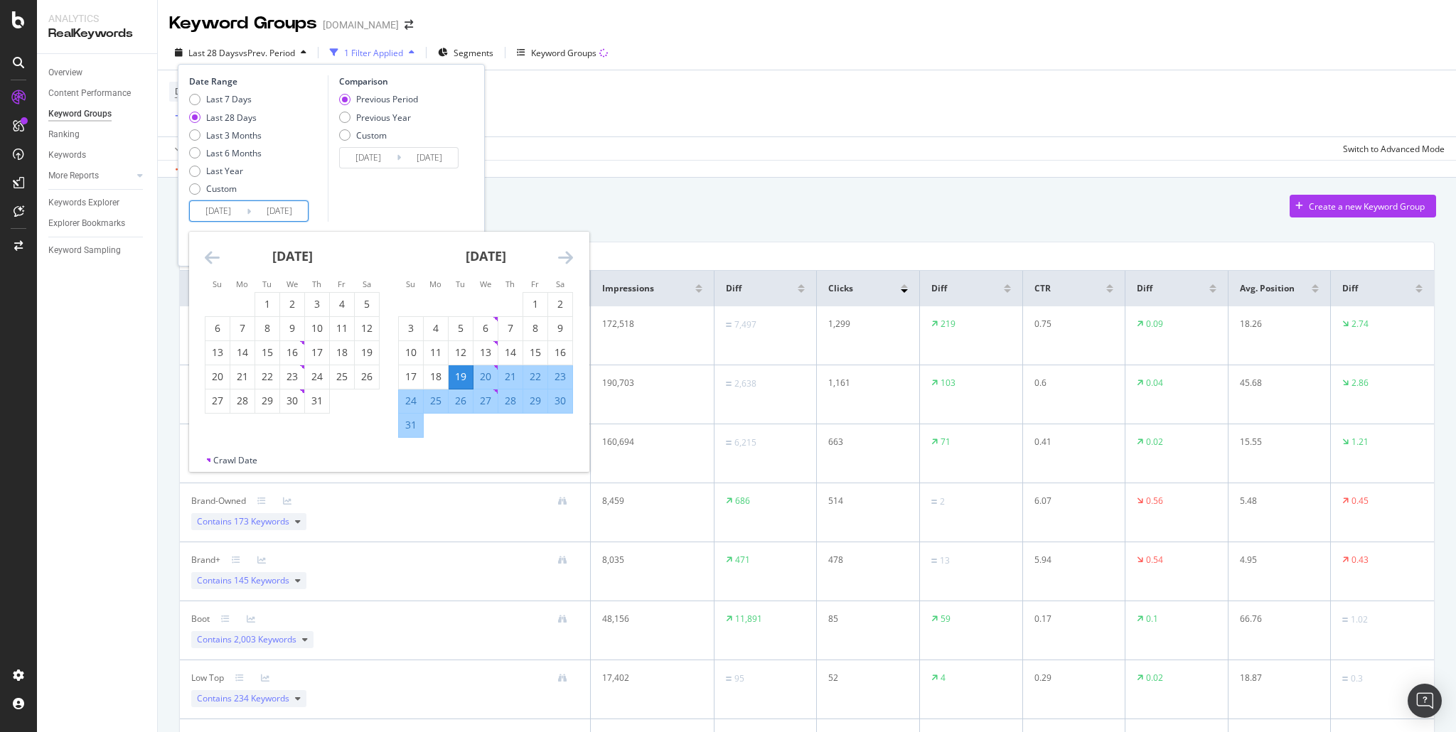
click at [213, 252] on icon "Move backward to switch to the previous month." at bounding box center [212, 257] width 15 height 17
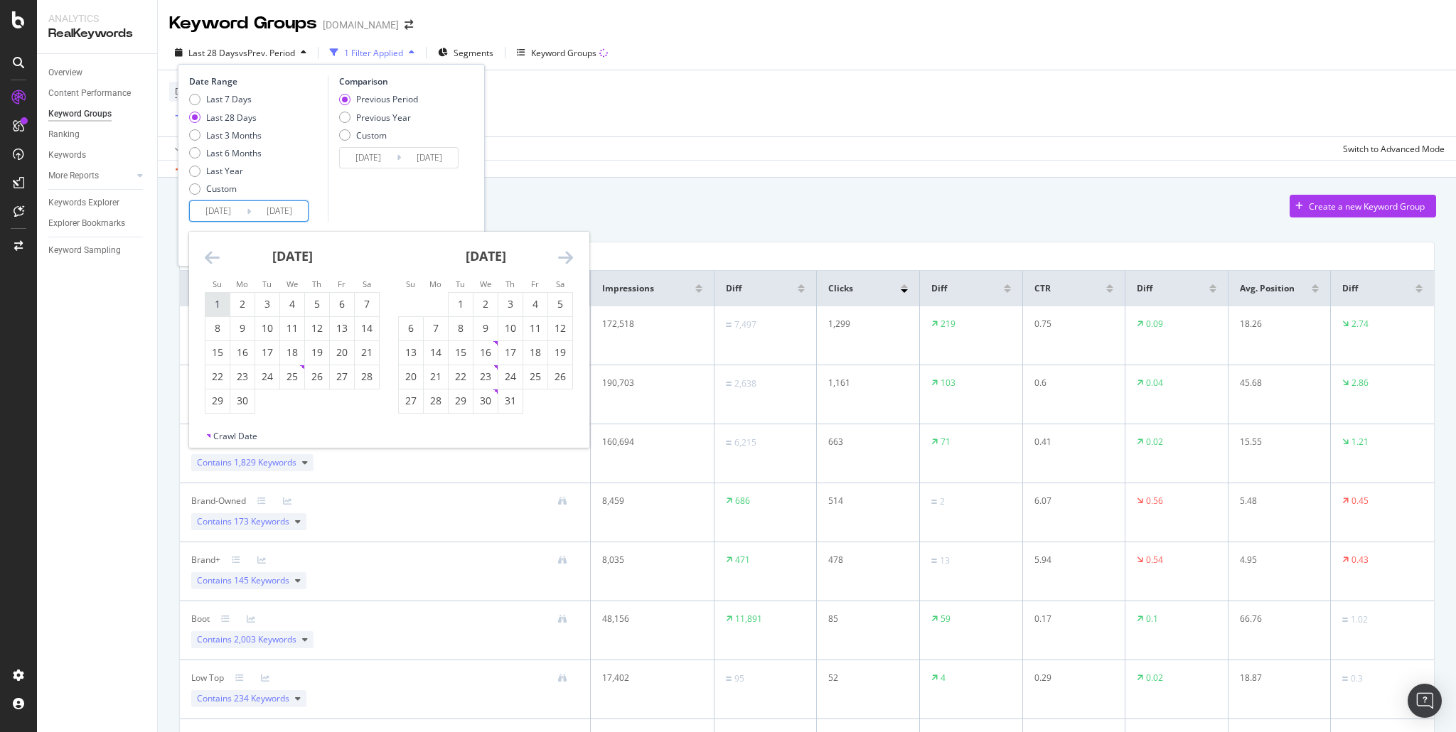
click at [219, 302] on div "1" at bounding box center [218, 304] width 24 height 14
type input "2025/06/01"
type input "2025/02/14"
type input "2025/05/31"
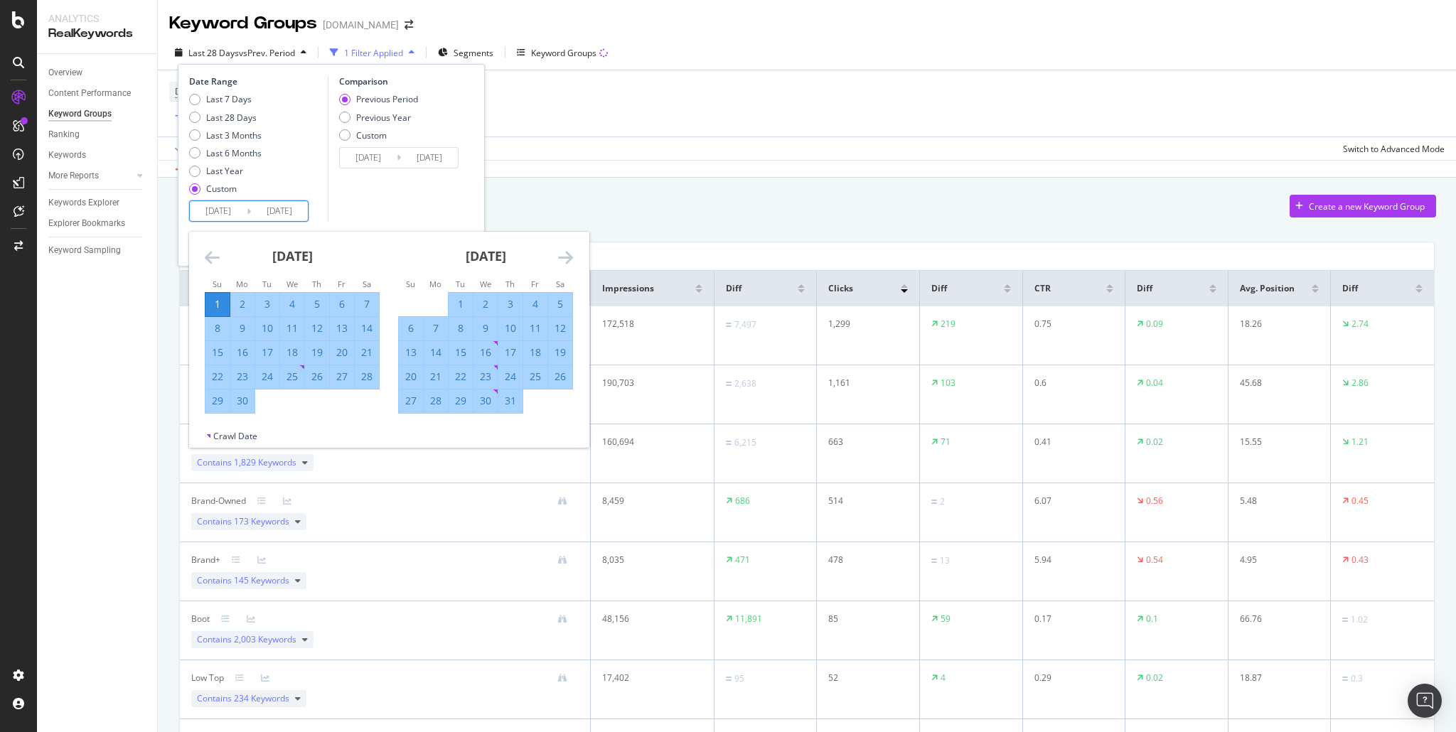
click at [565, 256] on icon "Move forward to switch to the next month." at bounding box center [565, 257] width 15 height 17
click at [407, 427] on div "31" at bounding box center [411, 425] width 24 height 14
type input "2025/08/31"
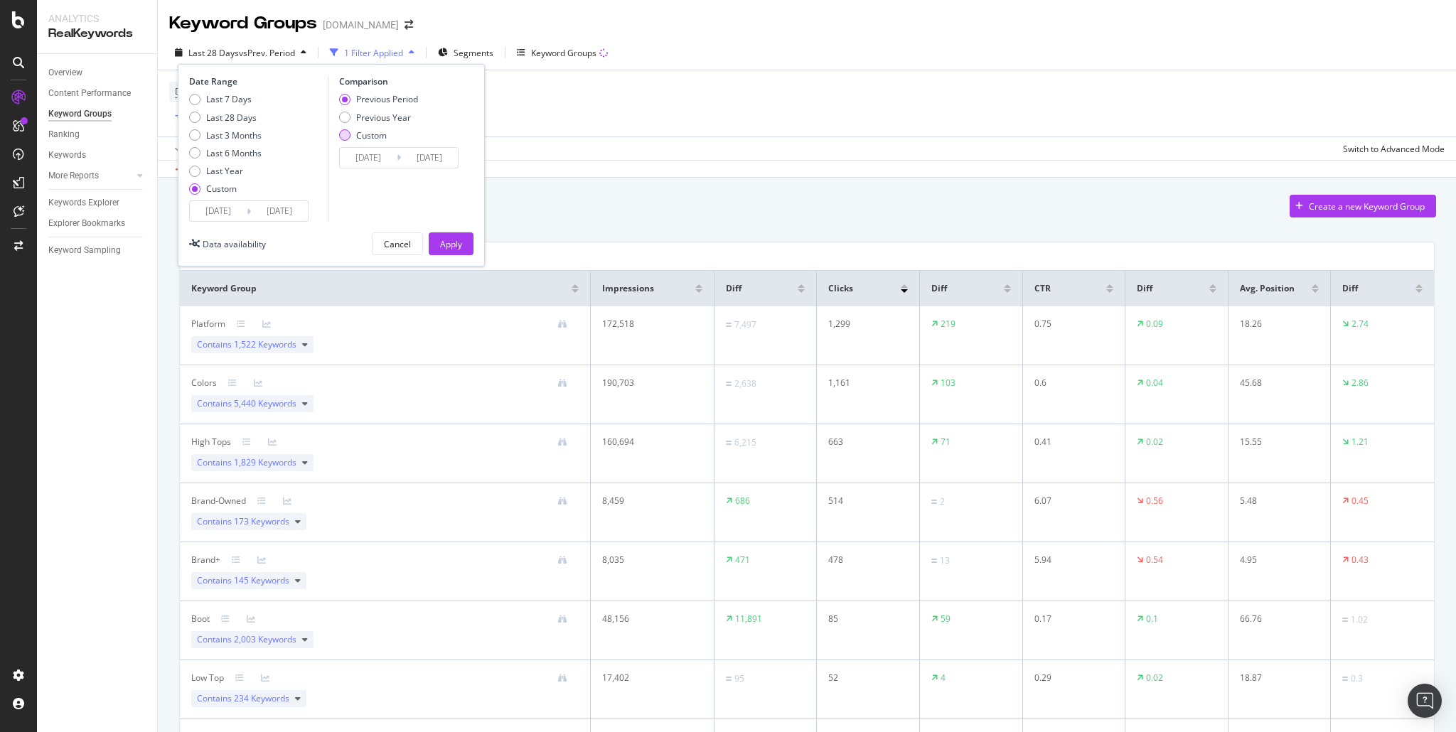
click at [344, 135] on div "Custom" at bounding box center [344, 134] width 11 height 11
click at [361, 159] on input "2025/03/01" at bounding box center [368, 158] width 57 height 20
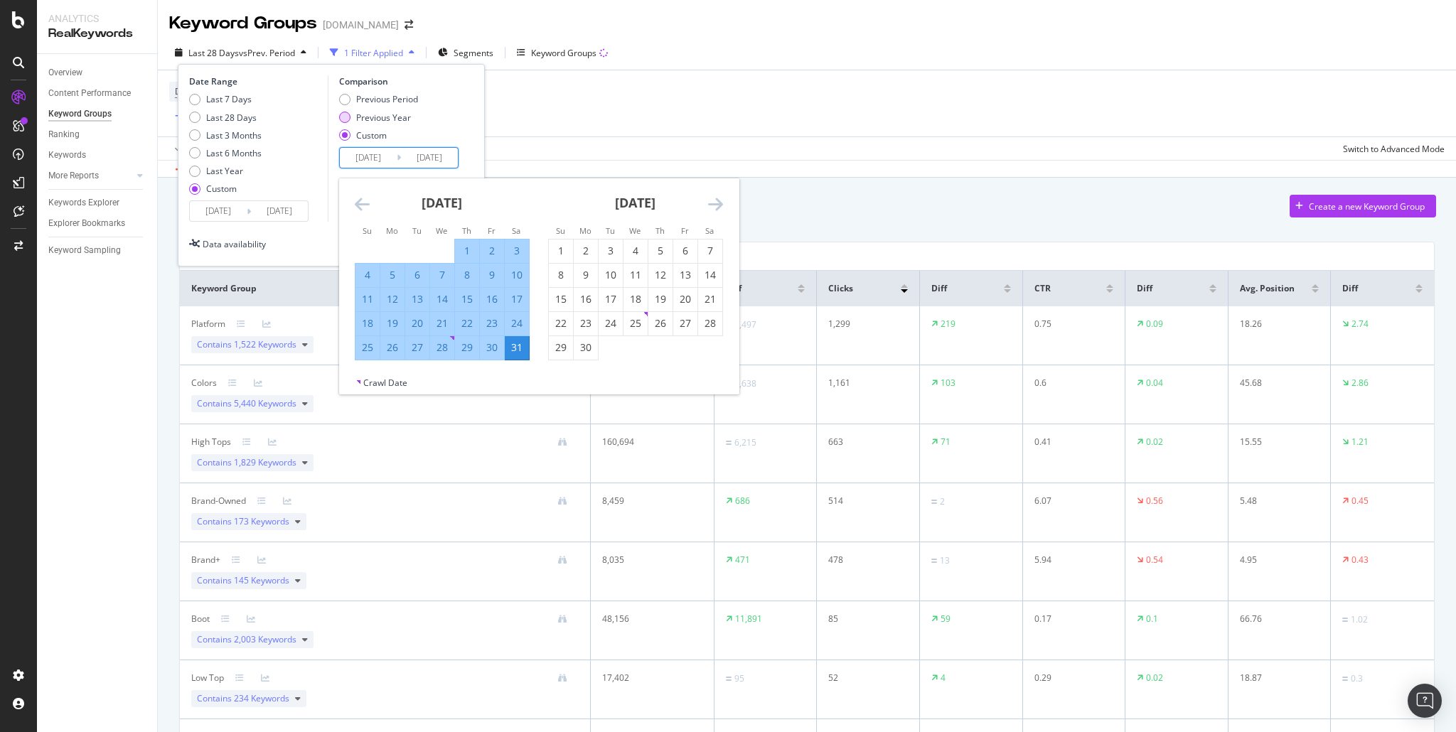
click at [349, 119] on div "Previous Year" at bounding box center [378, 118] width 79 height 12
type input "2024/06/02"
type input "2024/09/01"
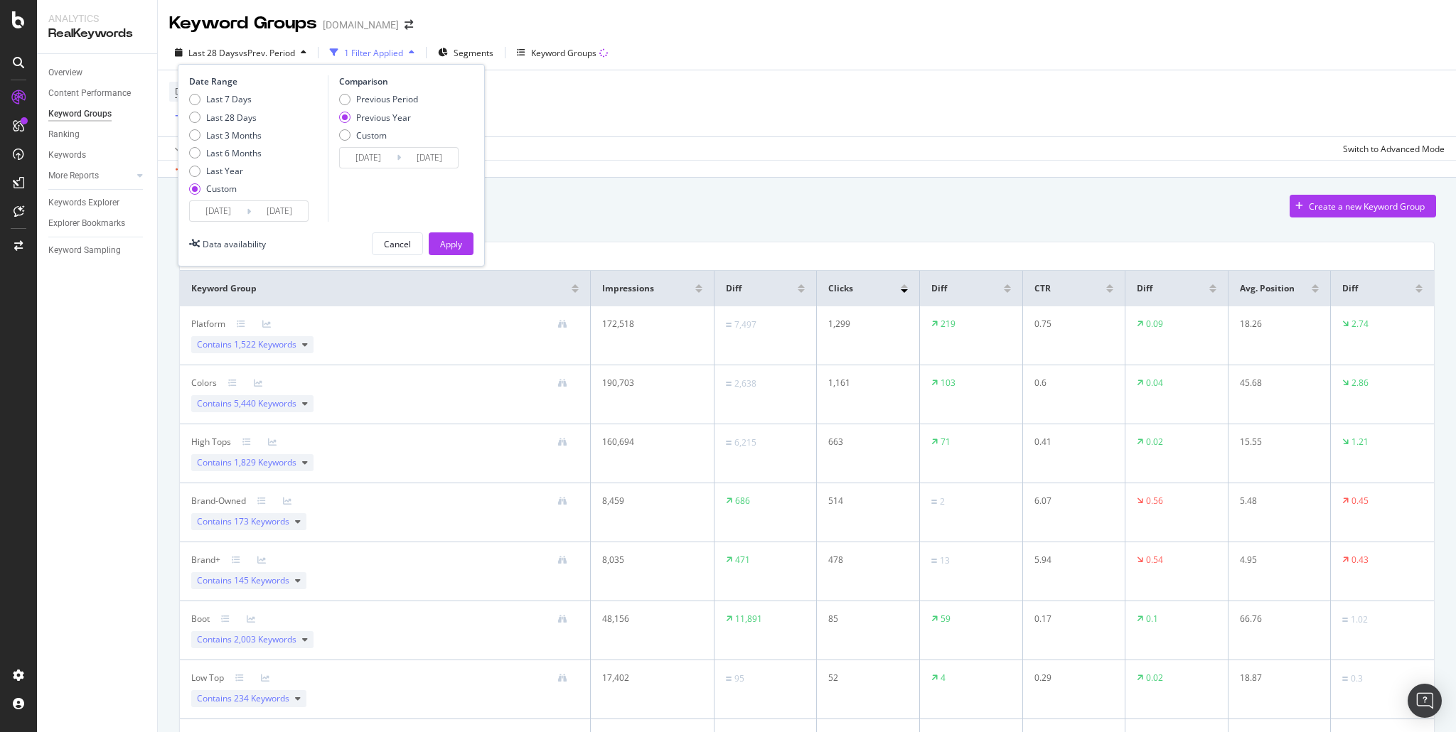
click at [360, 154] on input "2024/06/02" at bounding box center [368, 158] width 57 height 20
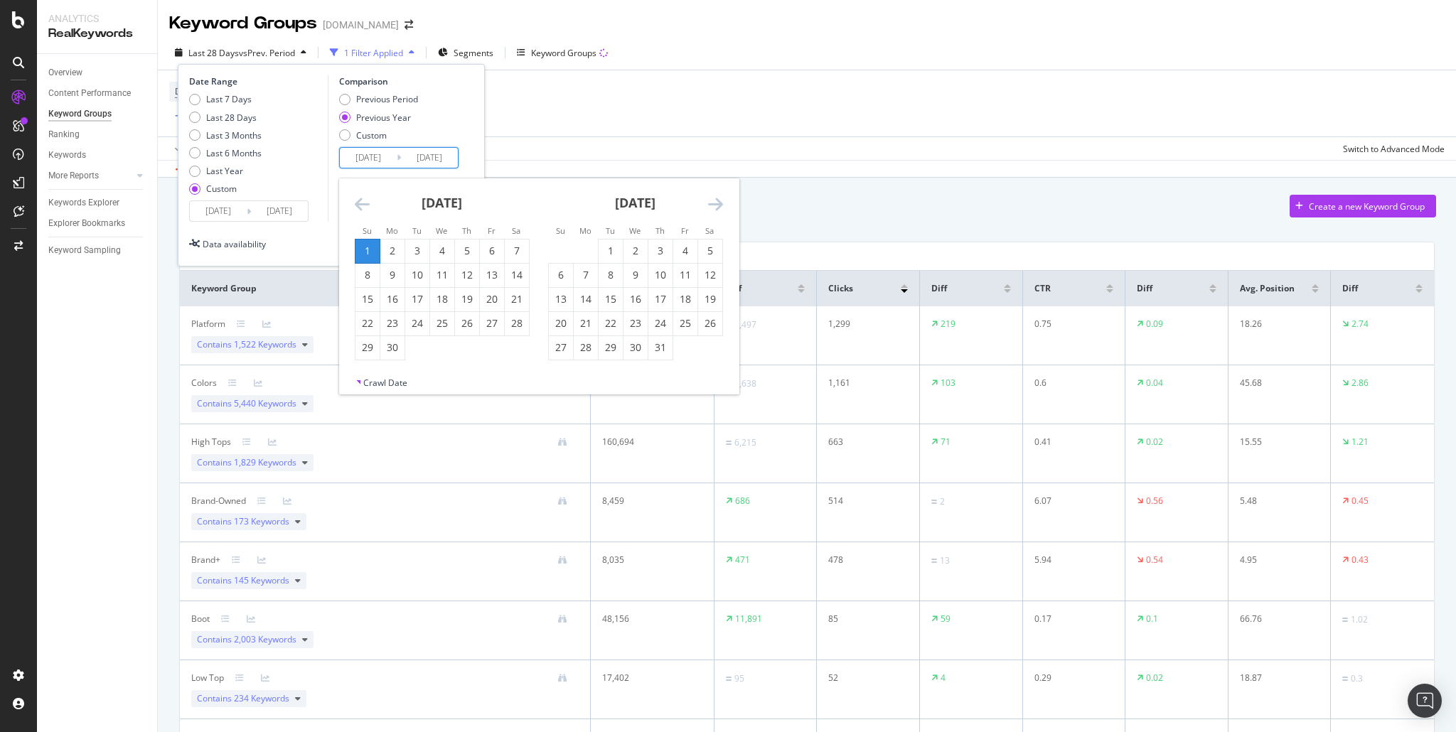
click at [364, 207] on icon "Move backward to switch to the previous month." at bounding box center [362, 204] width 15 height 17
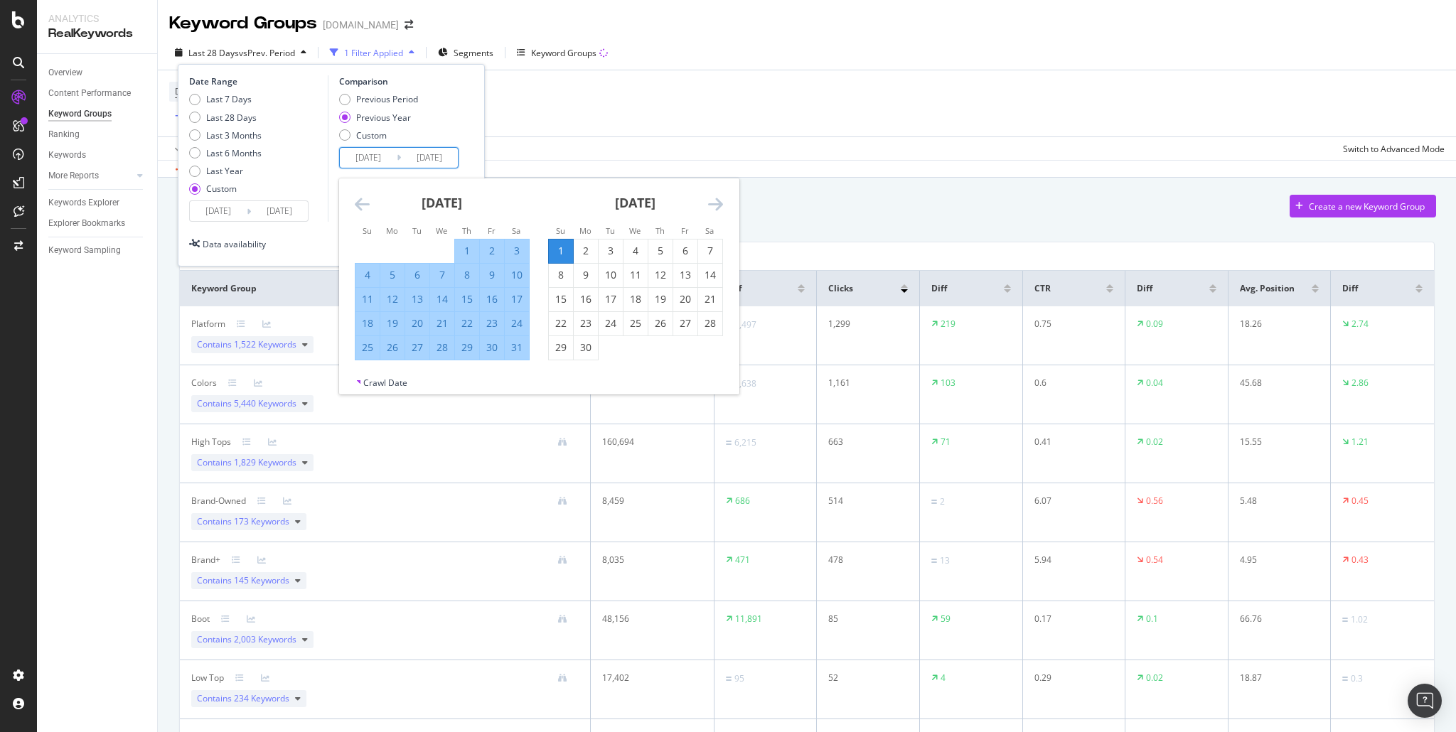
click at [365, 207] on icon "Move backward to switch to the previous month." at bounding box center [362, 204] width 15 height 17
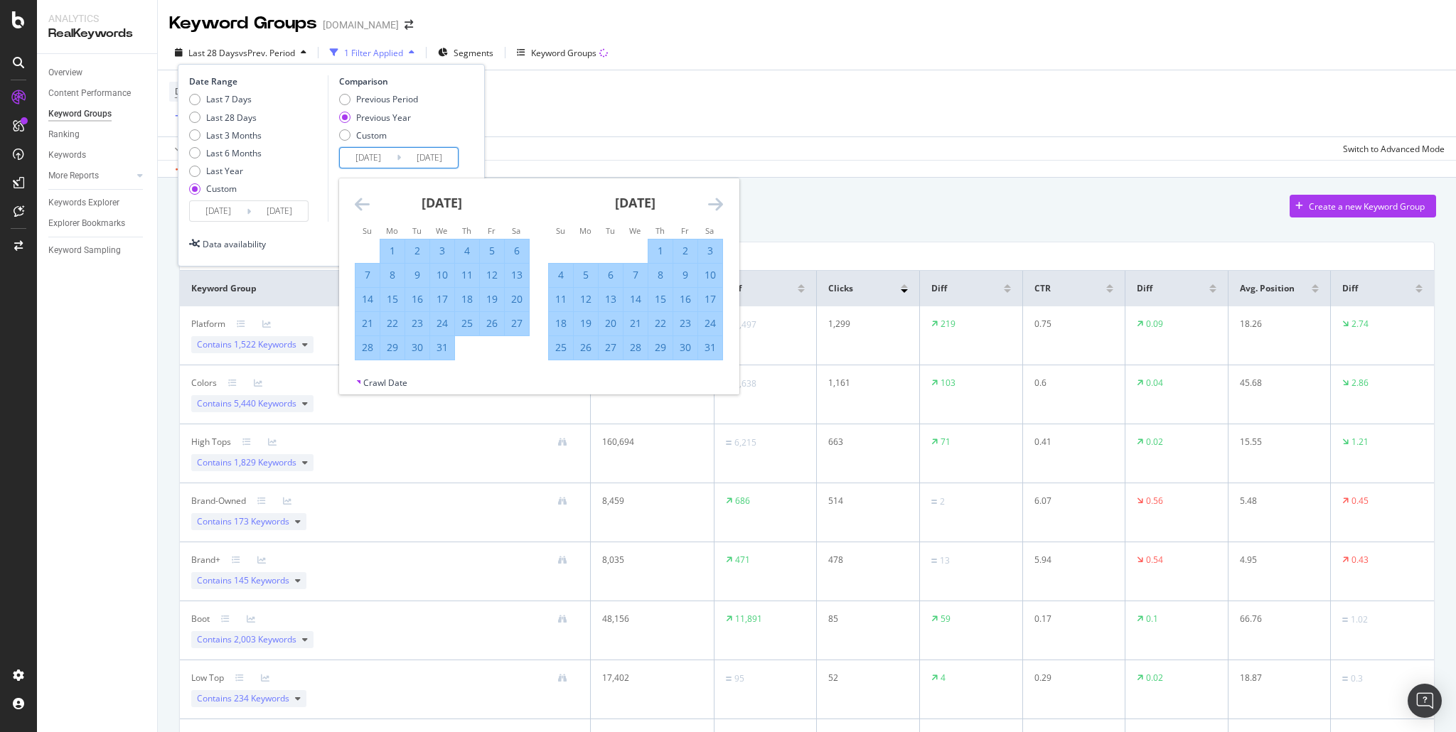
click at [365, 207] on icon "Move backward to switch to the previous month." at bounding box center [362, 204] width 15 height 17
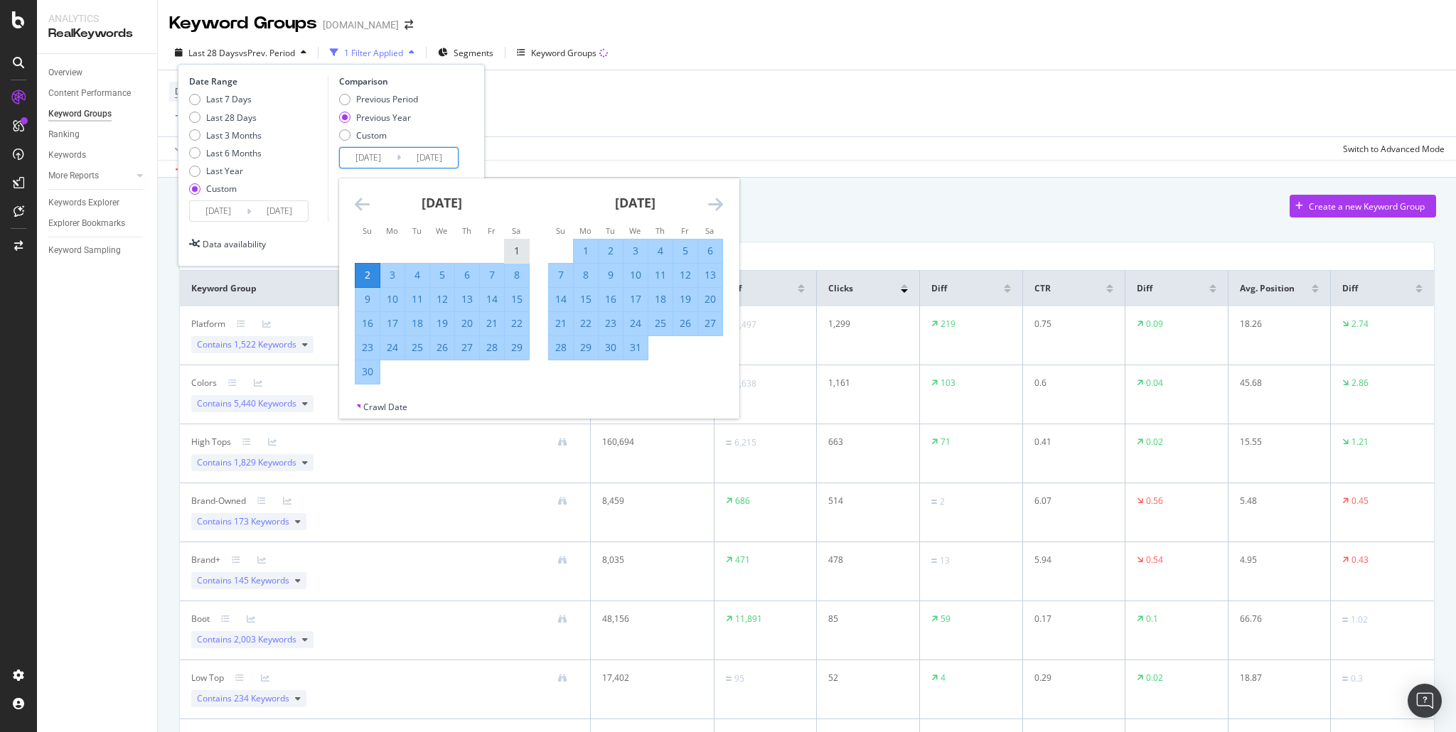
click at [518, 250] on div "1" at bounding box center [517, 251] width 24 height 14
type input "2024/06/01"
click at [447, 156] on input "2024/09/01" at bounding box center [429, 158] width 57 height 20
click at [720, 203] on icon "Move forward to switch to the next month." at bounding box center [715, 204] width 15 height 17
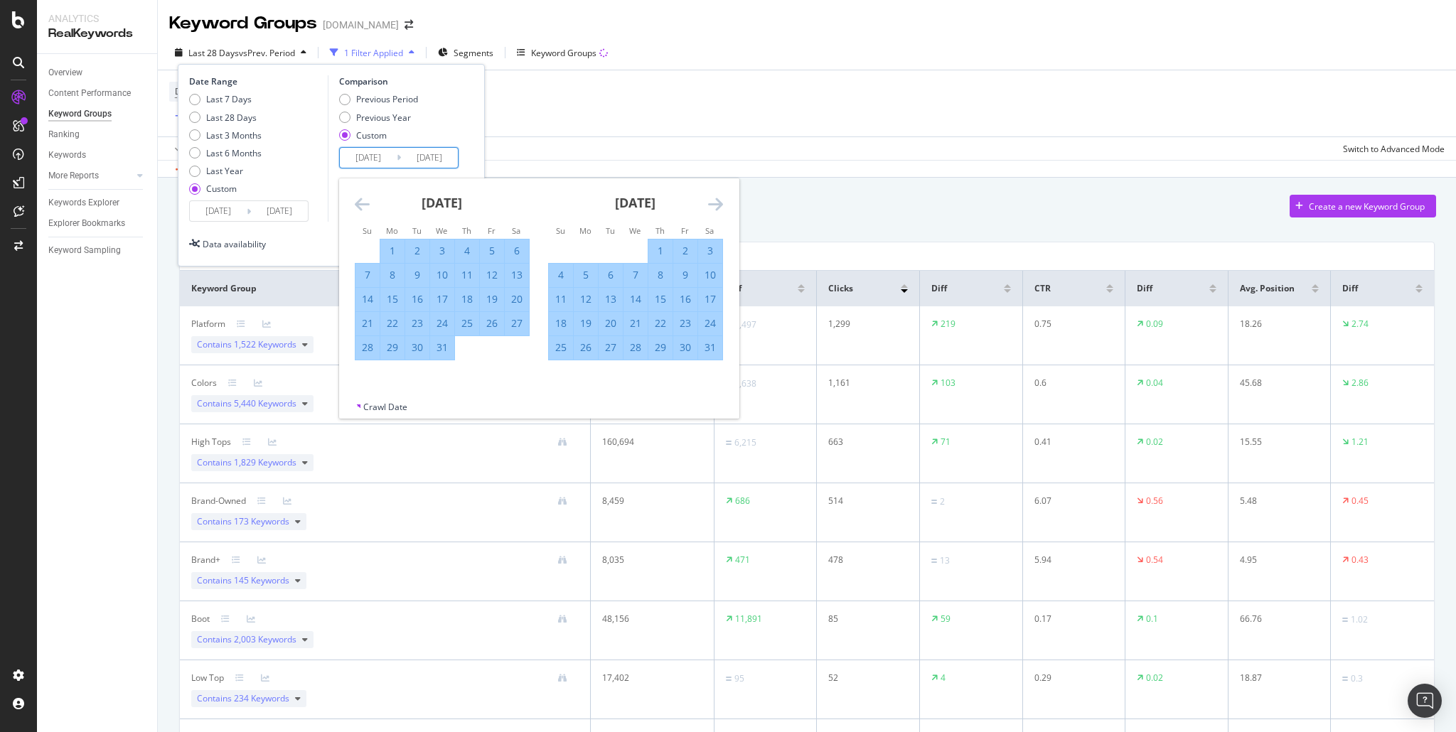
click at [720, 203] on icon "Move forward to switch to the next month." at bounding box center [715, 204] width 15 height 17
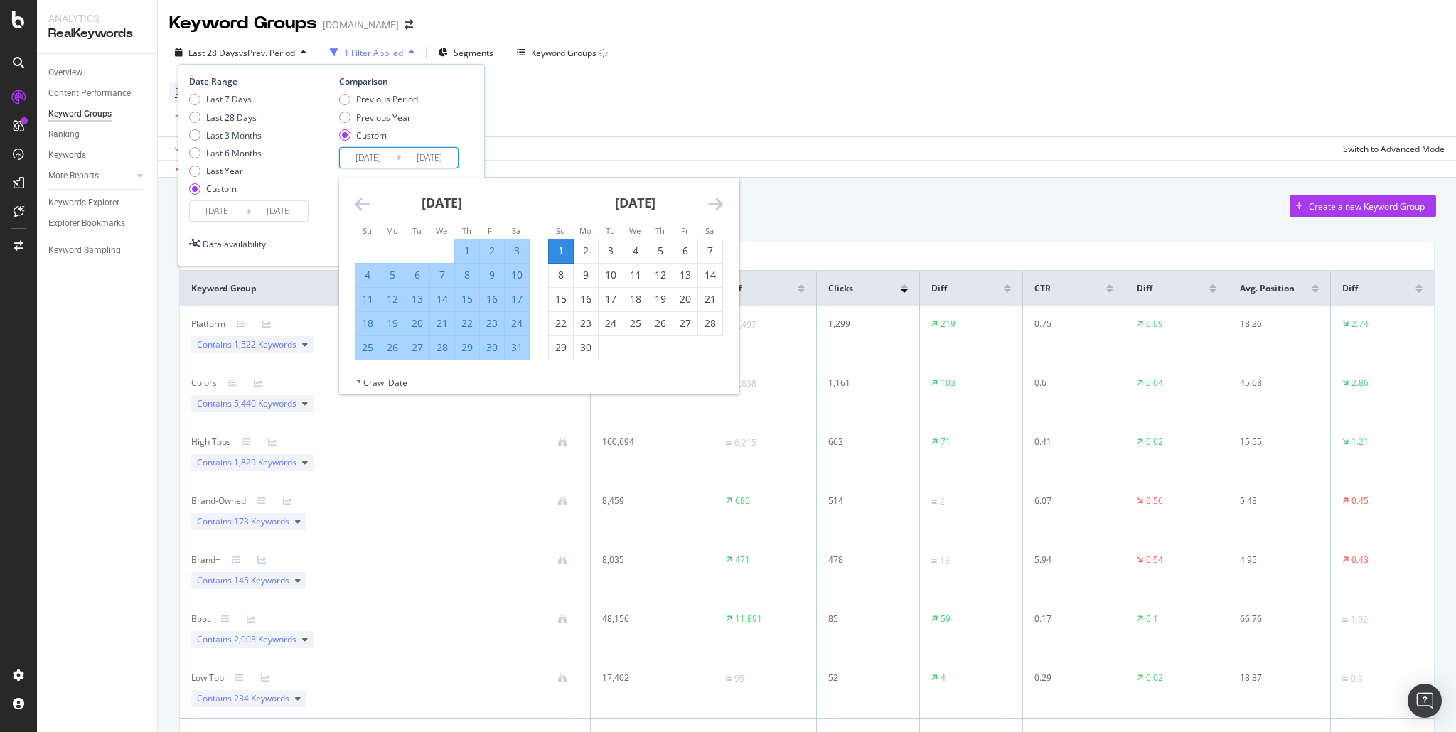
click at [720, 203] on icon "Move forward to switch to the next month." at bounding box center [715, 204] width 15 height 17
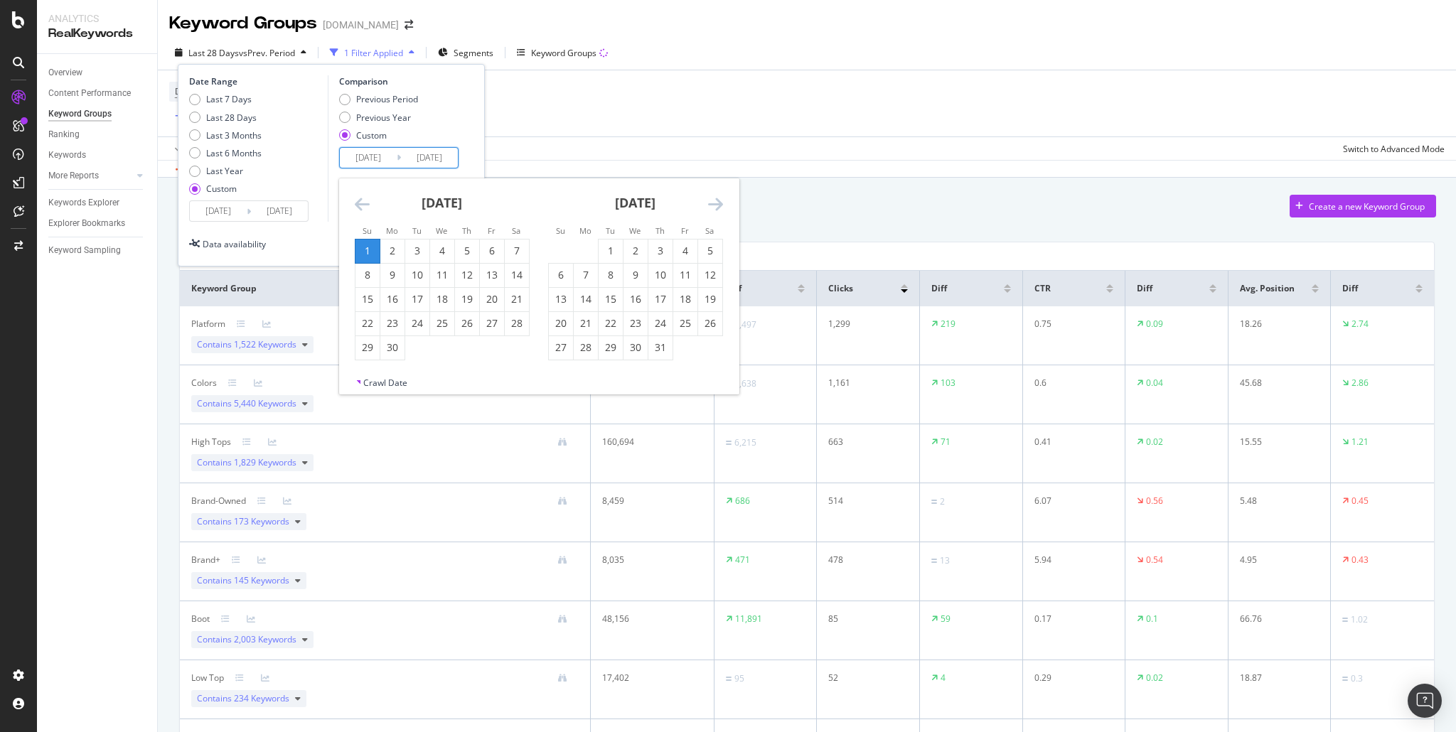
click at [364, 203] on icon "Move backward to switch to the previous month." at bounding box center [362, 204] width 15 height 17
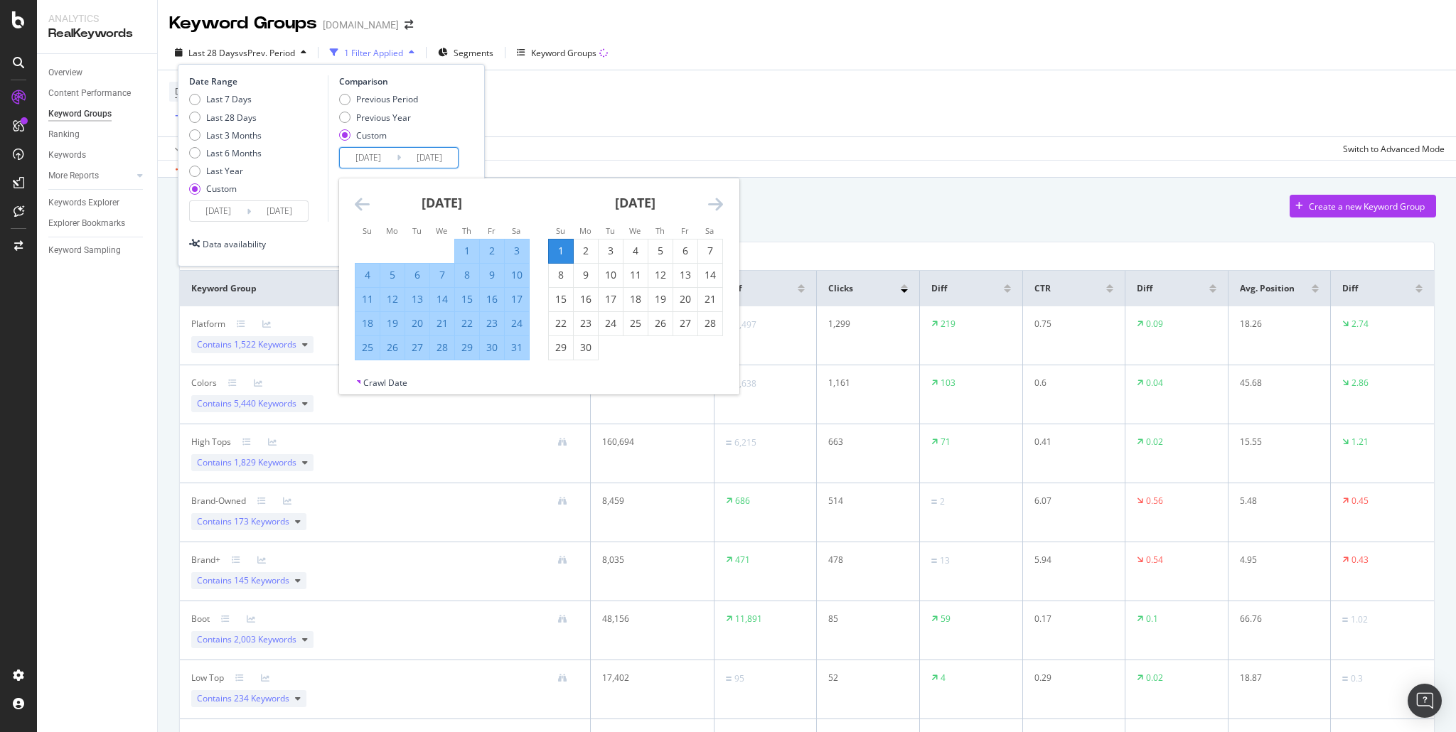
click at [524, 348] on div "31" at bounding box center [517, 348] width 24 height 14
type input "2024/08/31"
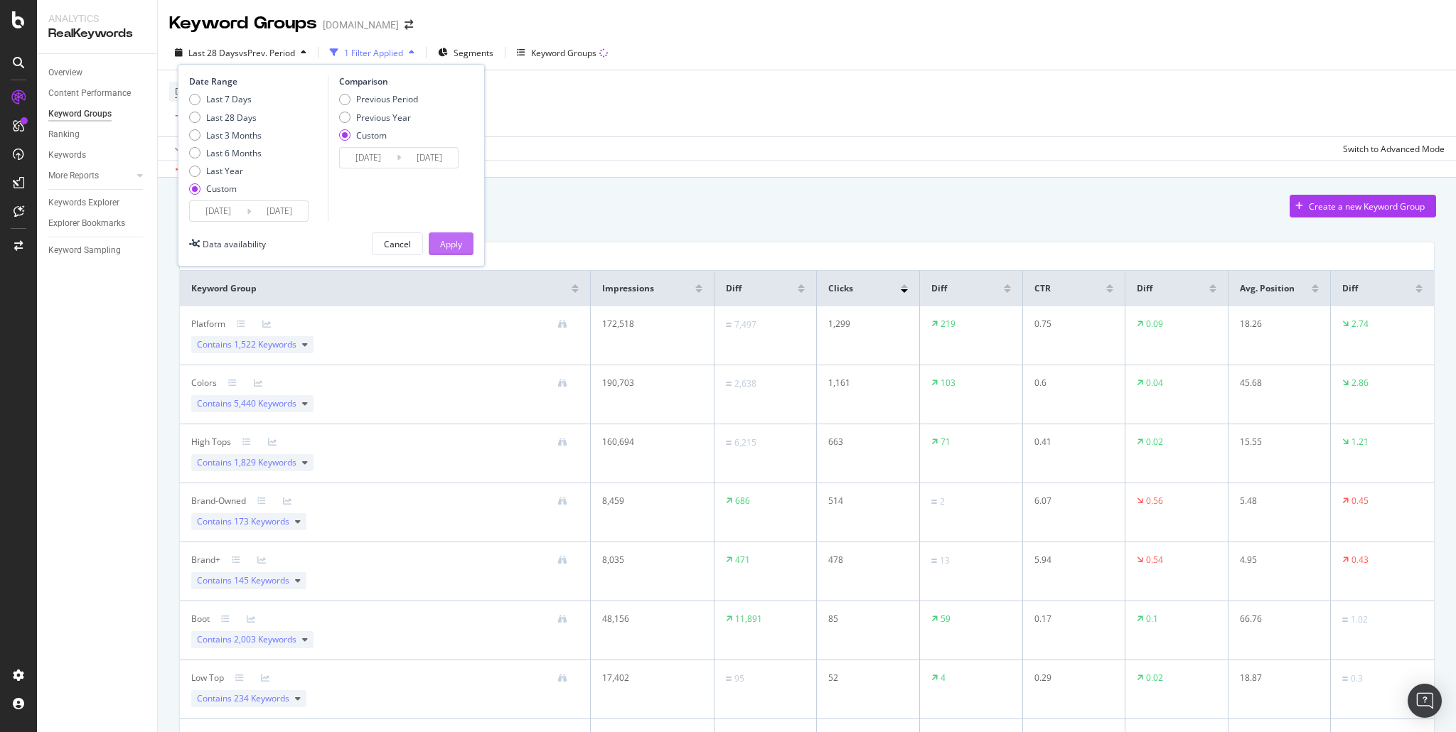
click at [452, 245] on div "Apply" at bounding box center [451, 244] width 22 height 12
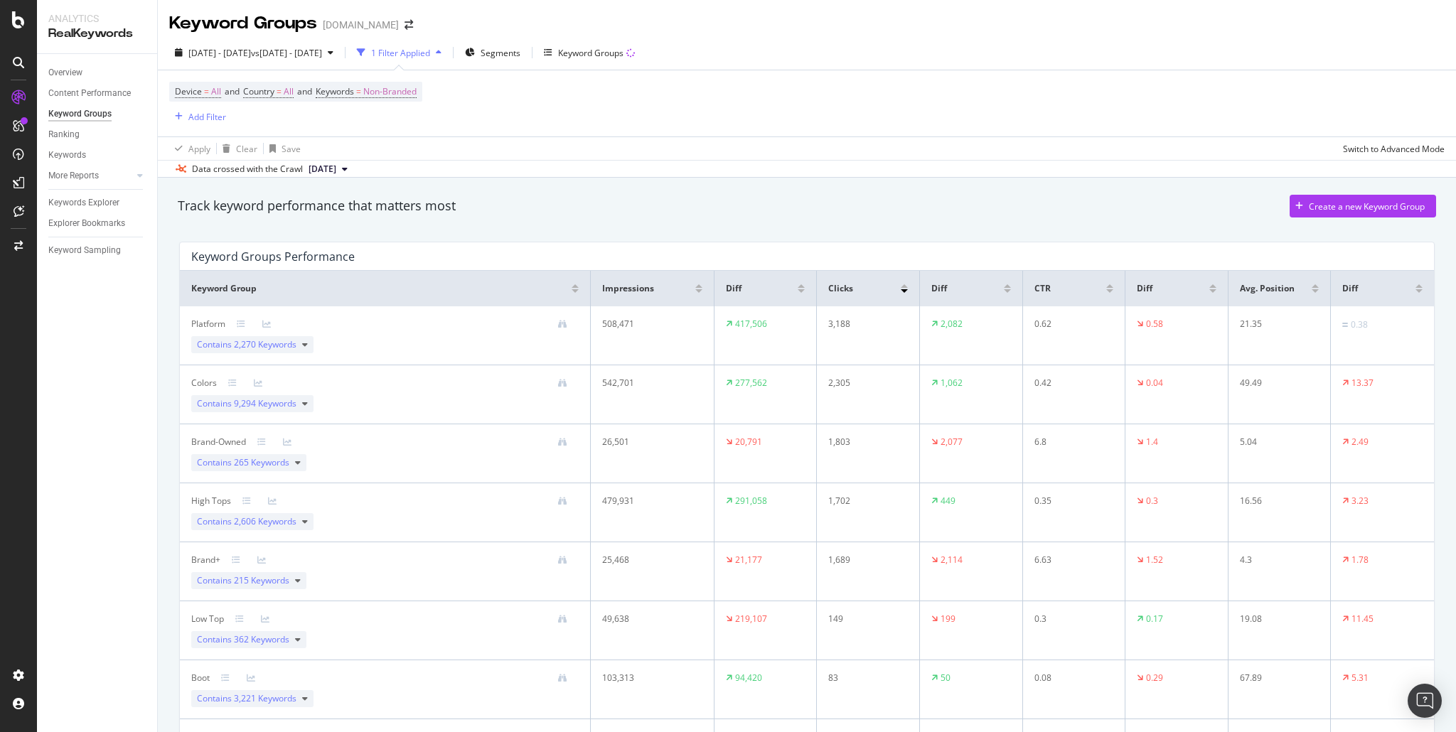
click at [514, 148] on div "Apply Clear Save Switch to Advanced Mode" at bounding box center [807, 148] width 1299 height 23
click at [536, 114] on div "Device = All and Country = All and Keywords = Non-Branded Add Filter" at bounding box center [807, 103] width 1276 height 66
click at [81, 95] on div "Content Performance" at bounding box center [89, 93] width 82 height 15
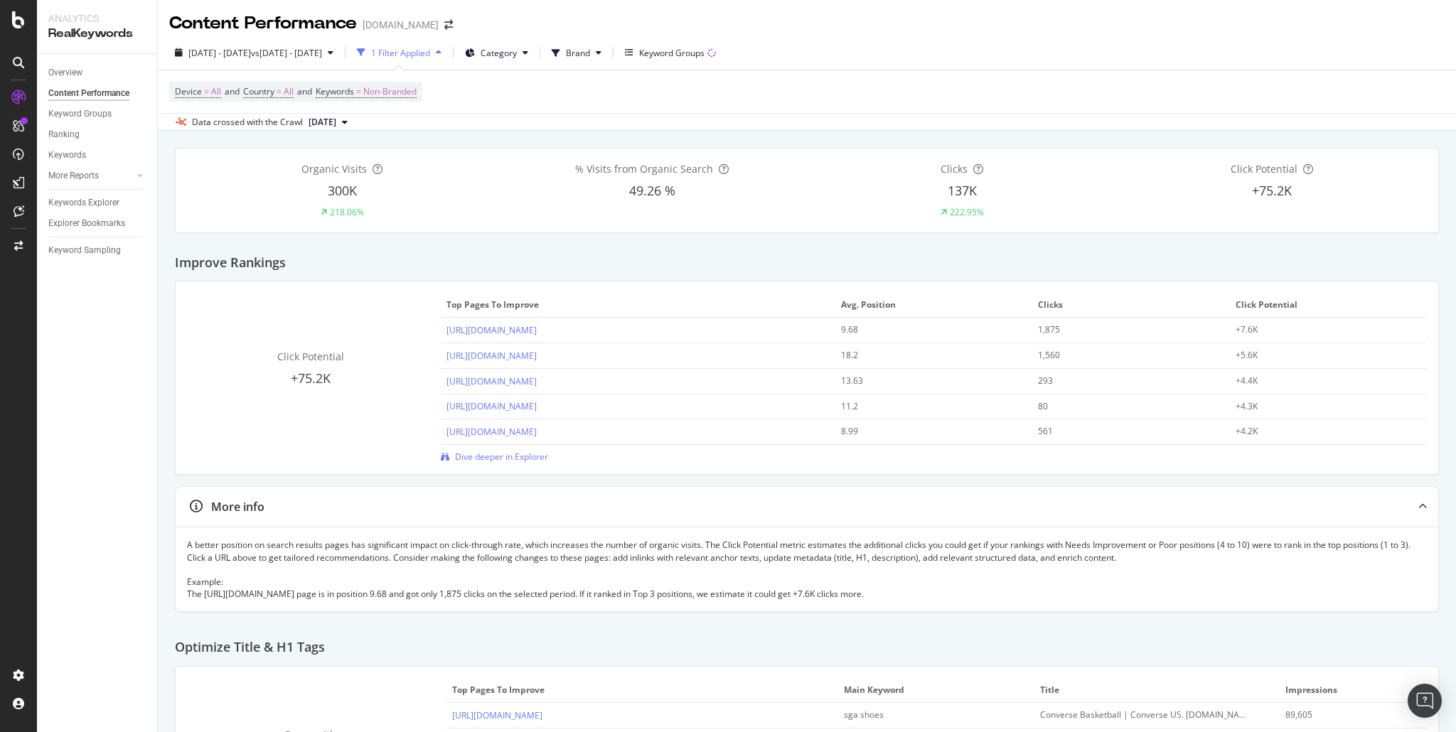
click at [513, 130] on div "2025 Jun. 1st - Aug. 31st vs 2024 Jun. 1st - Aug. 31st 1 Filter Applied Categor…" at bounding box center [807, 83] width 1299 height 95
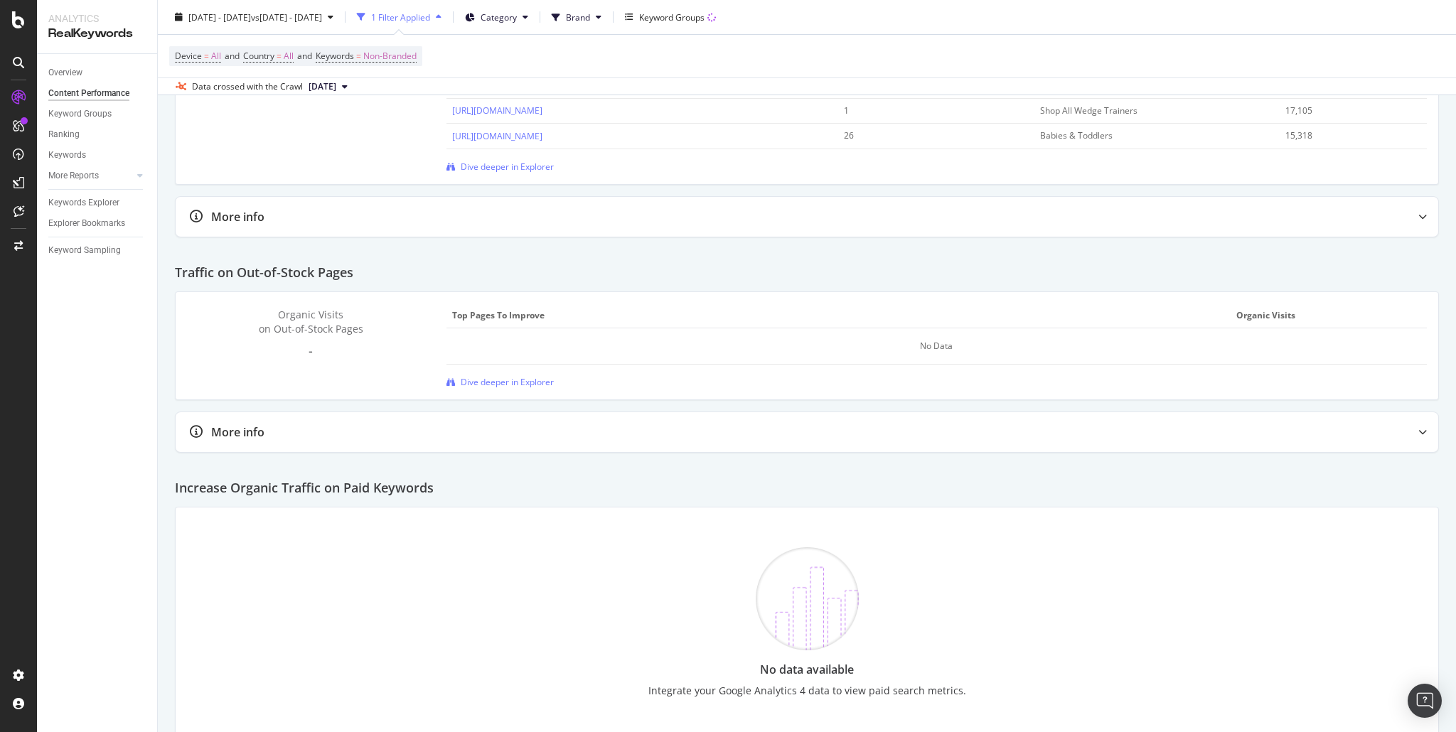
scroll to position [2130, 0]
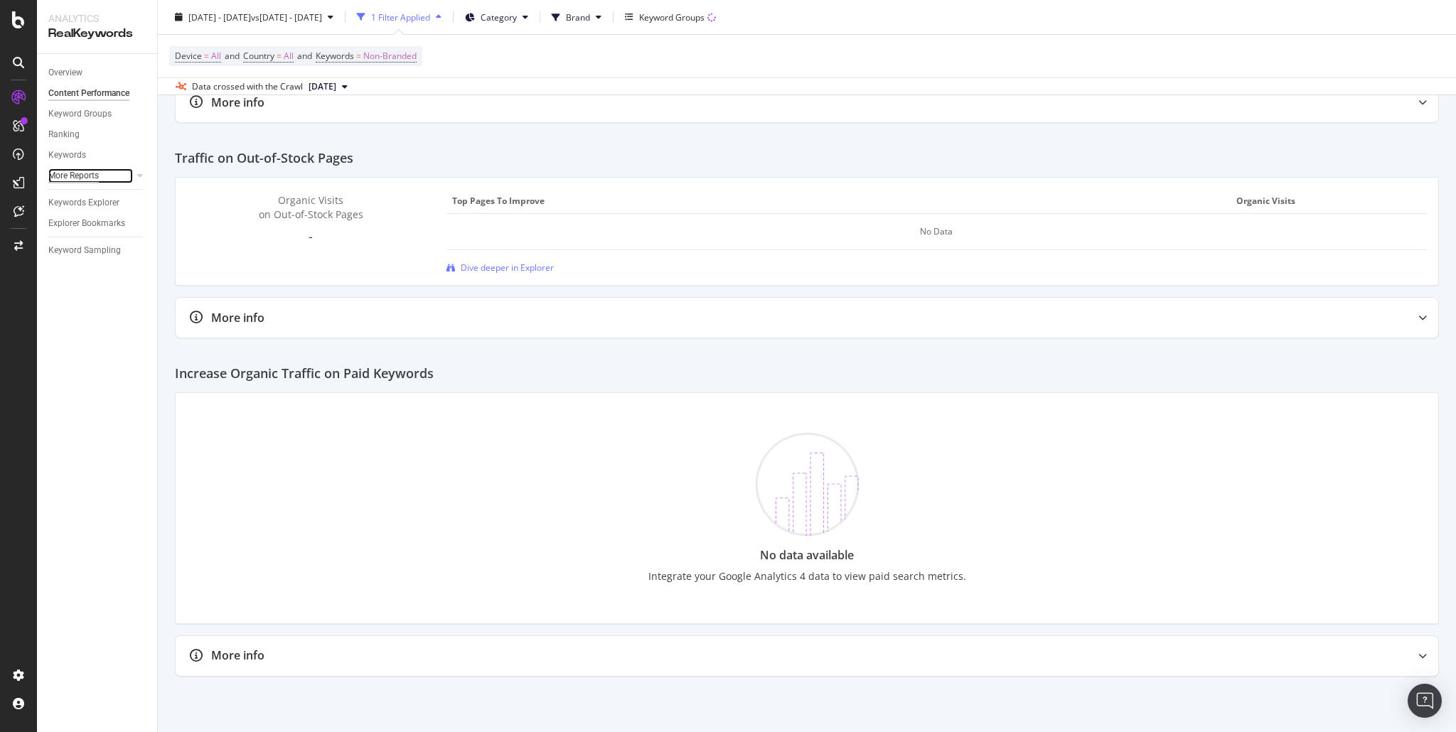
click at [95, 172] on div "More Reports" at bounding box center [73, 176] width 50 height 15
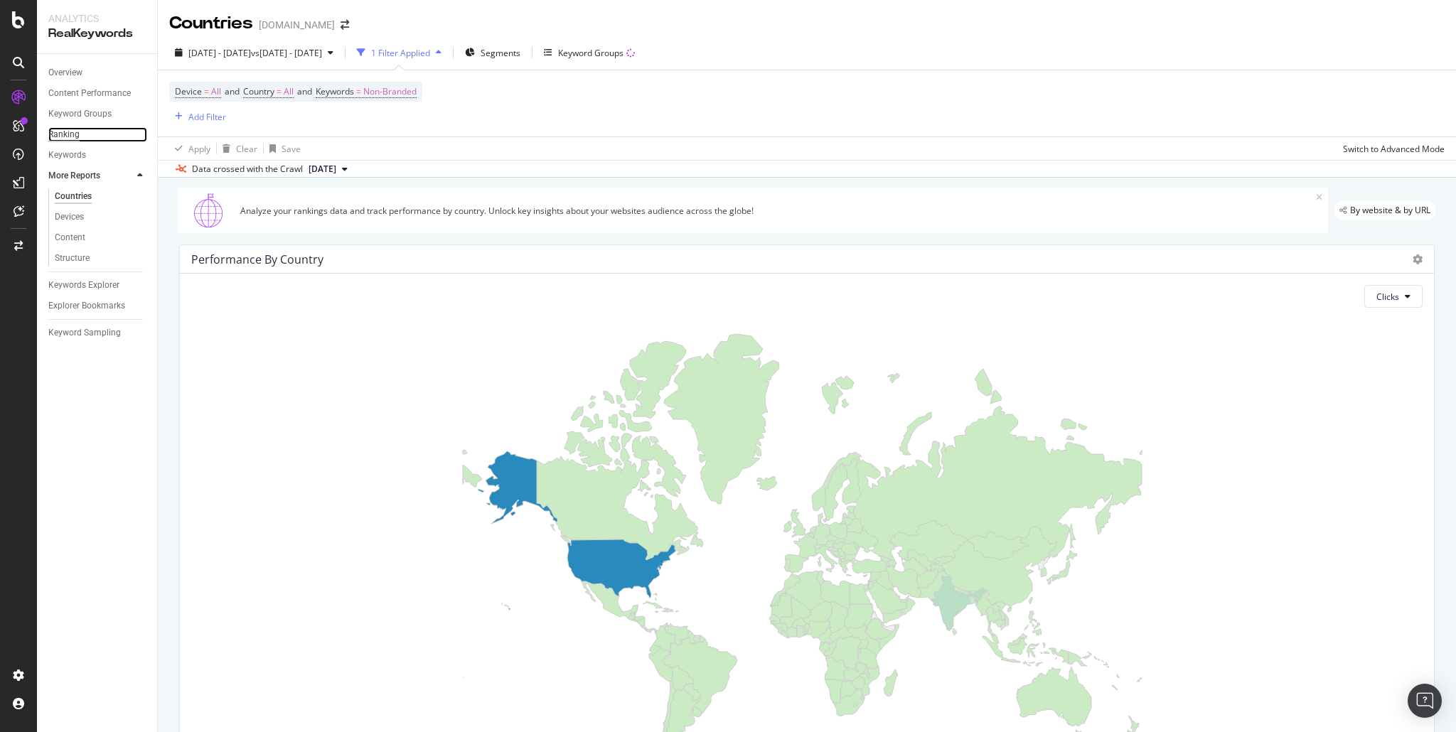
click at [63, 138] on div "Ranking" at bounding box center [63, 134] width 31 height 15
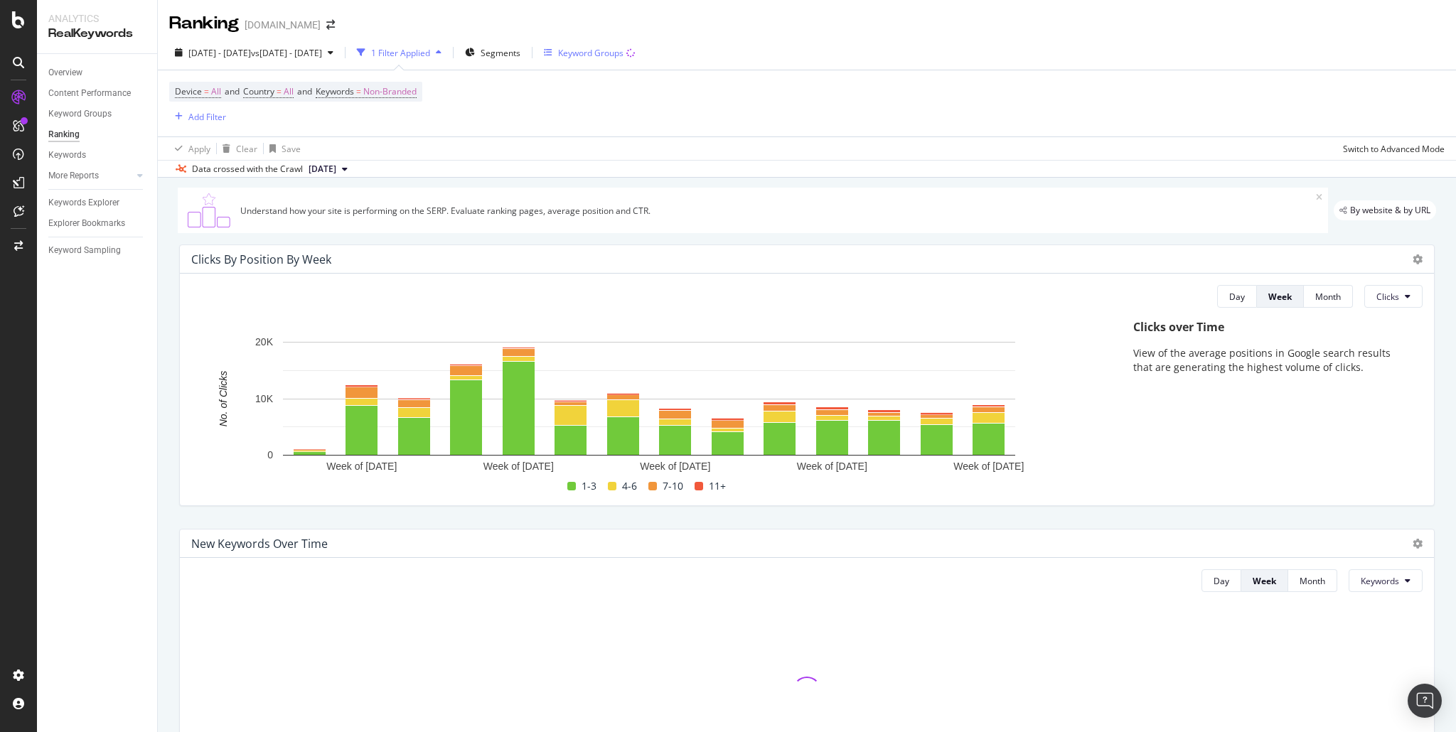
click at [624, 55] on div "Keyword Groups" at bounding box center [590, 53] width 65 height 12
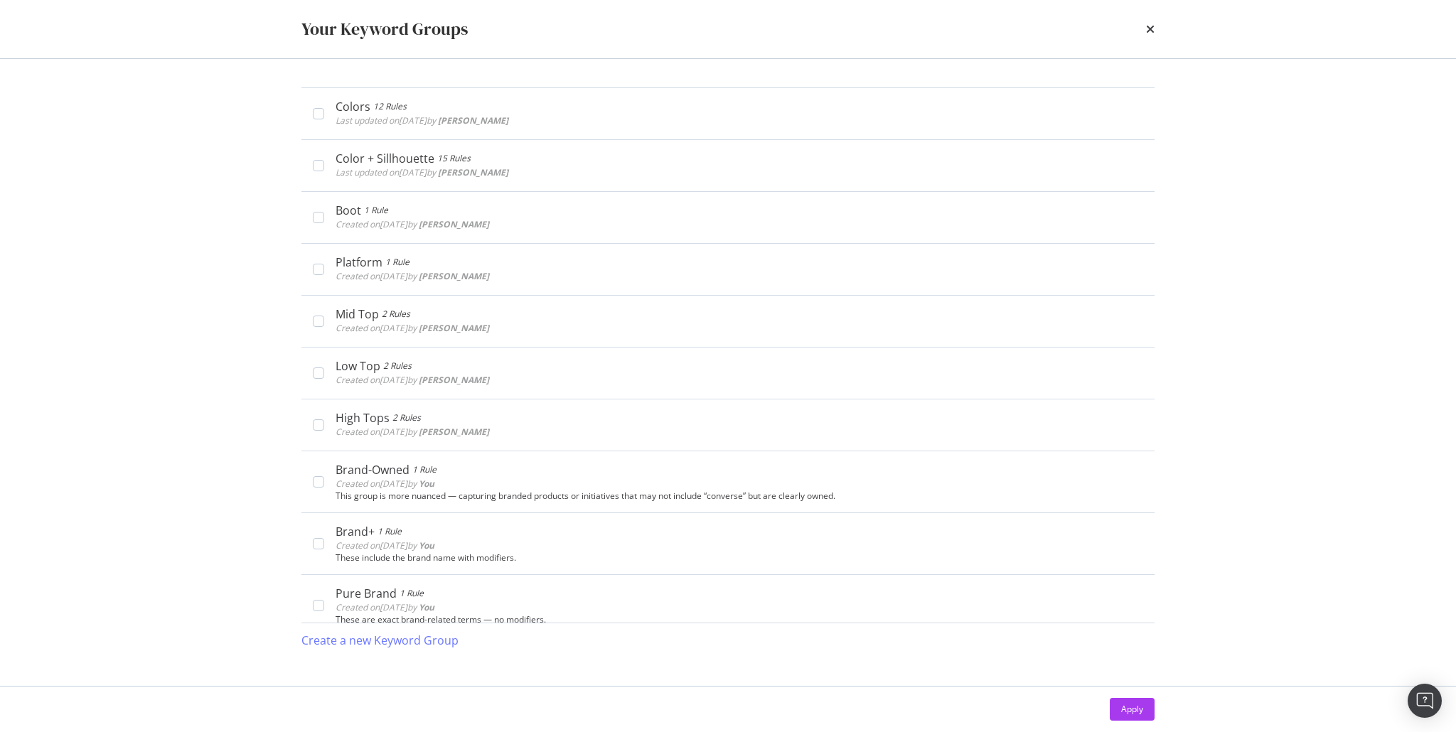
click at [1146, 37] on div "times" at bounding box center [1150, 29] width 9 height 24
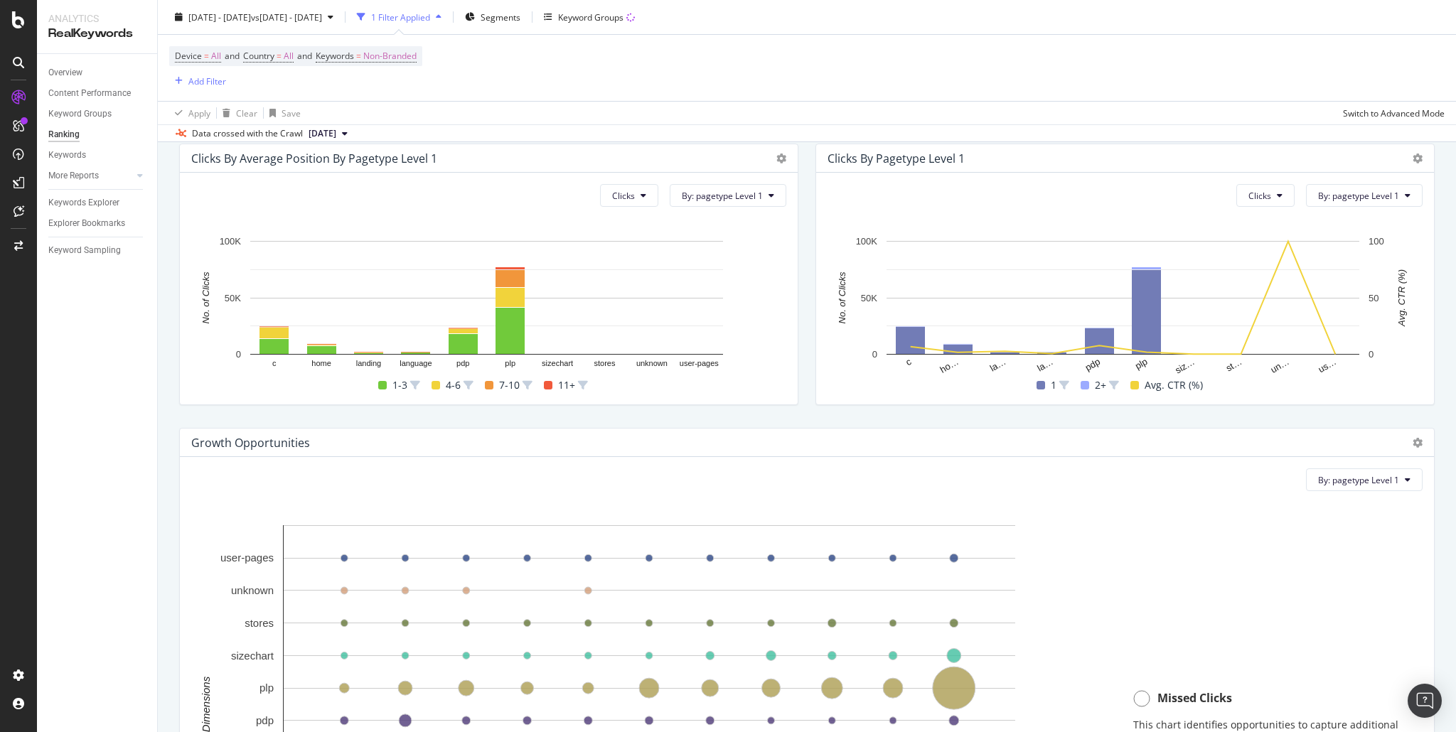
scroll to position [983, 0]
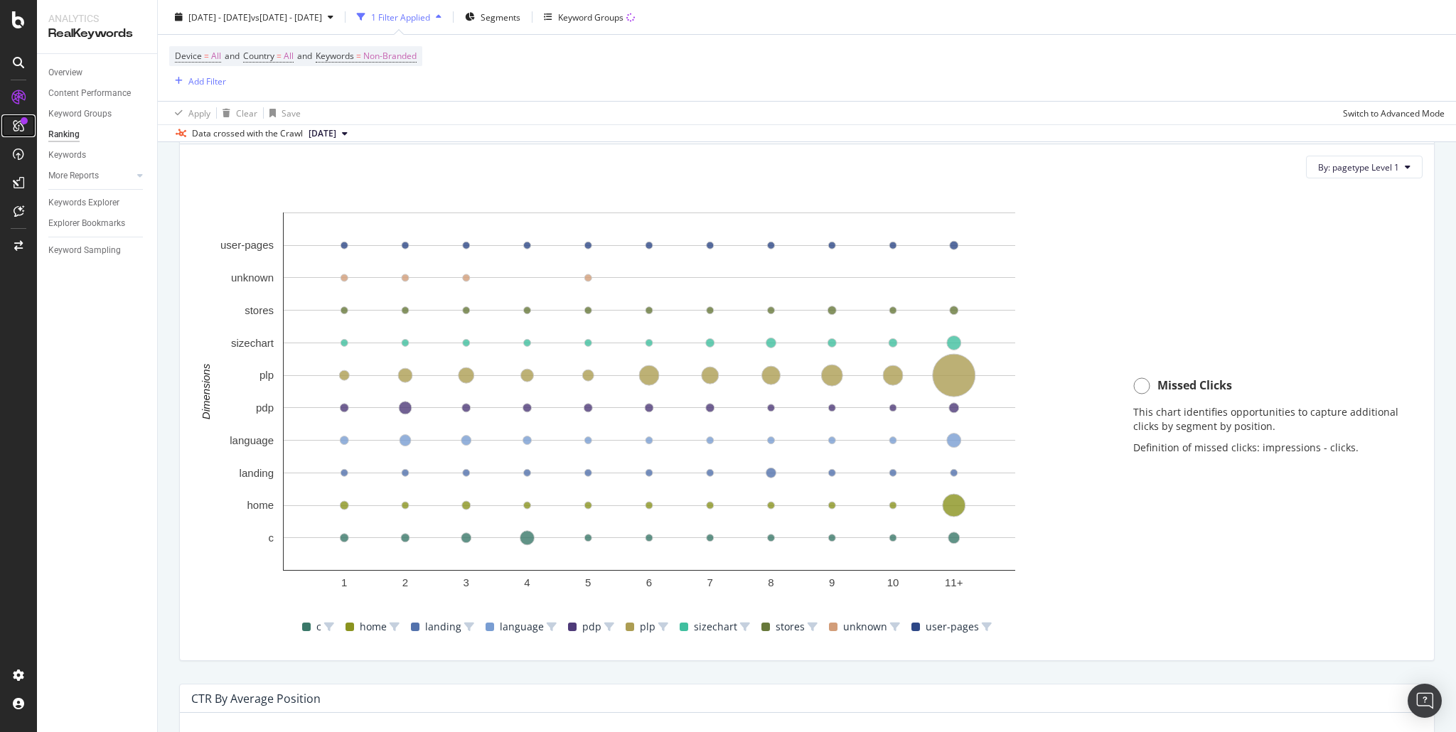
click at [23, 124] on div at bounding box center [24, 120] width 7 height 7
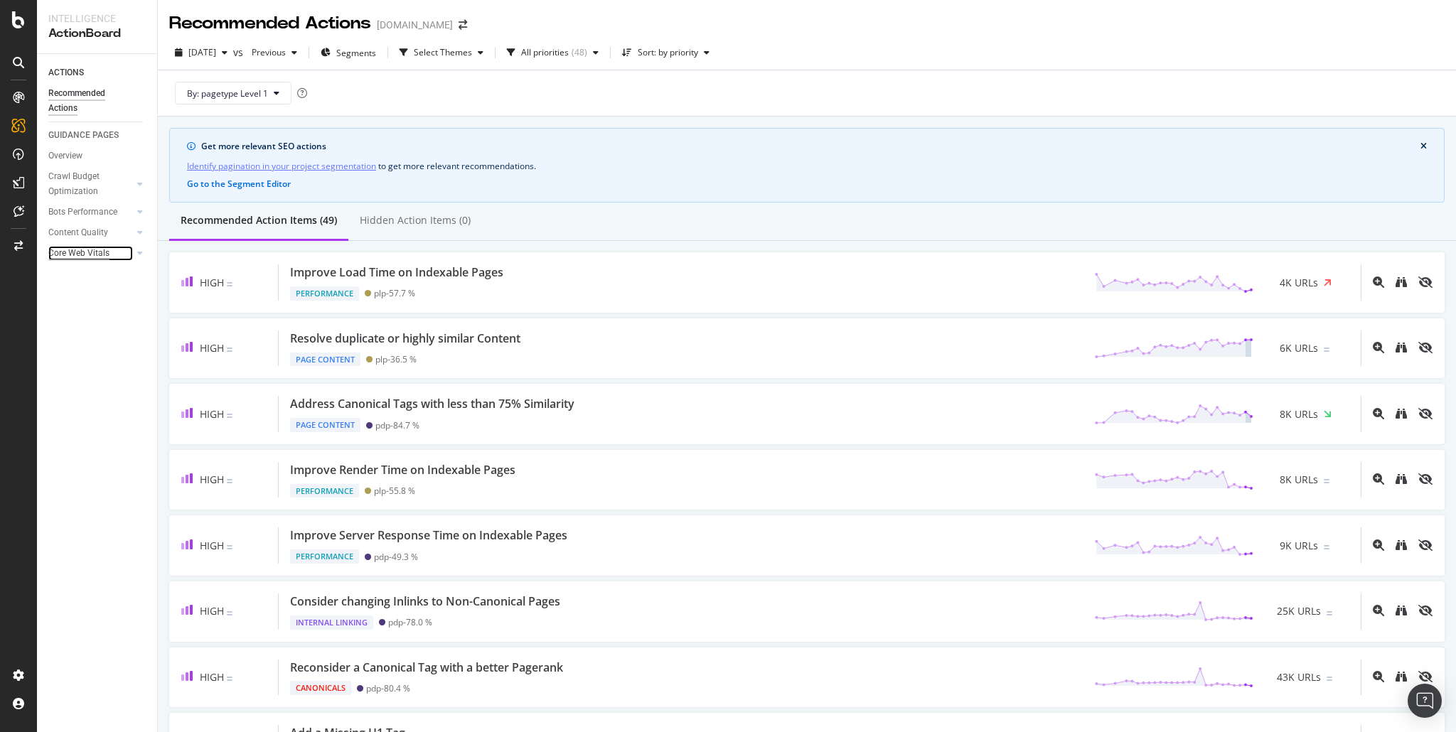
click at [81, 252] on div "Core Web Vitals" at bounding box center [78, 253] width 61 height 15
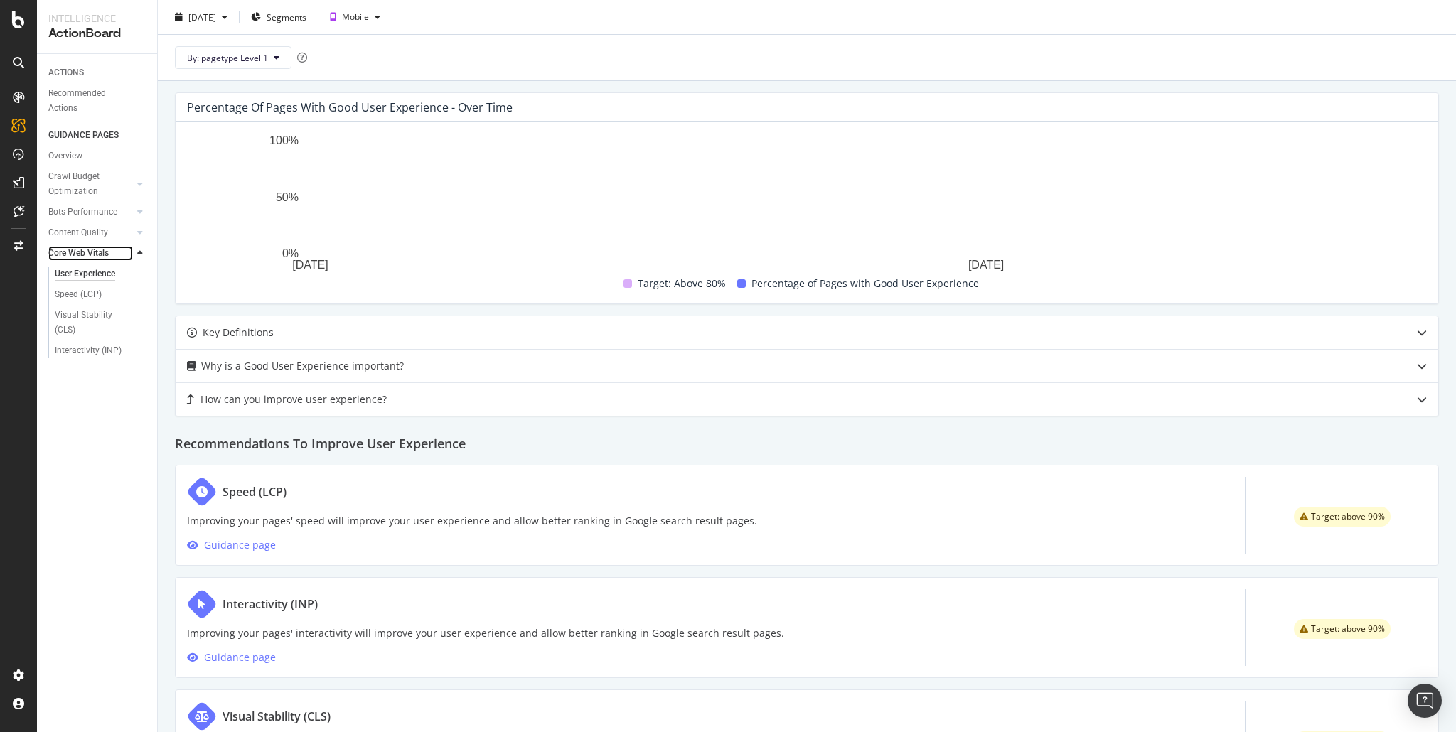
scroll to position [472, 0]
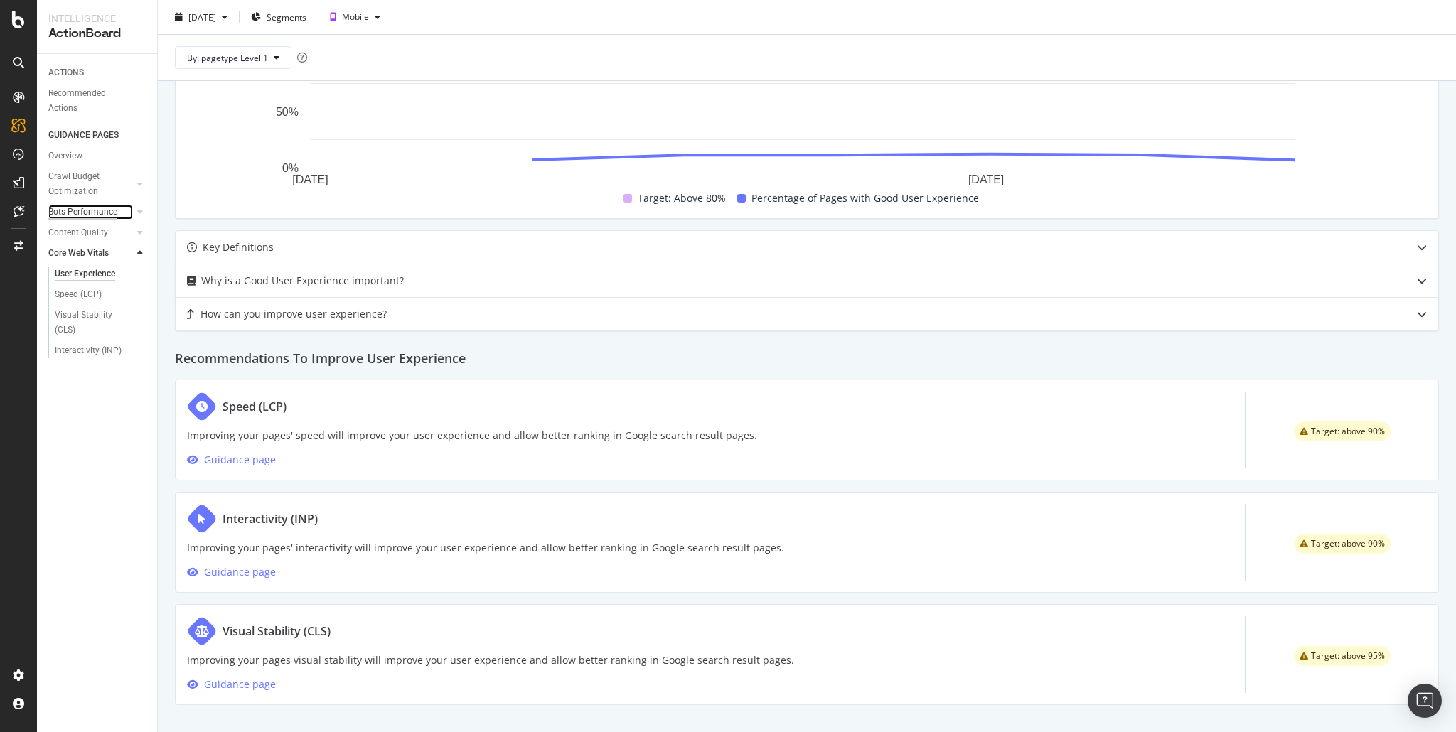
click at [99, 217] on div "Bots Performance" at bounding box center [82, 212] width 69 height 15
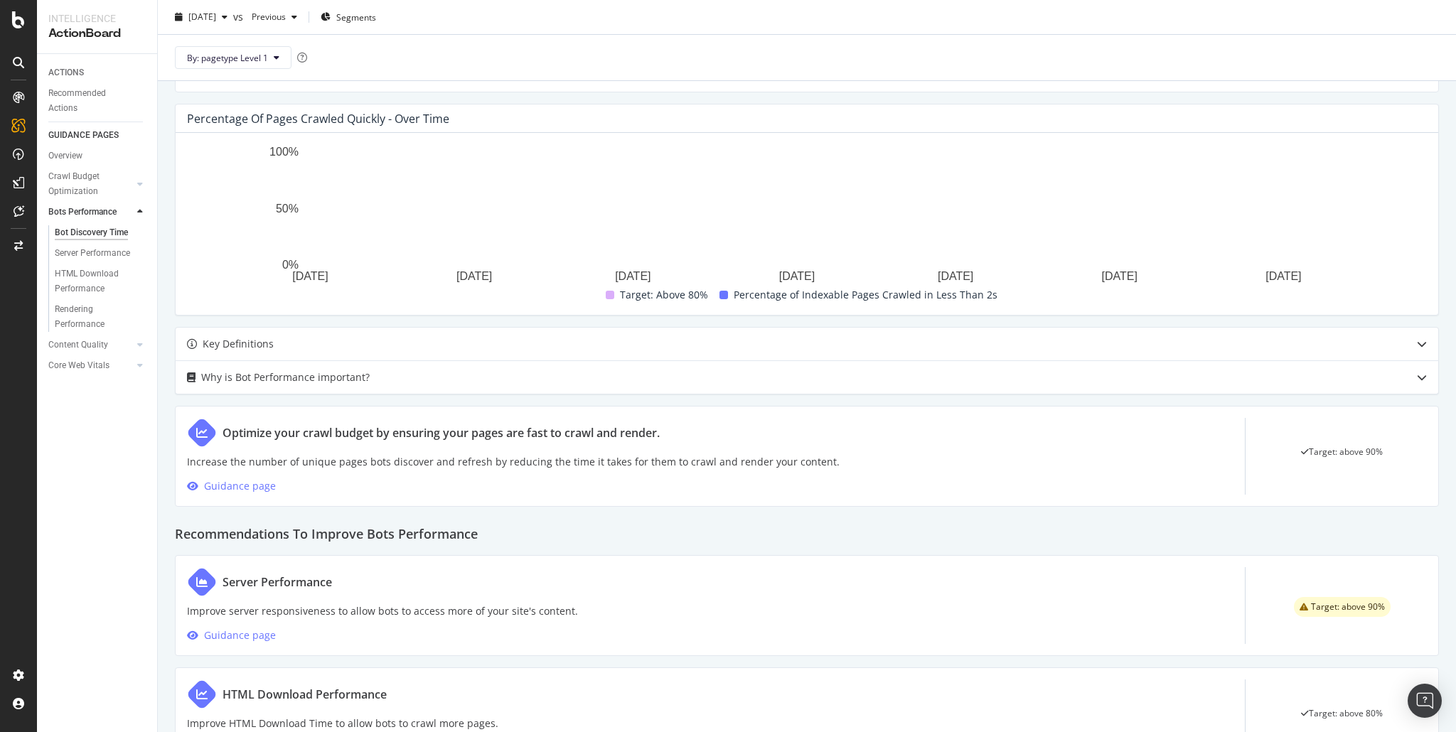
scroll to position [483, 0]
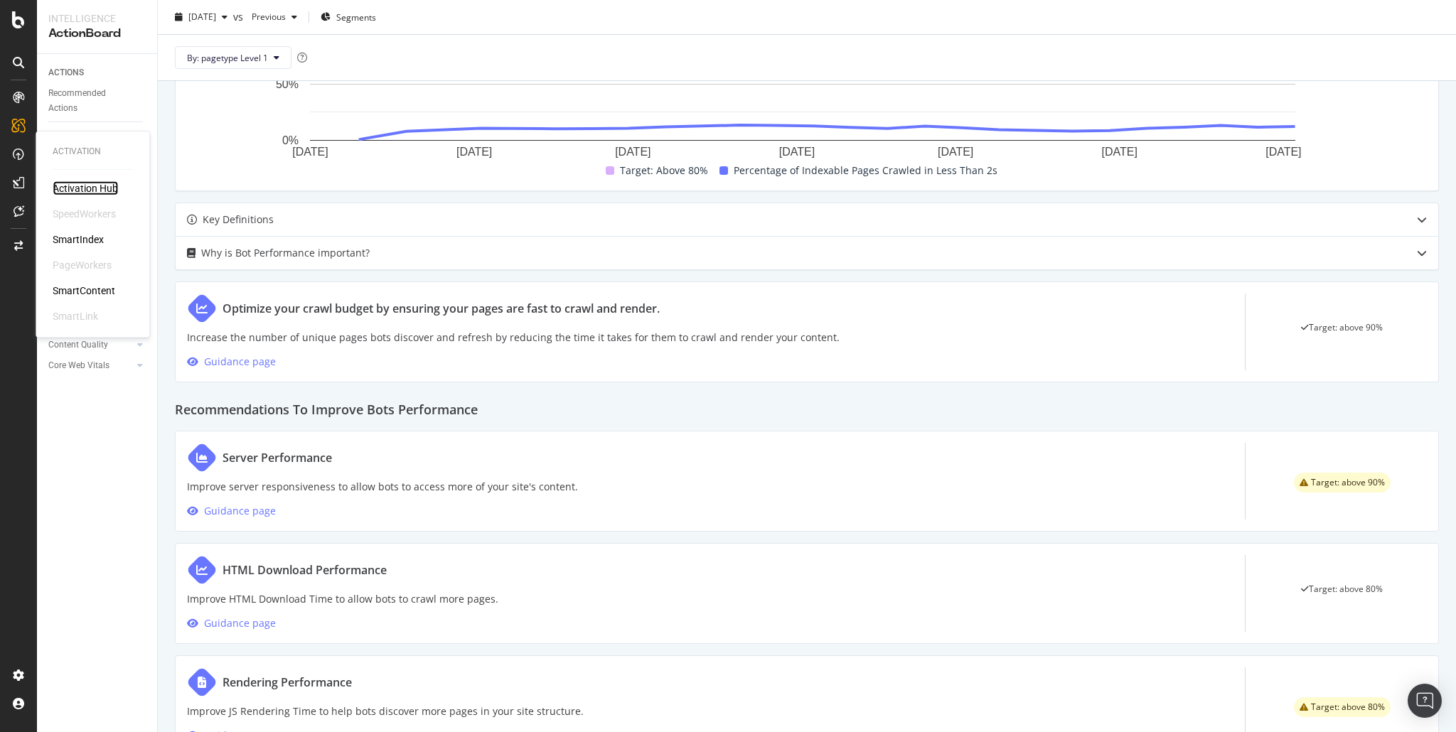
click at [74, 183] on div "Activation Hub" at bounding box center [85, 188] width 65 height 14
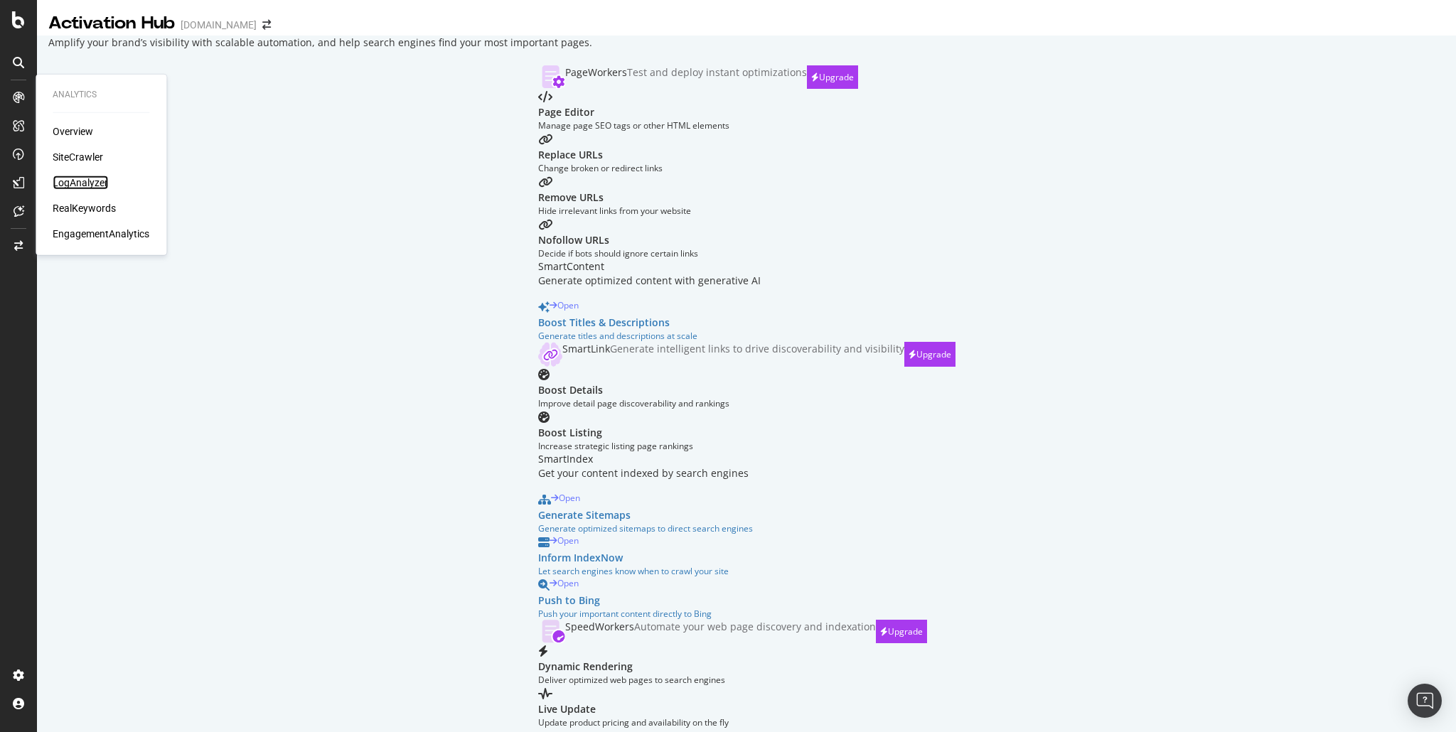
click at [81, 181] on div "LogAnalyzer" at bounding box center [80, 183] width 55 height 14
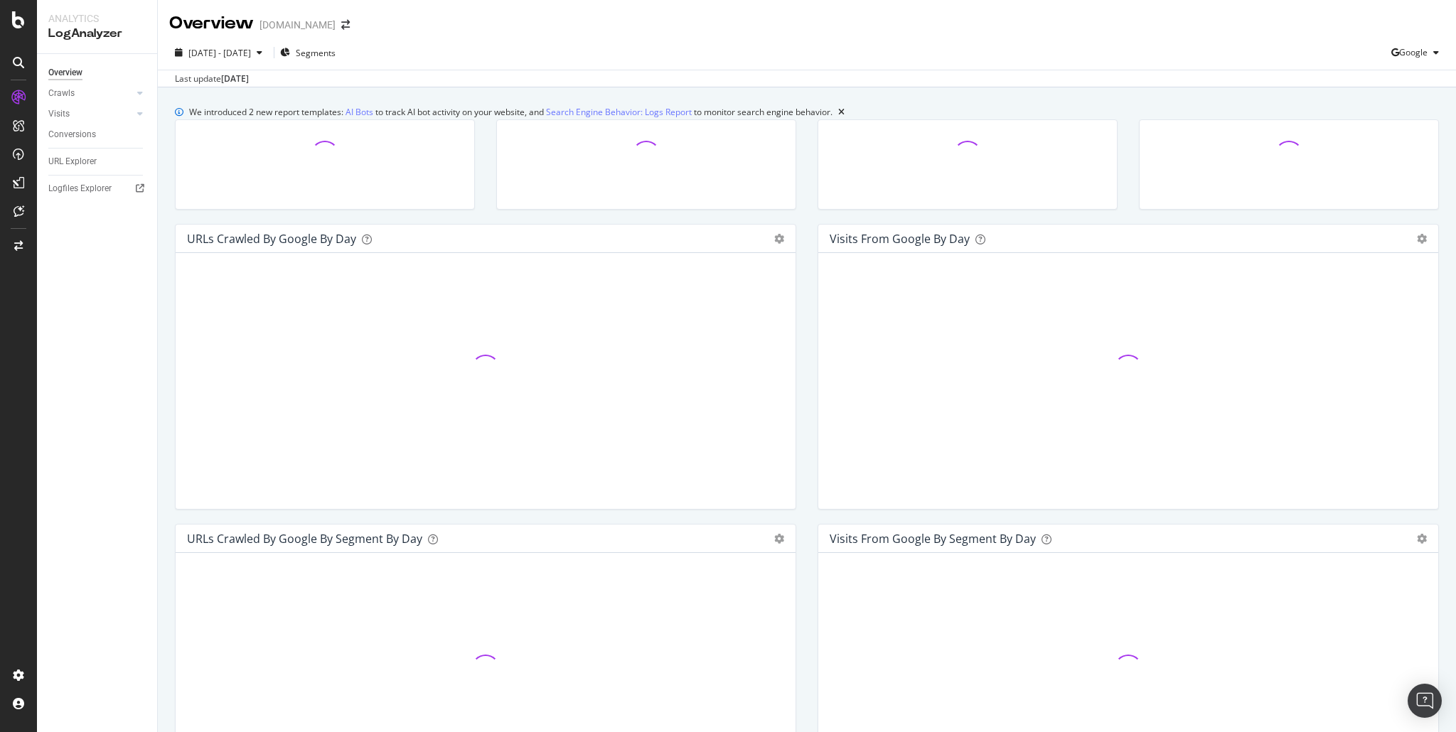
click at [423, 91] on div "We introduced 2 new report templates: AI Bots to track AI bot activity on your …" at bounding box center [807, 630] width 1299 height 1087
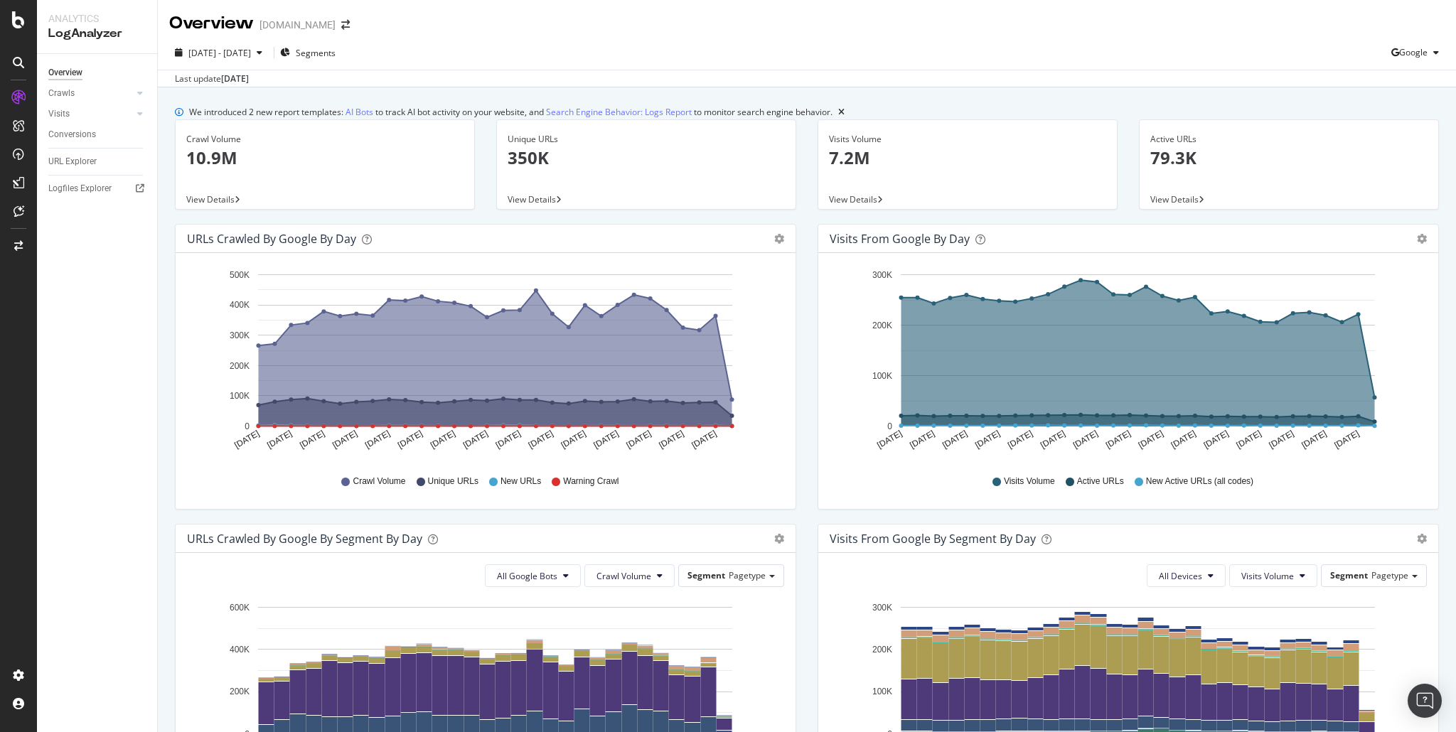
click at [423, 91] on div "We introduced 2 new report templates: AI Bots to track AI bot activity on your …" at bounding box center [807, 630] width 1299 height 1087
click at [930, 112] on div "We introduced 2 new report templates: AI Bots to track AI bot activity on your …" at bounding box center [807, 112] width 1264 height 15
click at [366, 114] on link "AI Bots" at bounding box center [360, 112] width 28 height 15
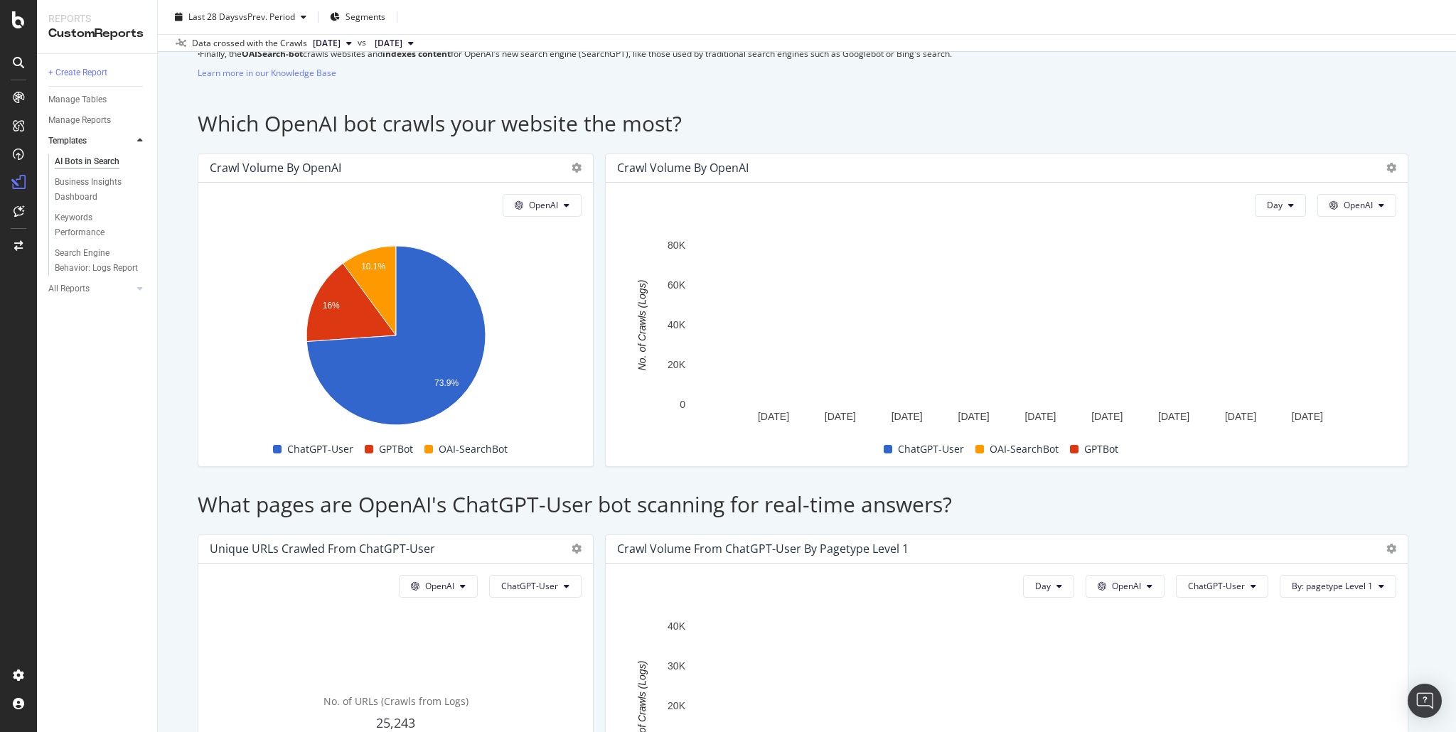
scroll to position [1101, 0]
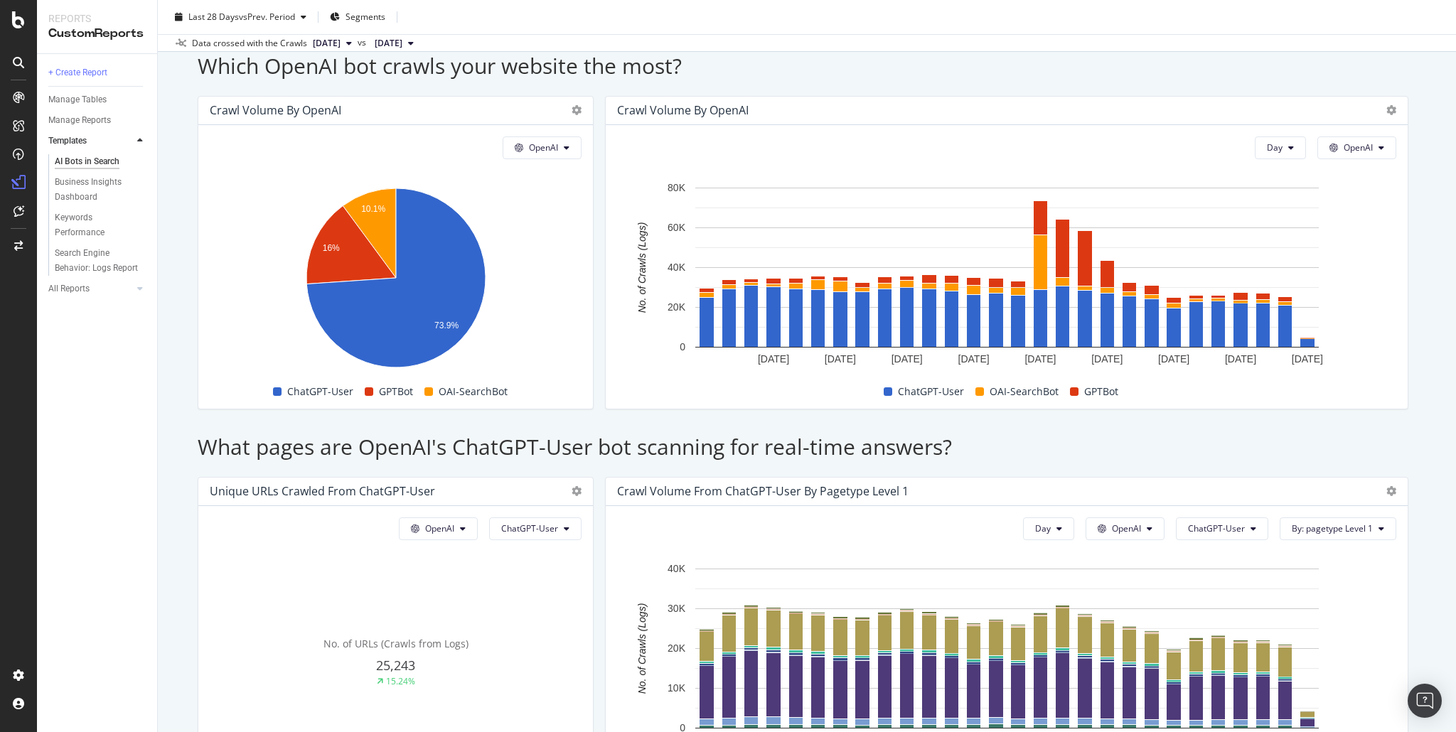
click at [905, 528] on div "This report shows AI bot interaction with your website and its impact on your o…" at bounding box center [807, 355] width 1219 height 2594
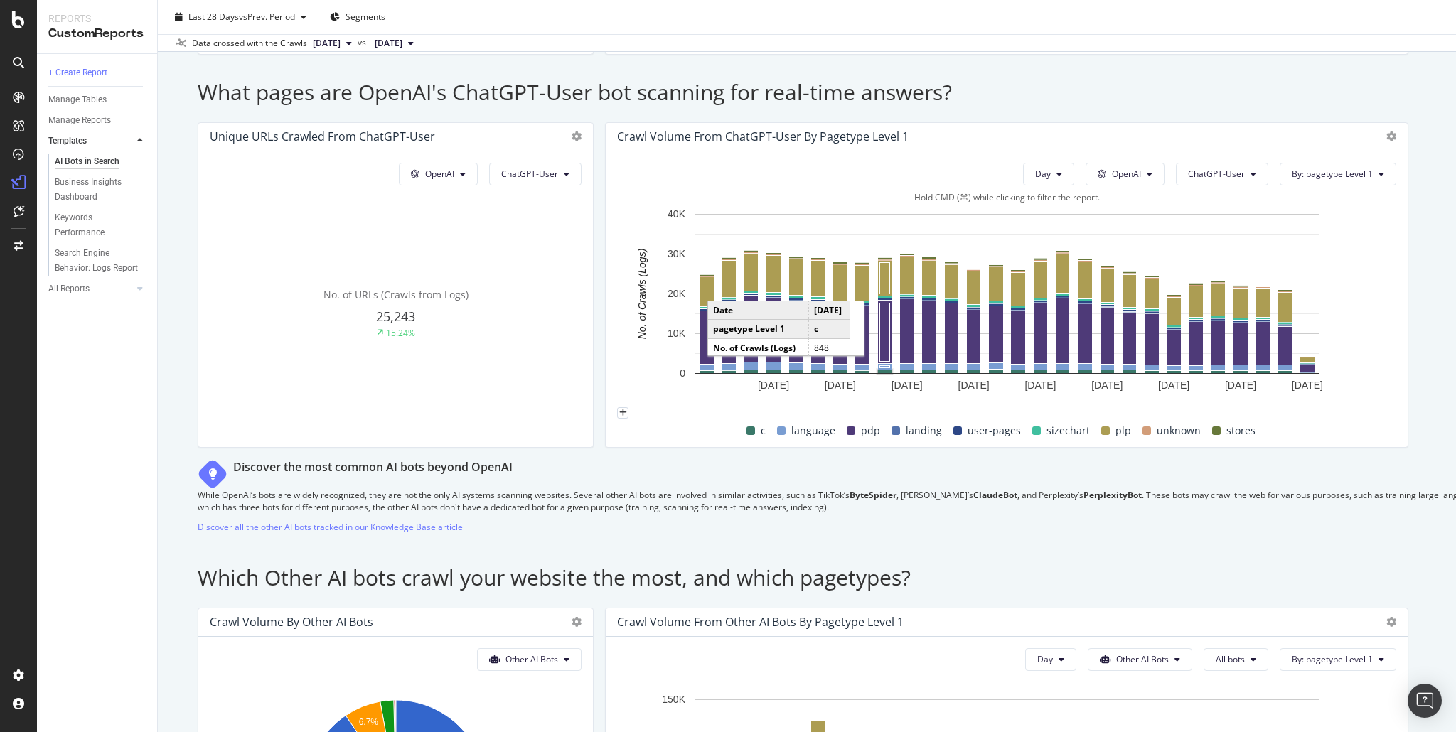
scroll to position [1513, 0]
